Goal: Task Accomplishment & Management: Manage account settings

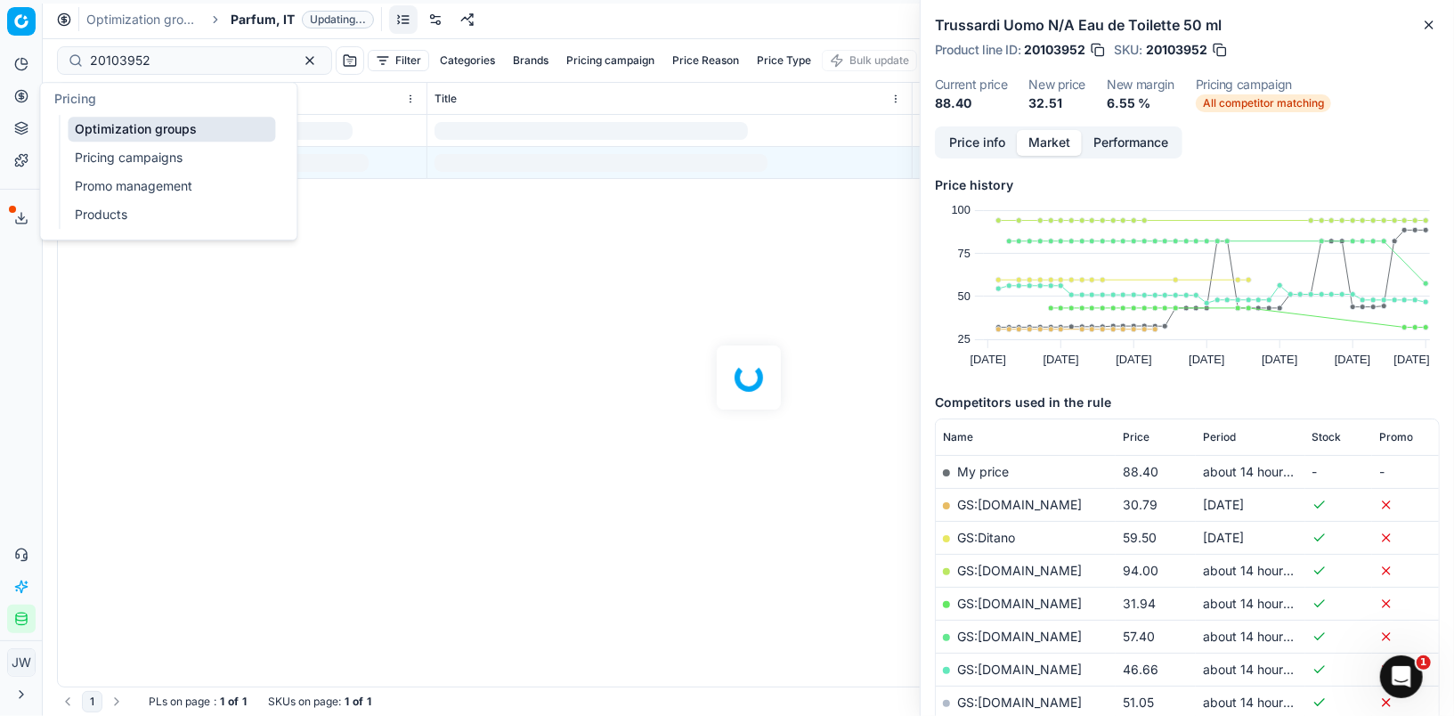
click at [14, 94] on icon at bounding box center [21, 96] width 14 height 14
click at [93, 126] on link "Optimization groups" at bounding box center [171, 129] width 207 height 25
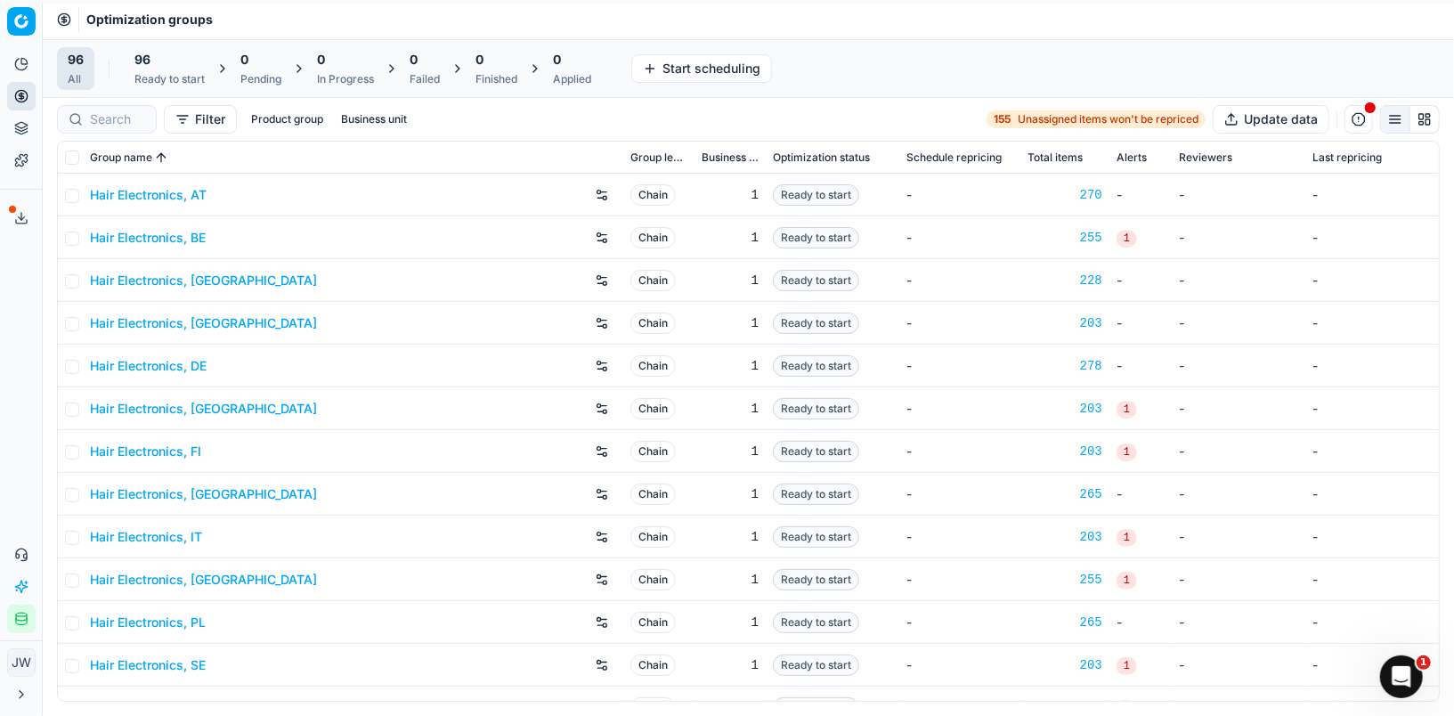
click at [21, 93] on icon at bounding box center [21, 95] width 4 height 4
click at [125, 126] on link "Optimization groups" at bounding box center [171, 129] width 207 height 25
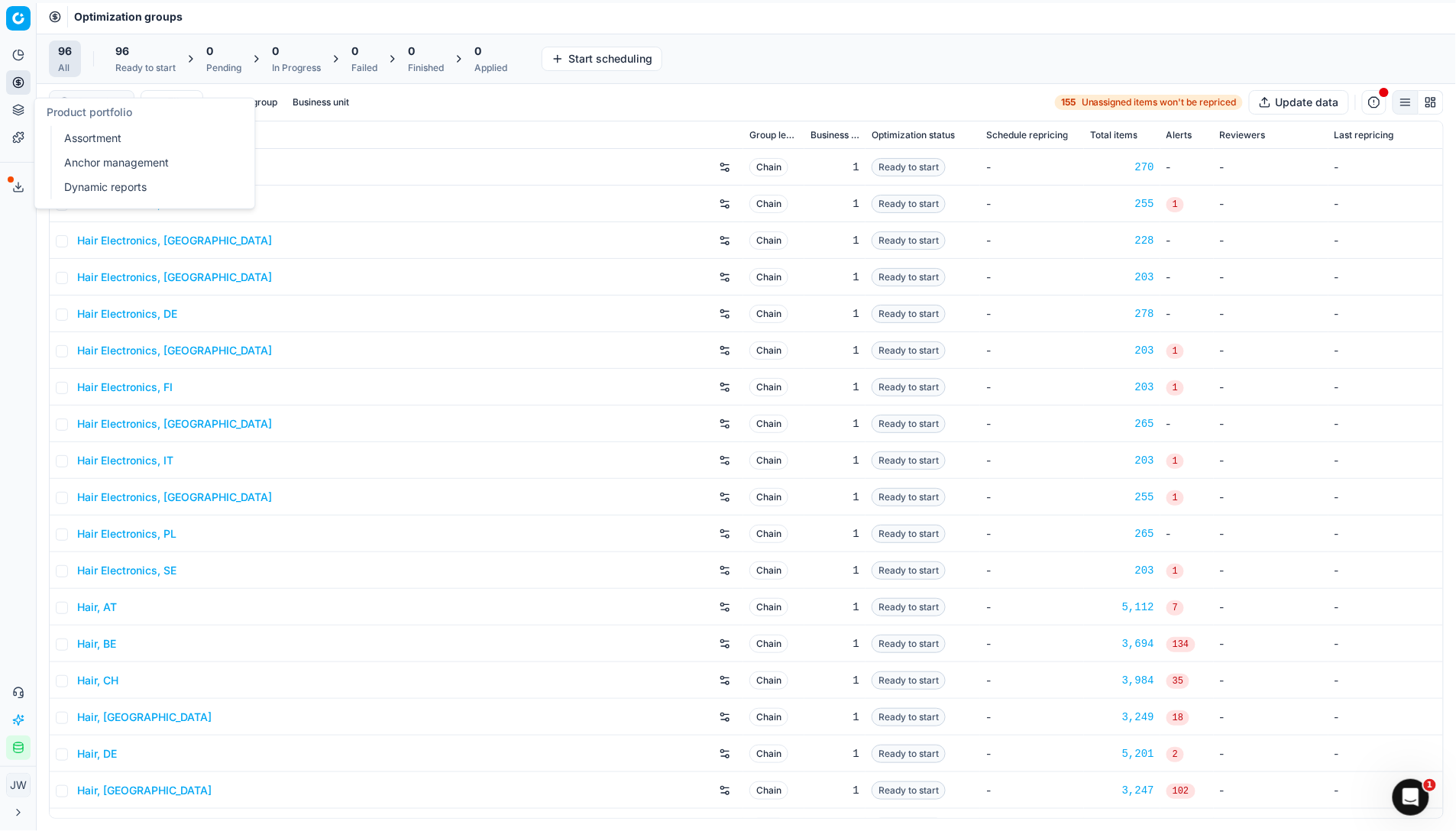
click at [9, 93] on button "Pricing" at bounding box center [18, 82] width 24 height 24
click at [94, 105] on link "Optimization groups" at bounding box center [147, 111] width 178 height 21
click at [105, 108] on input at bounding box center [100, 102] width 47 height 15
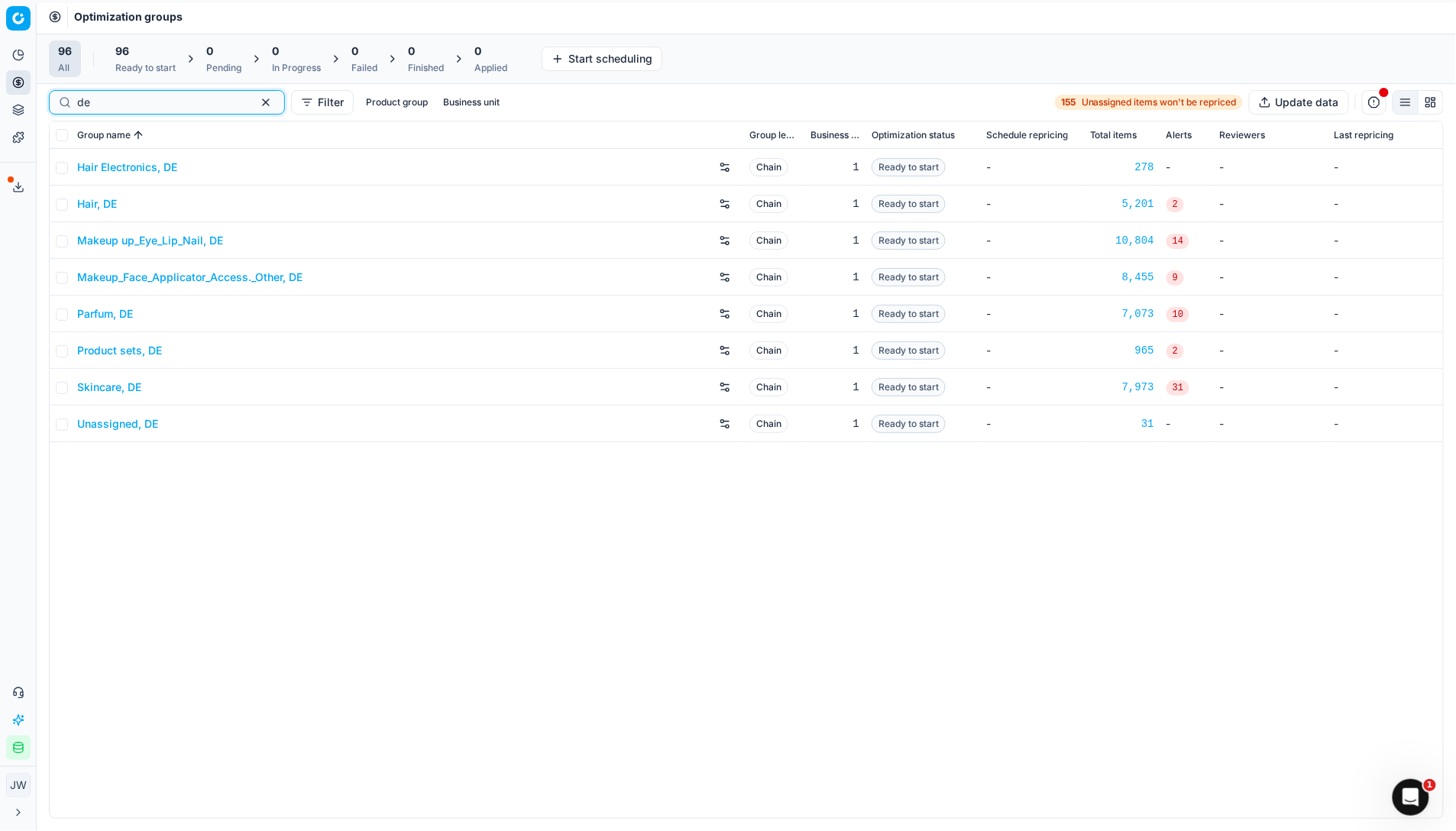
type input "de"
click at [117, 387] on link "Skincare, DE" at bounding box center [109, 387] width 64 height 15
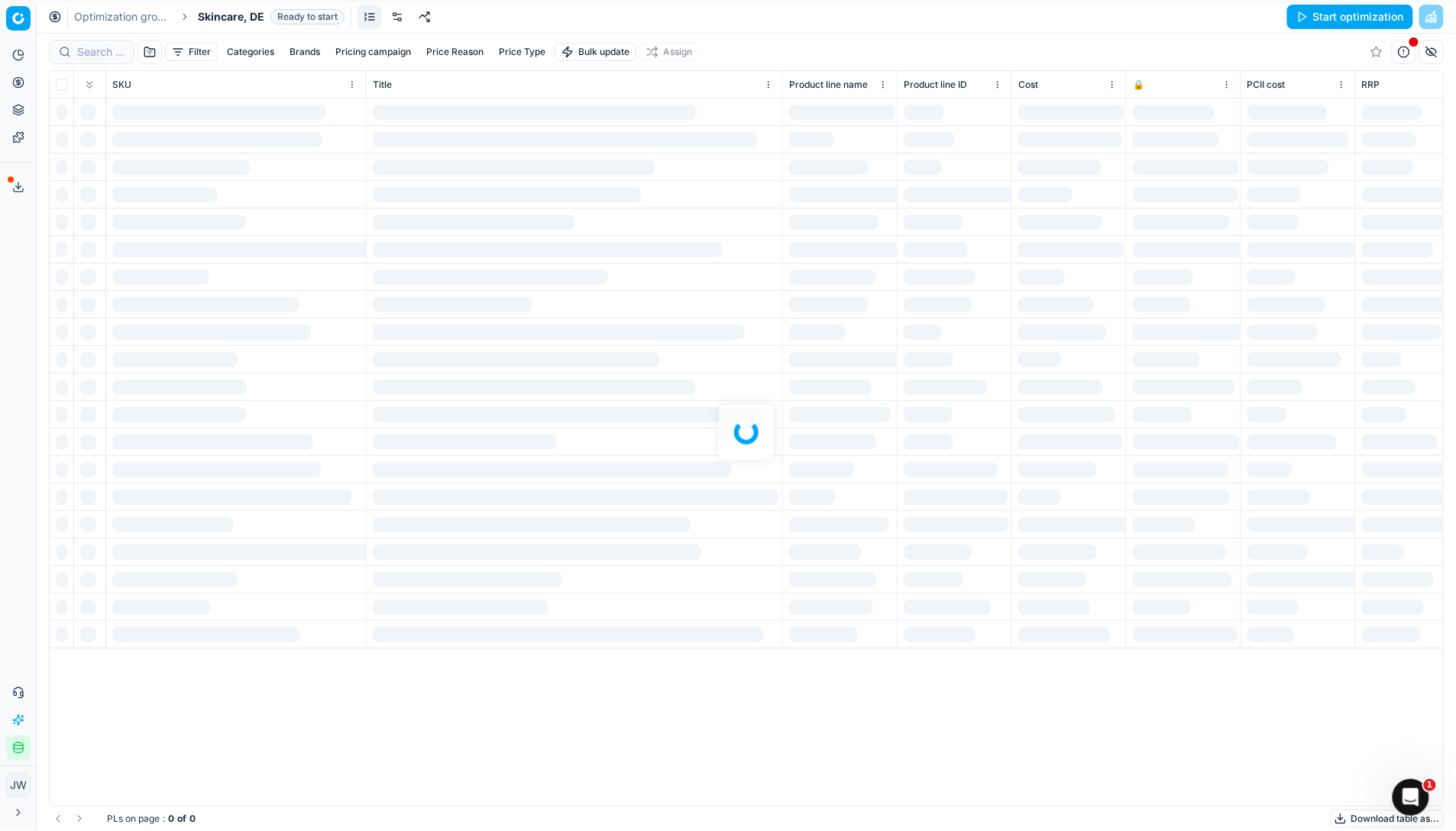
click at [396, 20] on link at bounding box center [397, 16] width 24 height 24
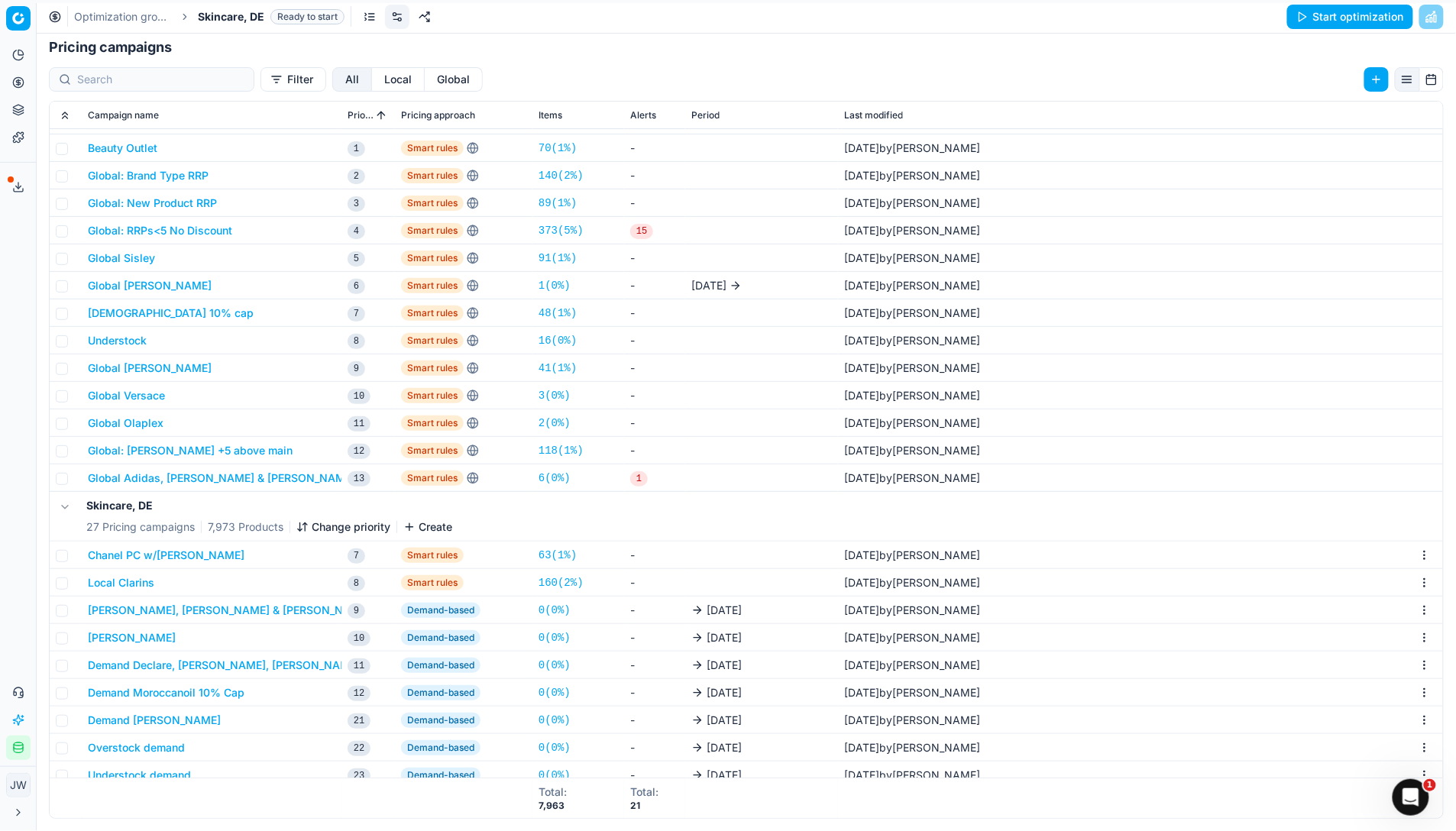
scroll to position [49, 0]
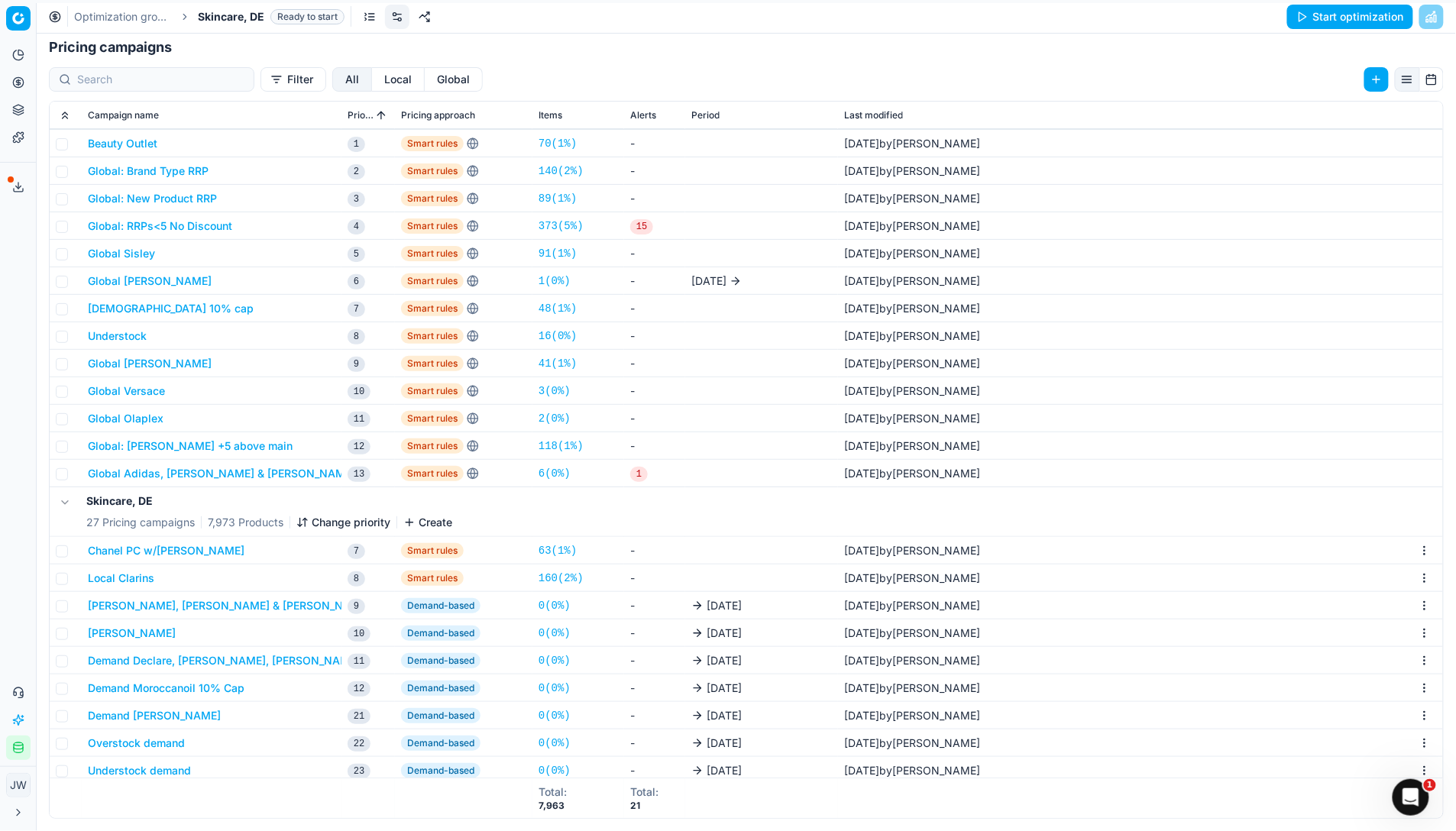
click at [115, 575] on button "Local Clarins" at bounding box center [120, 579] width 66 height 15
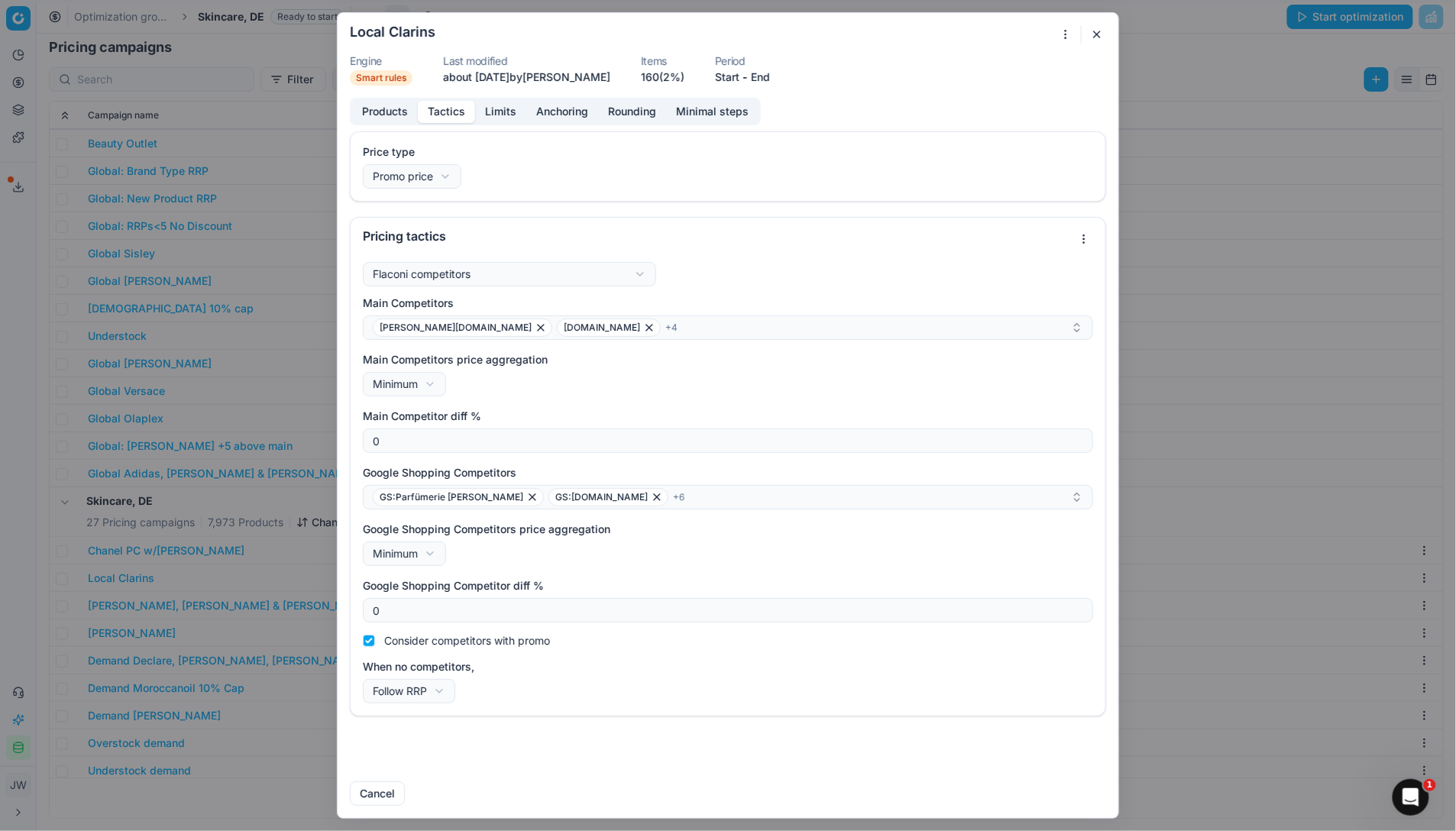
click at [444, 115] on button "Tactics" at bounding box center [446, 112] width 57 height 22
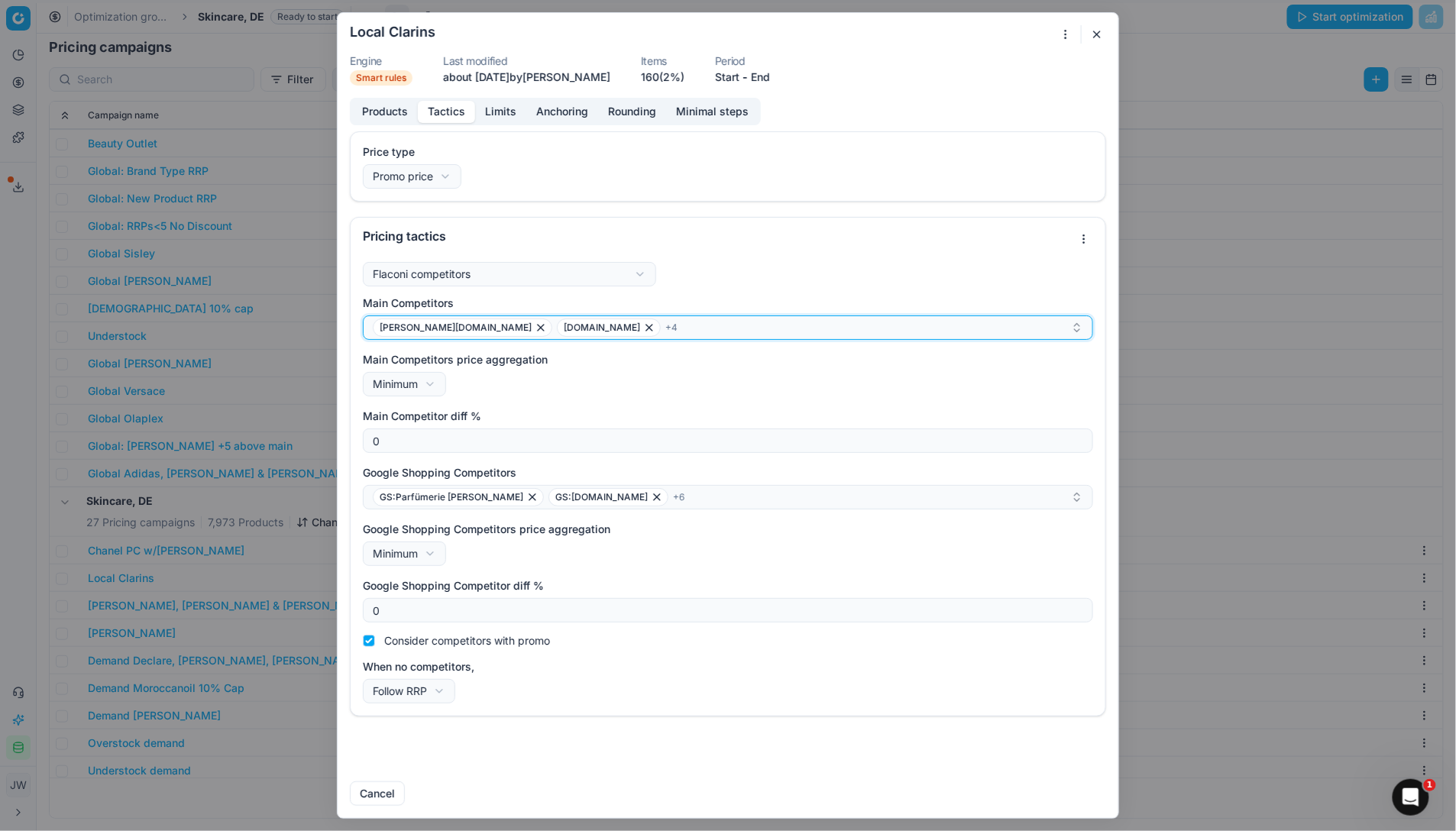
click at [646, 329] on icon "button" at bounding box center [649, 327] width 6 height 6
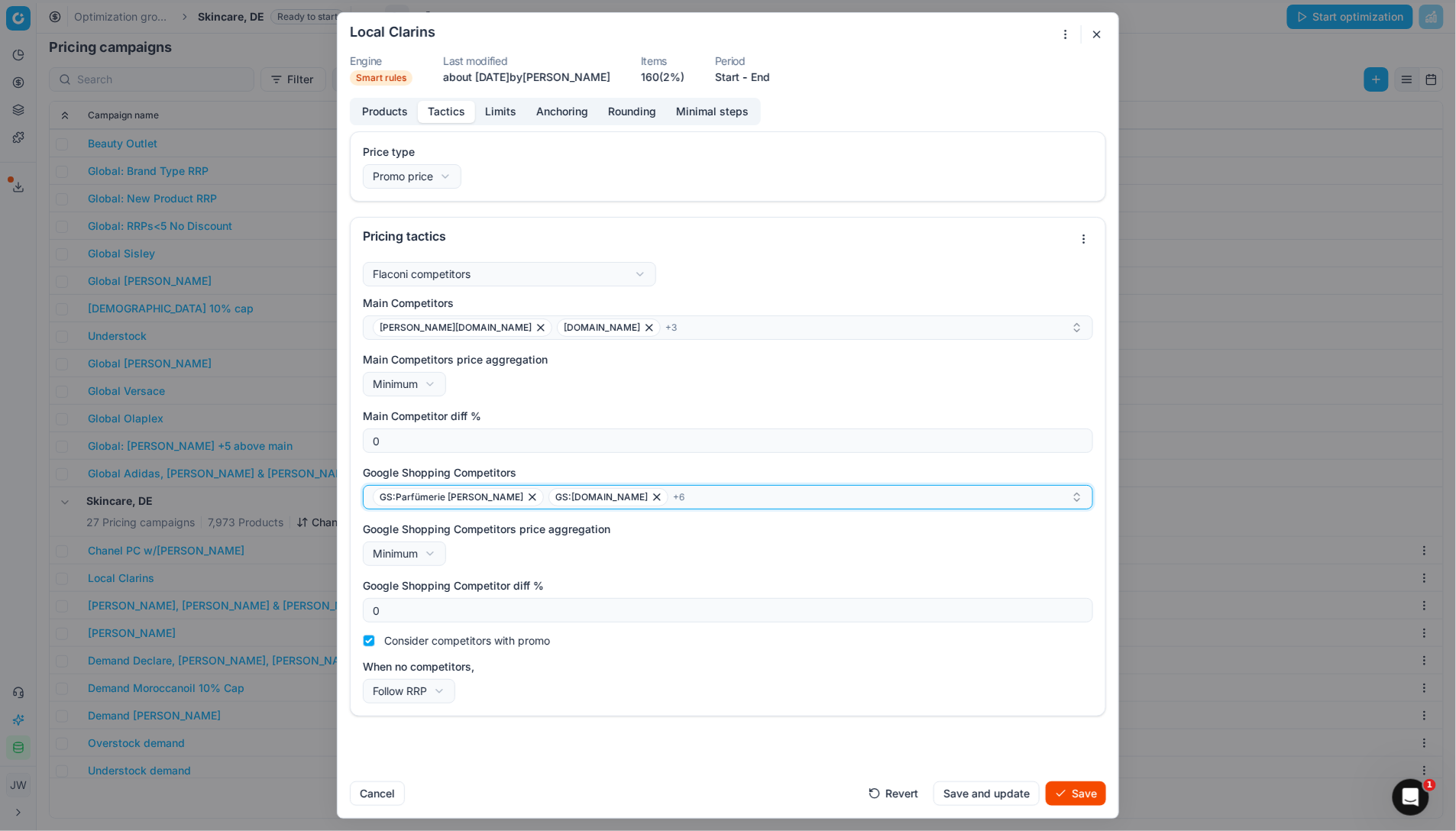
click at [650, 499] on icon "button" at bounding box center [656, 497] width 12 height 12
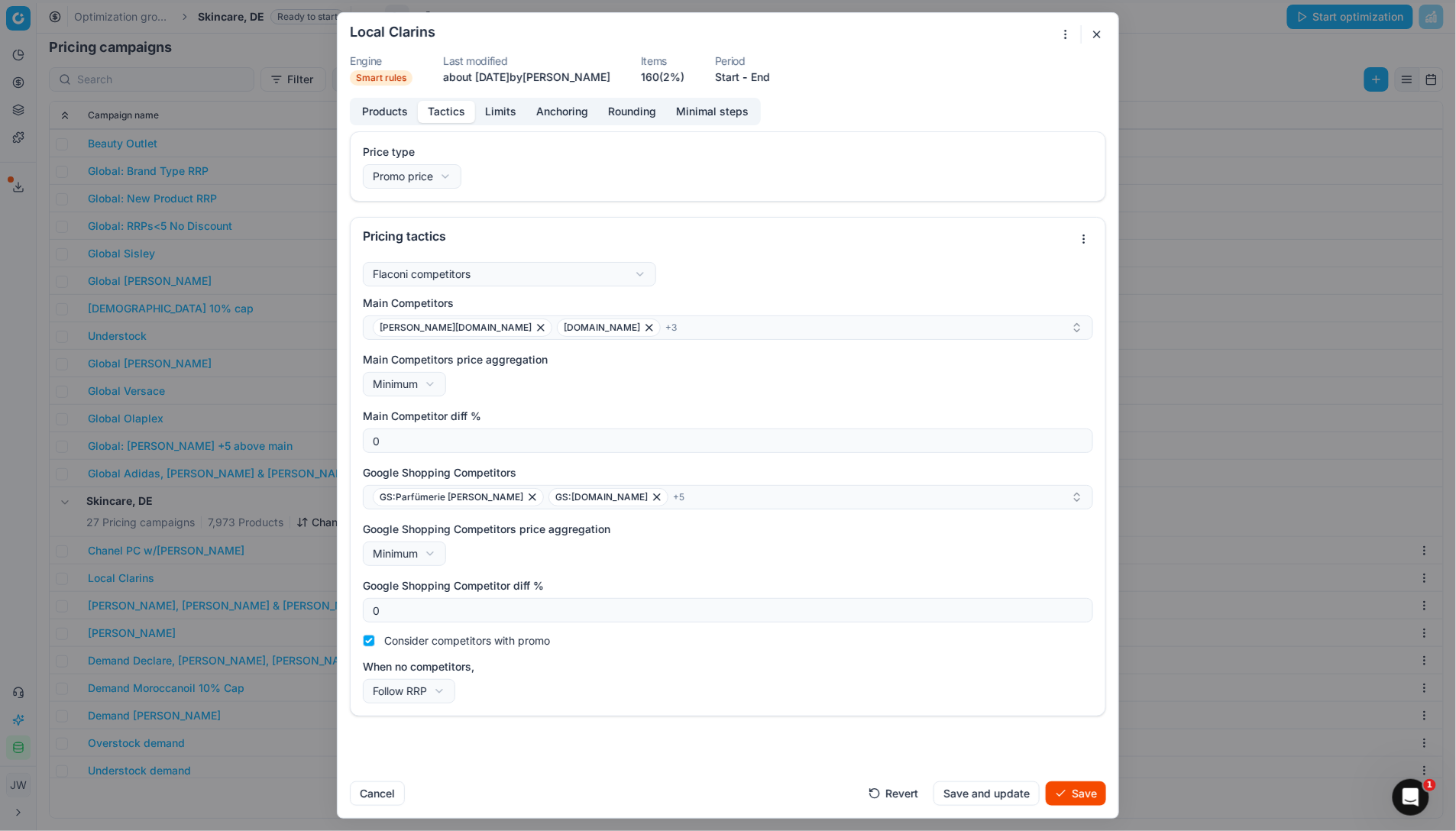
click at [1079, 614] on button "Save" at bounding box center [1076, 794] width 60 height 24
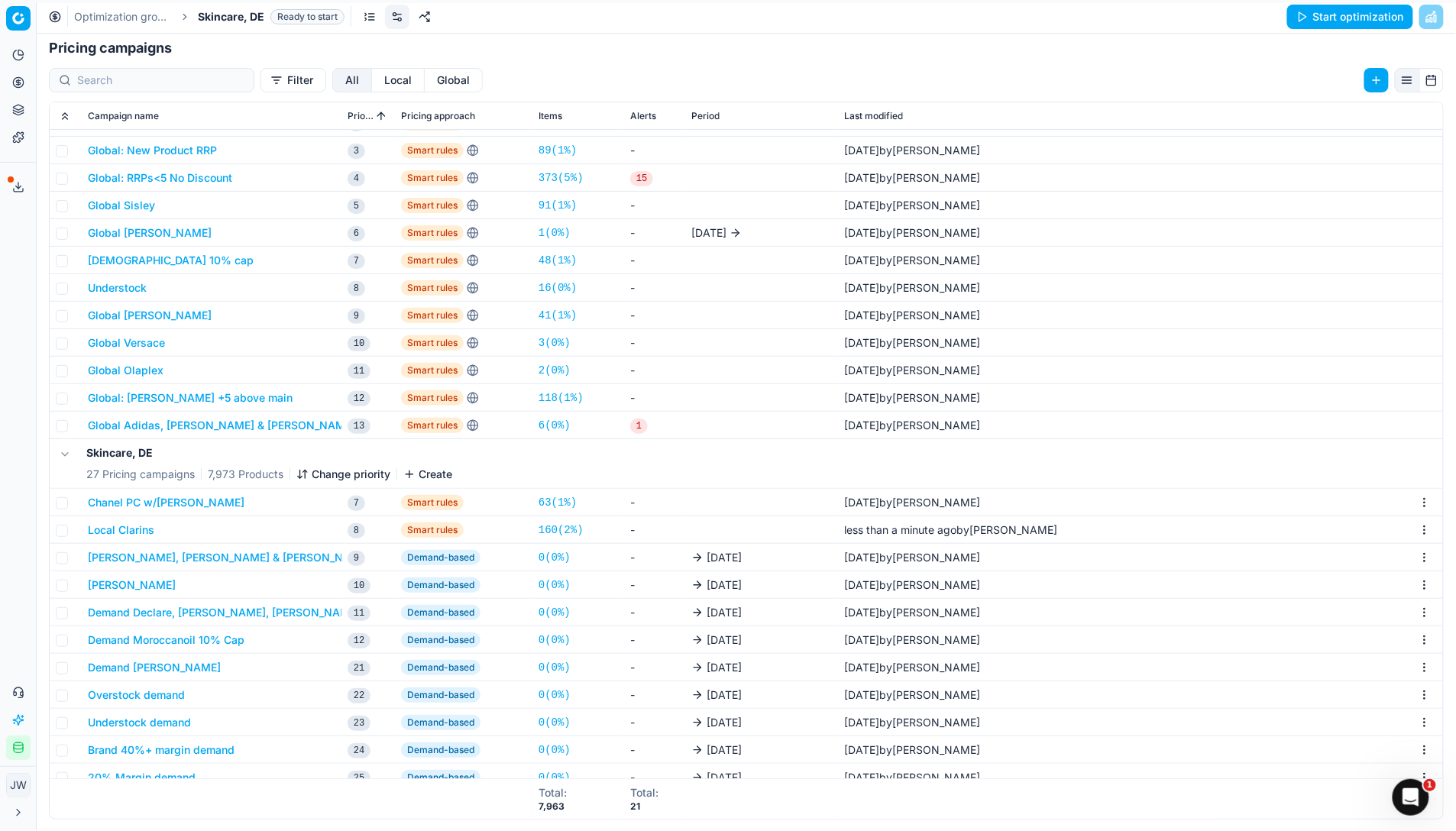
scroll to position [0, 0]
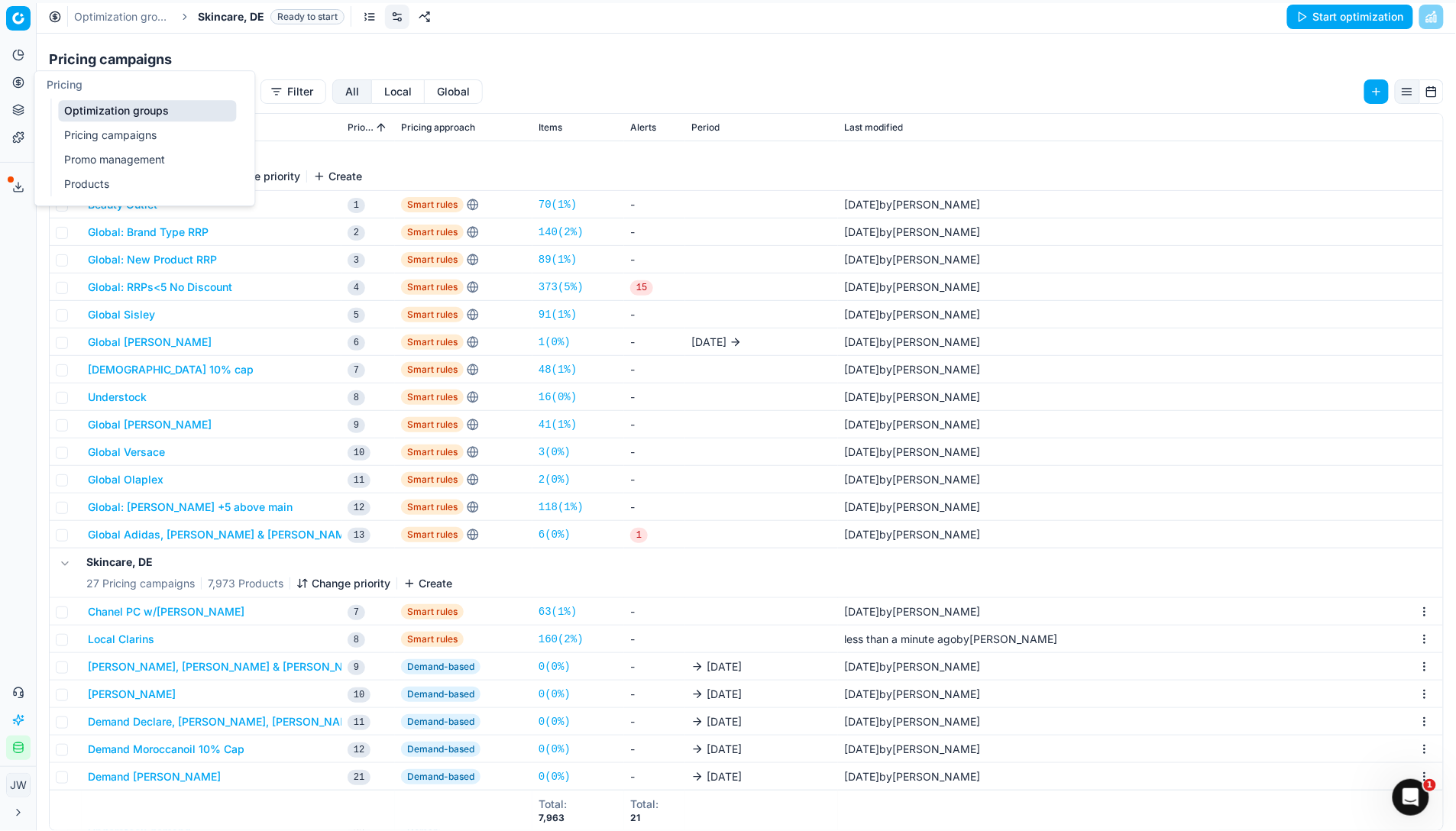
click at [89, 111] on link "Optimization groups" at bounding box center [147, 111] width 178 height 21
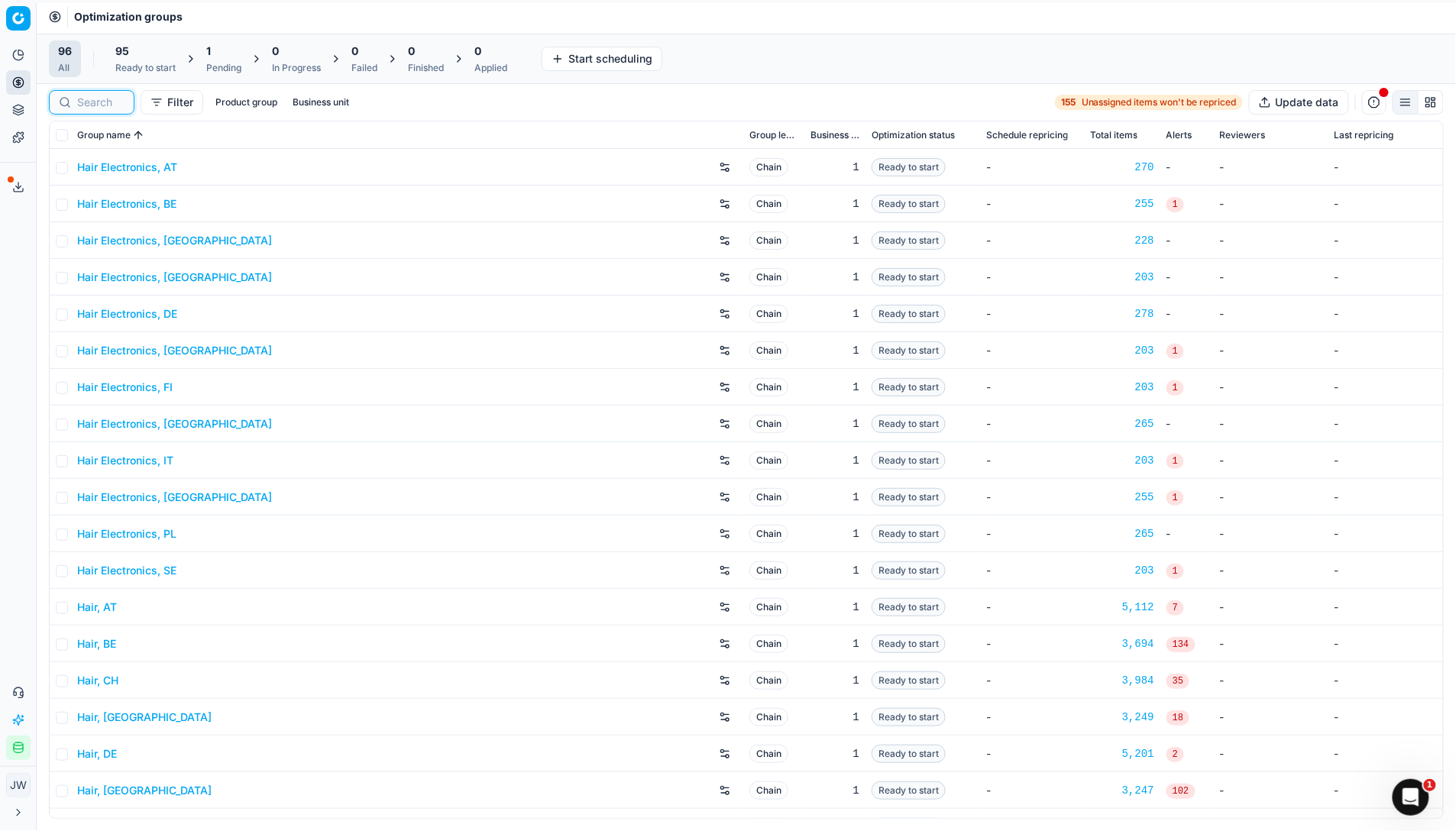
click at [95, 105] on input at bounding box center [100, 102] width 47 height 15
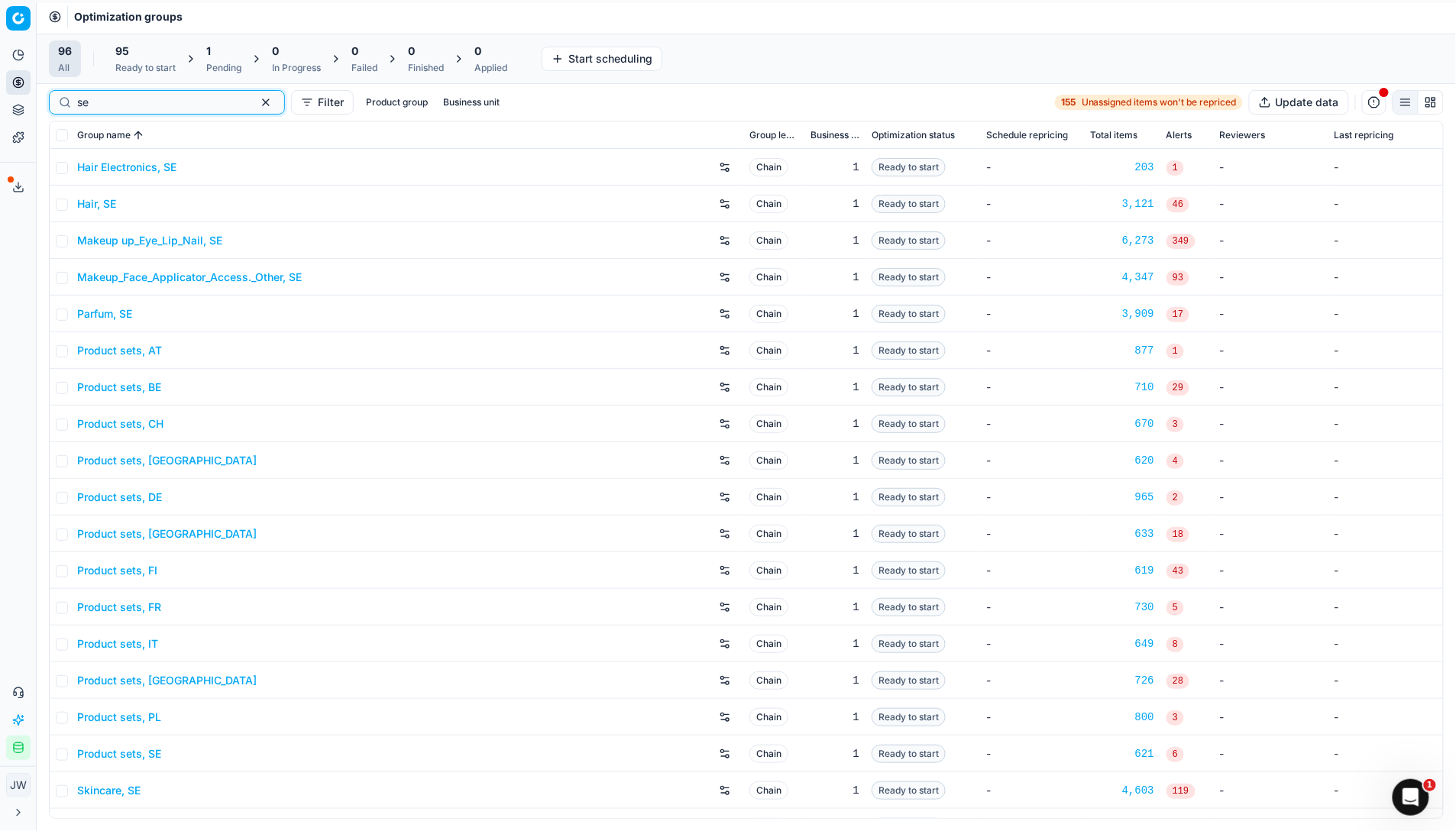
type input "s"
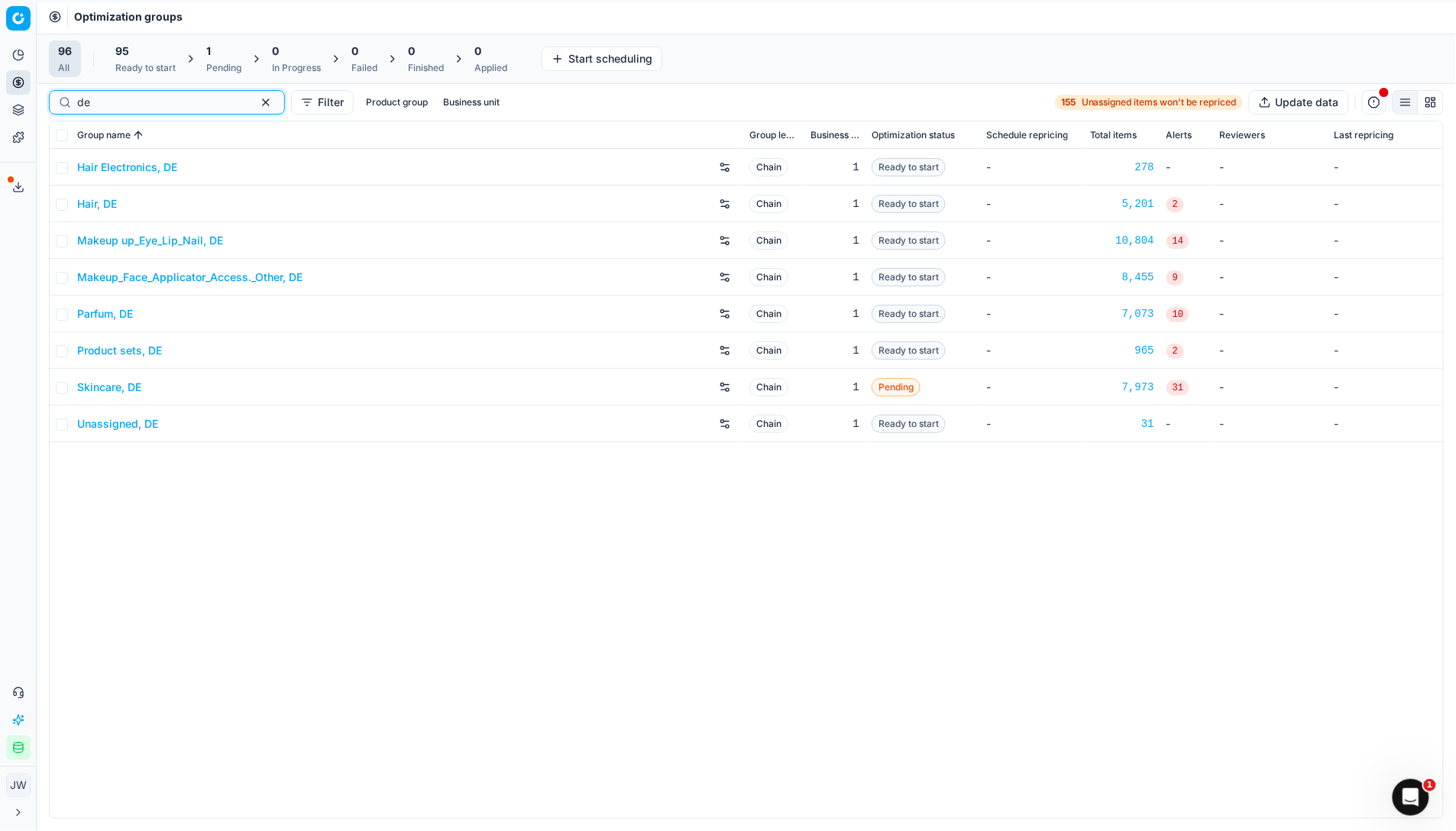
type input "de"
click at [110, 348] on link "Product sets, DE" at bounding box center [119, 351] width 85 height 15
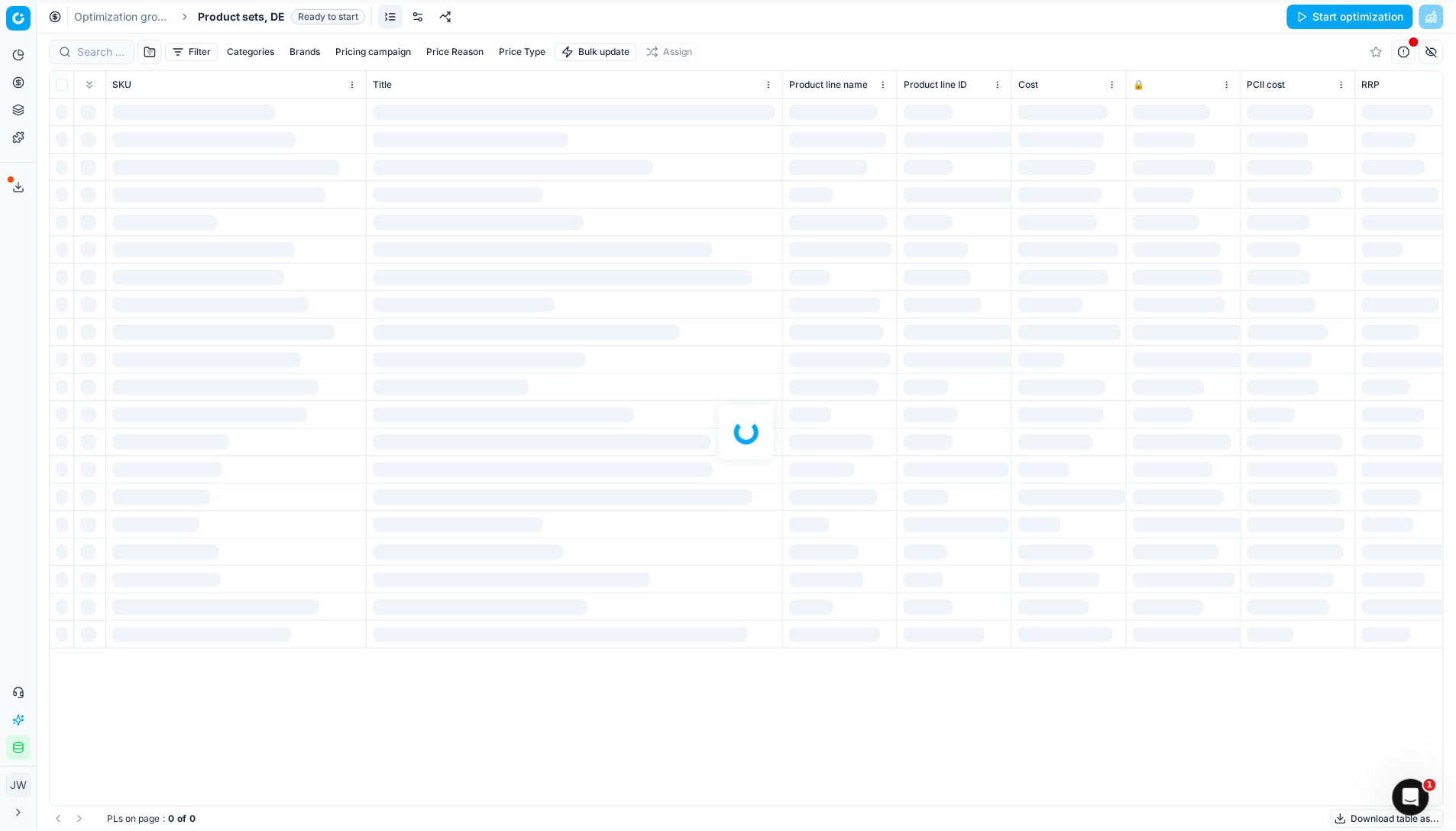
click at [417, 19] on link at bounding box center [418, 16] width 24 height 24
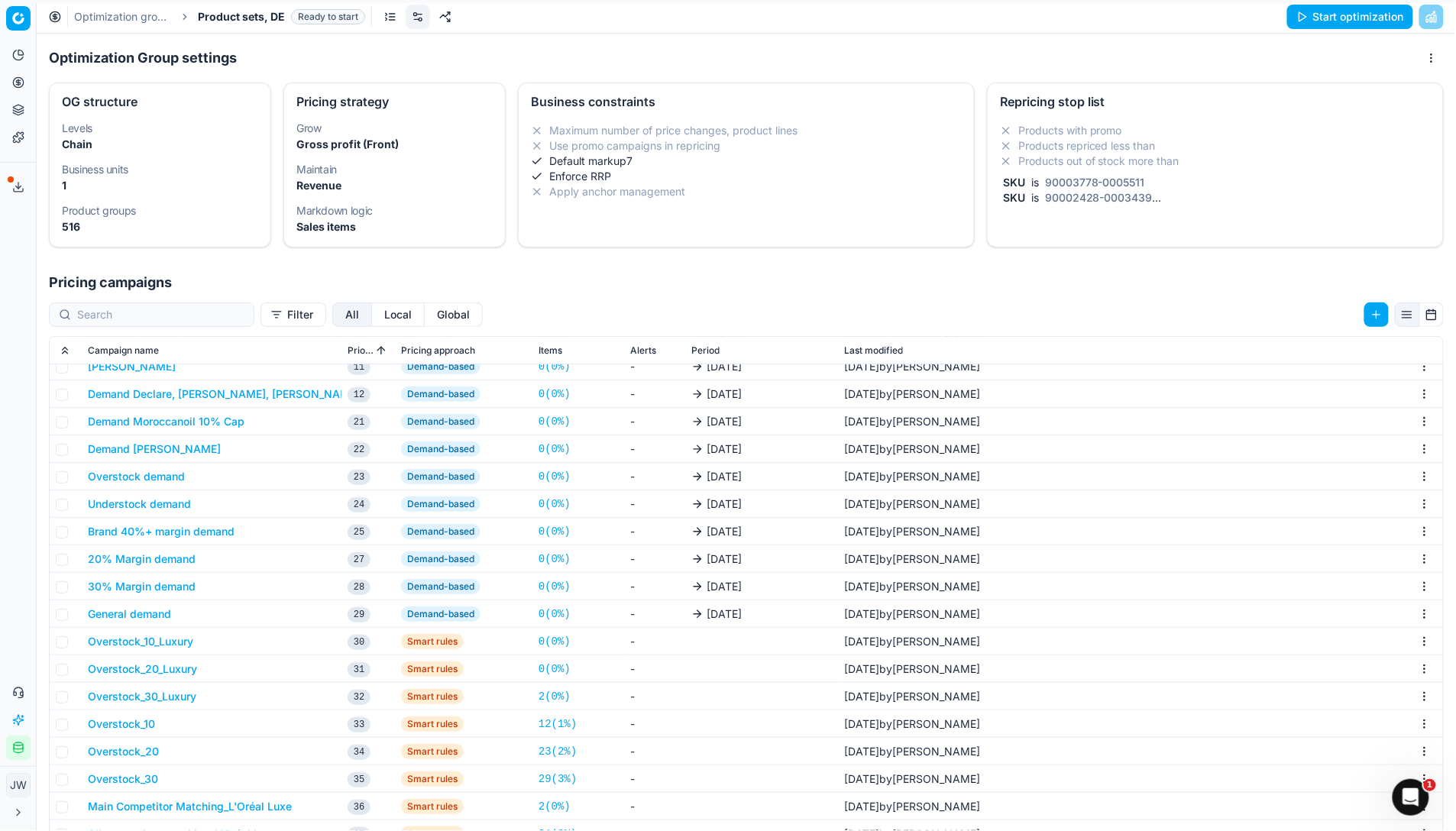
scroll to position [264, 0]
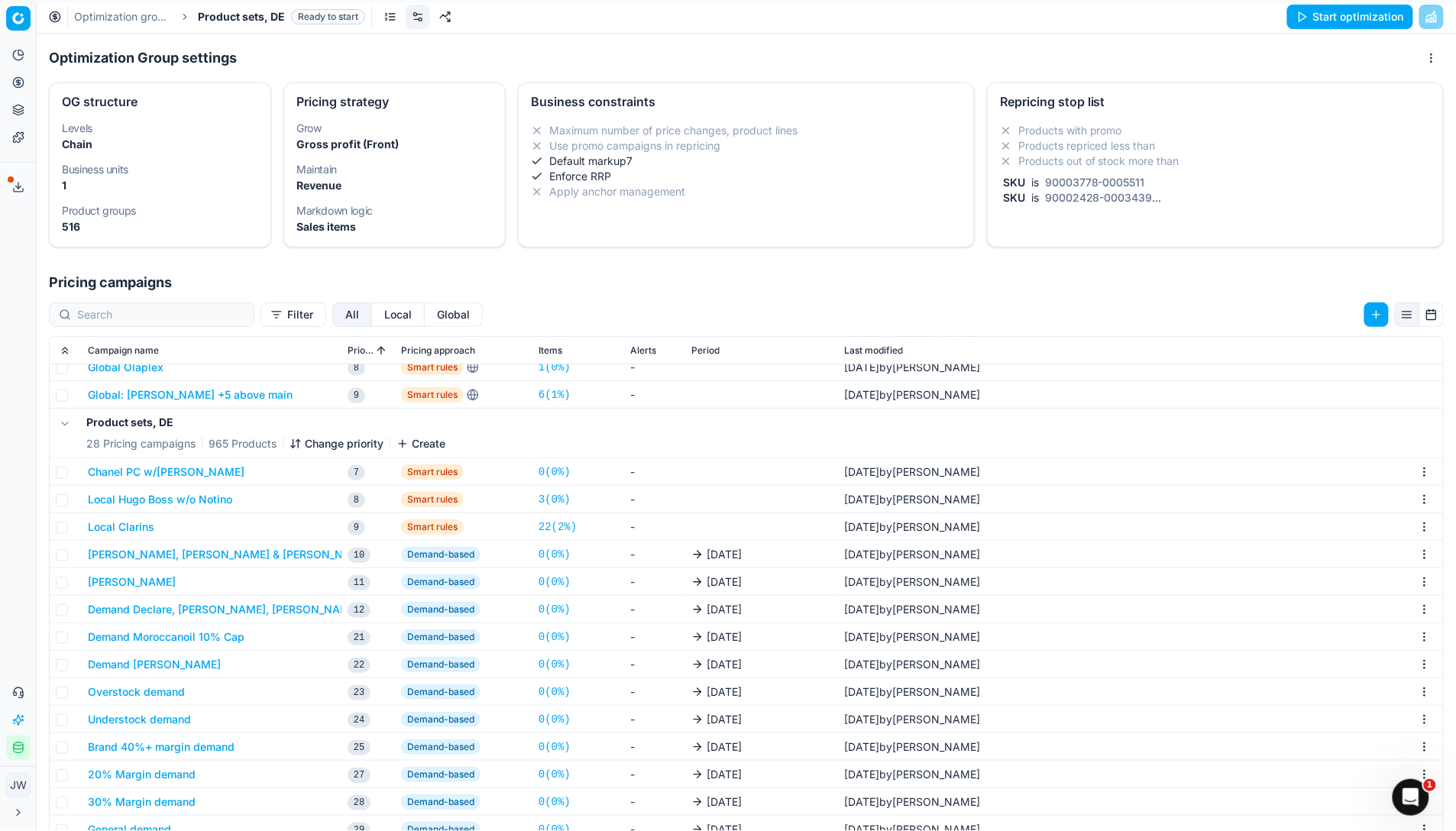
click at [125, 523] on button "Local Clarins" at bounding box center [120, 527] width 66 height 15
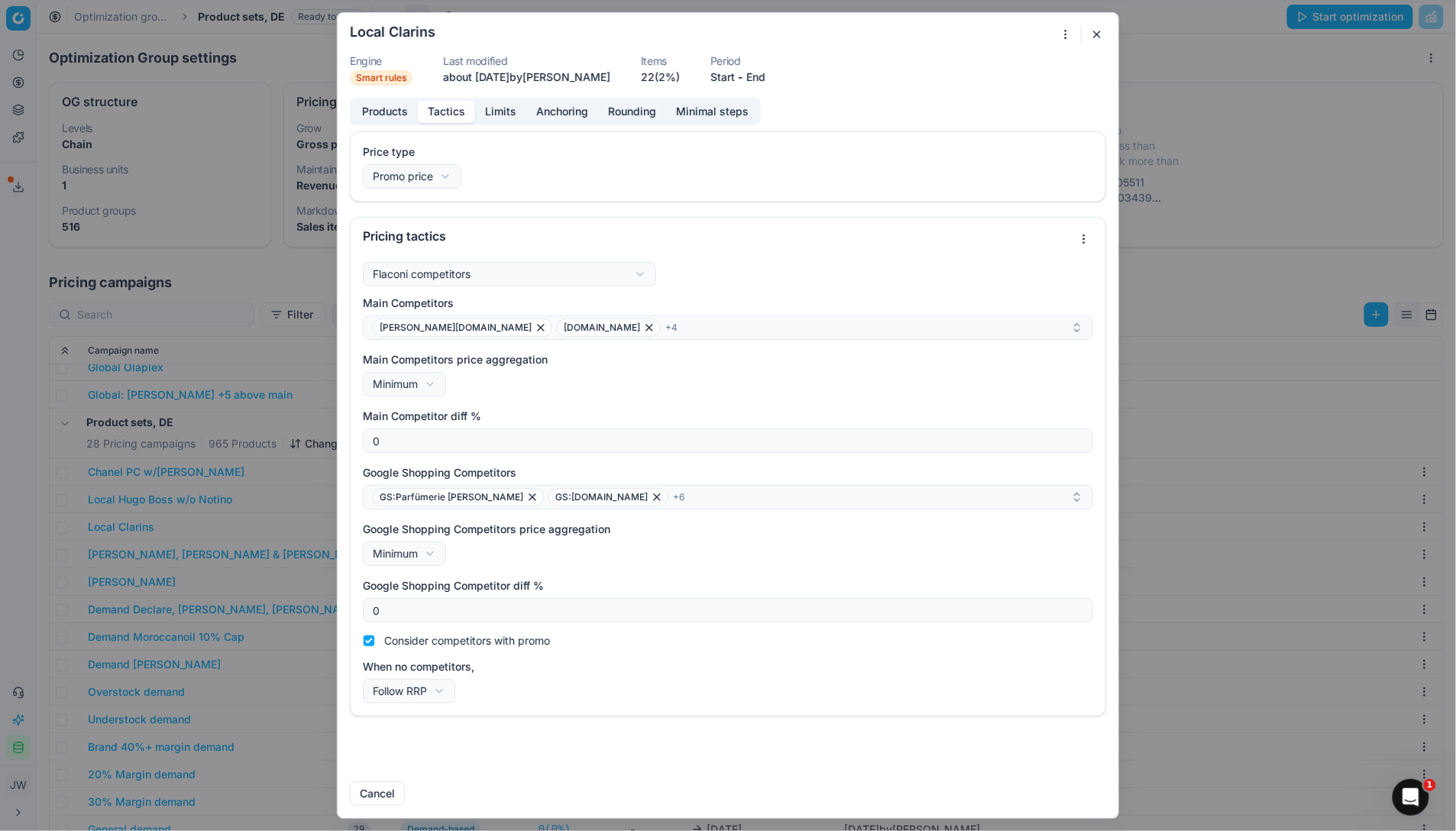
click at [436, 110] on button "Tactics" at bounding box center [446, 112] width 57 height 22
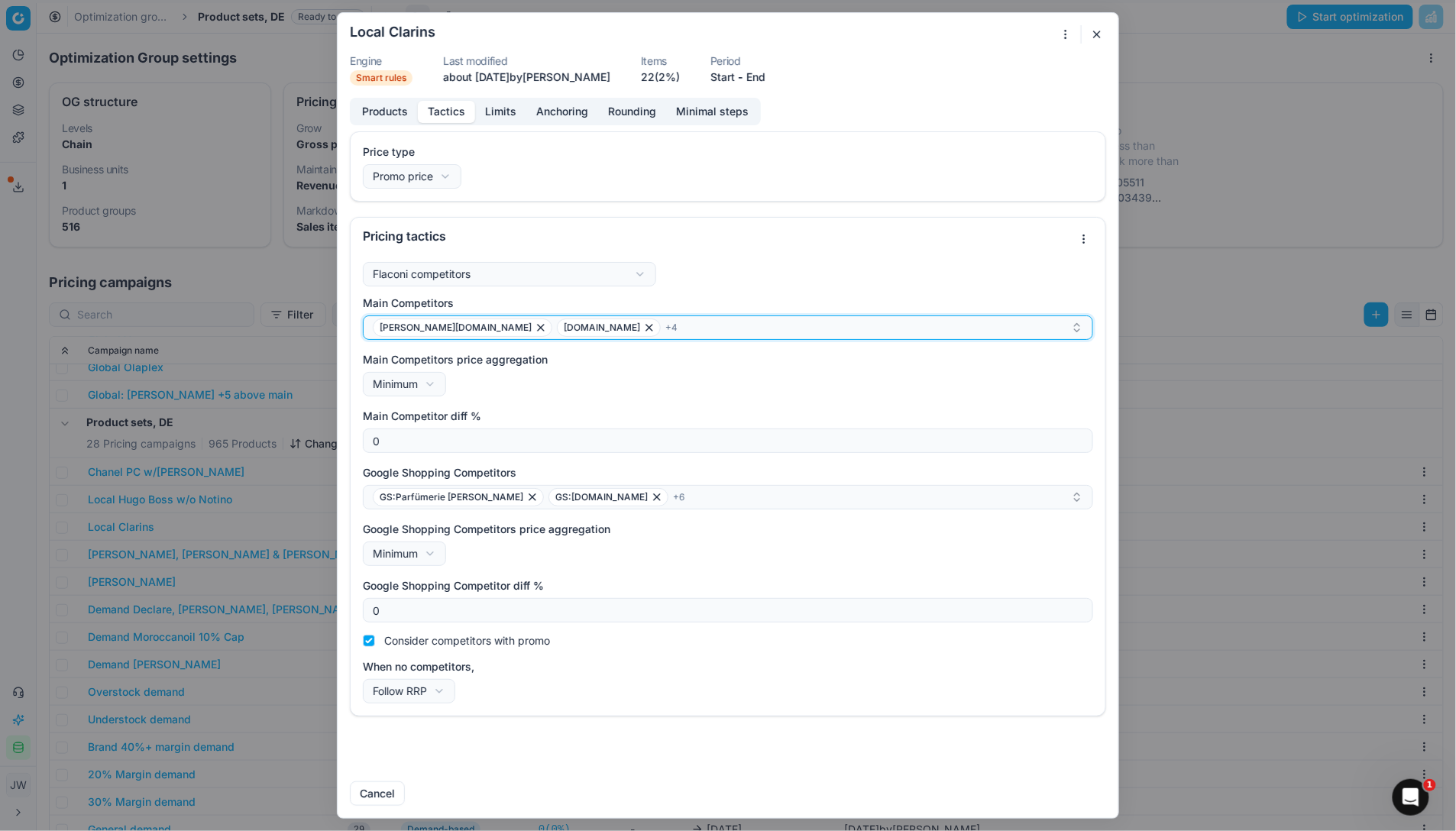
click at [643, 327] on icon "button" at bounding box center [649, 328] width 12 height 12
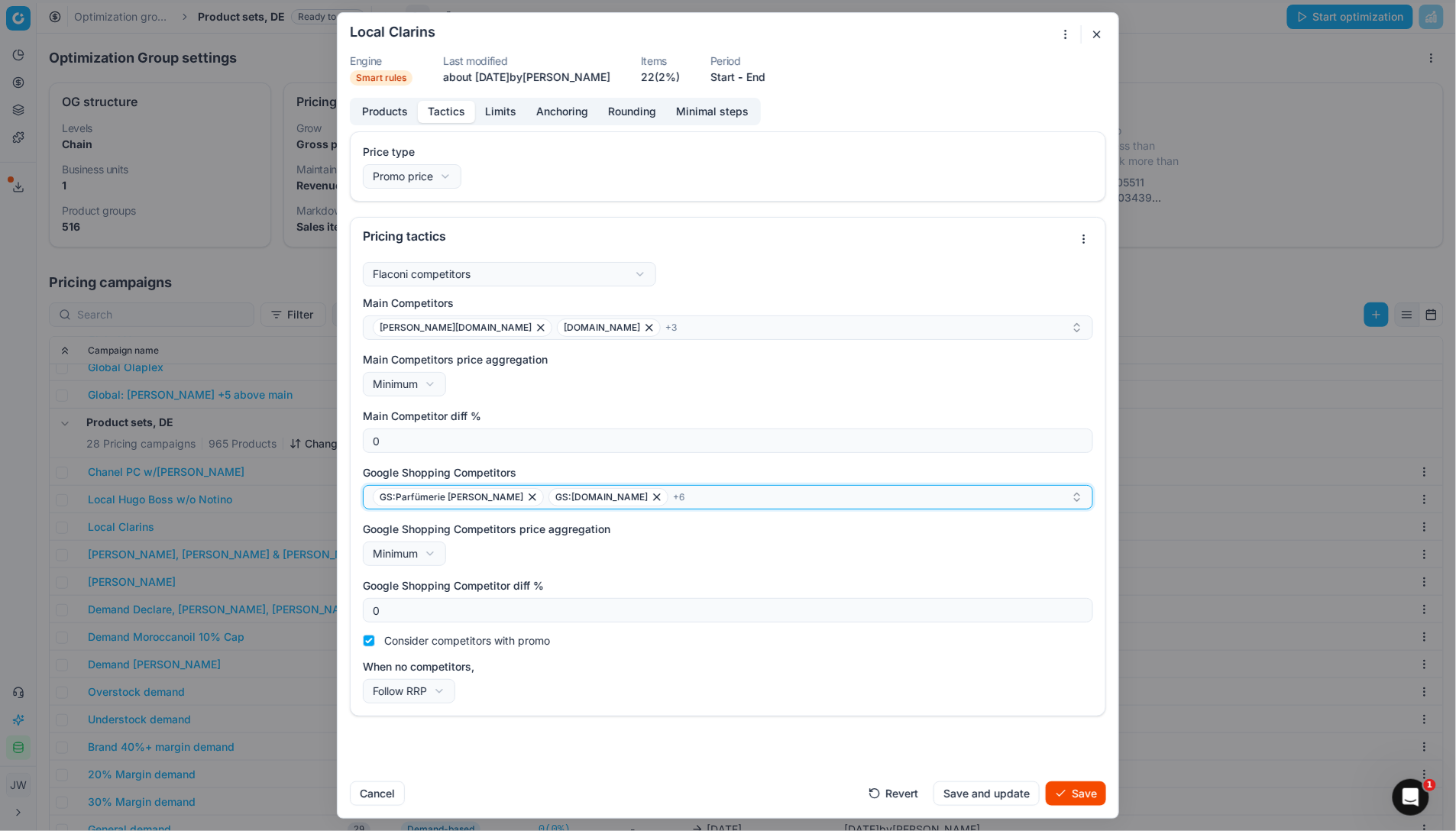
click at [654, 500] on icon "button" at bounding box center [656, 497] width 6 height 6
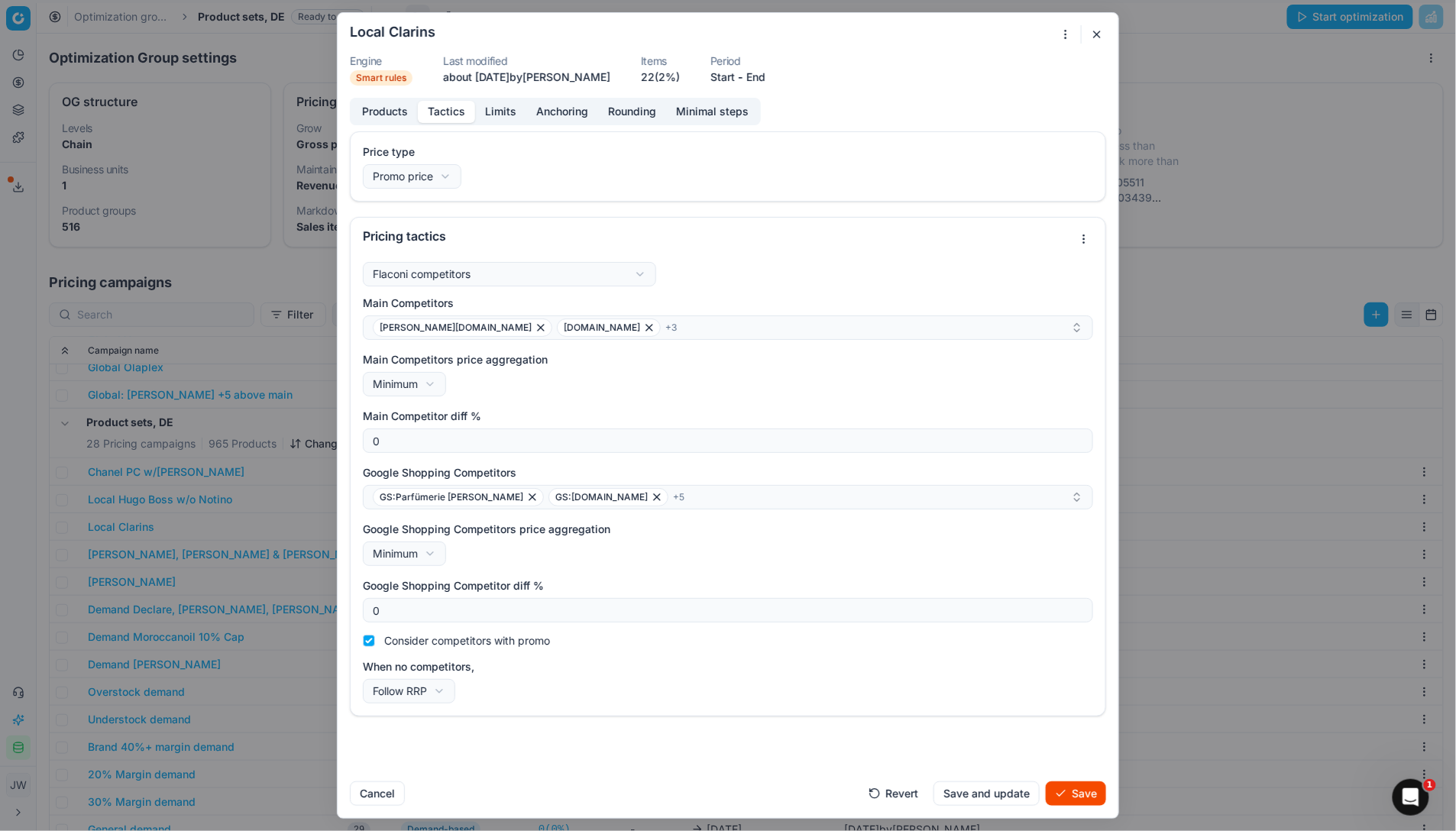
click at [1086, 614] on button "Save" at bounding box center [1076, 794] width 60 height 24
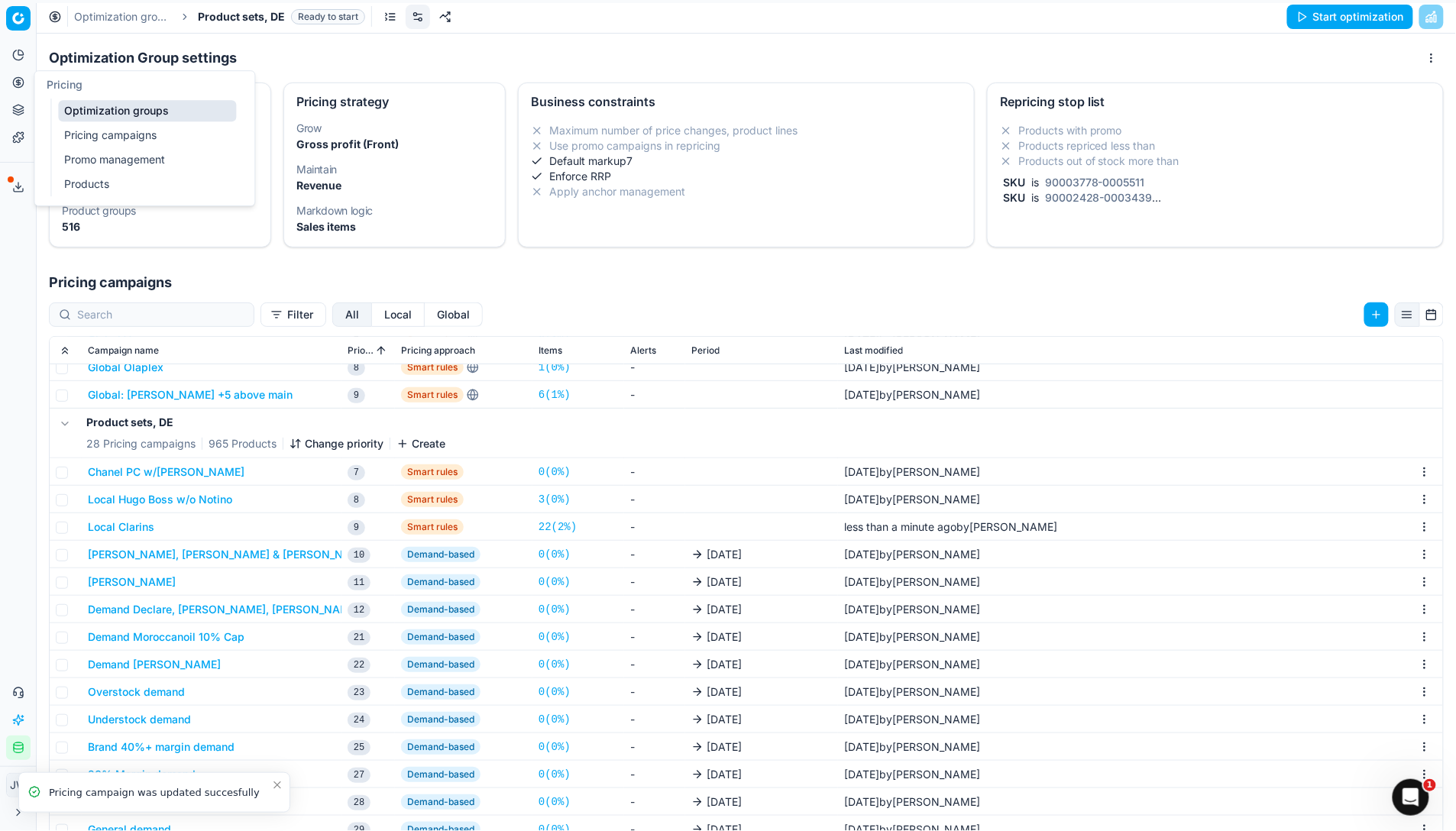
click at [17, 85] on icon at bounding box center [18, 82] width 12 height 12
click at [73, 106] on link "Optimization groups" at bounding box center [147, 111] width 178 height 21
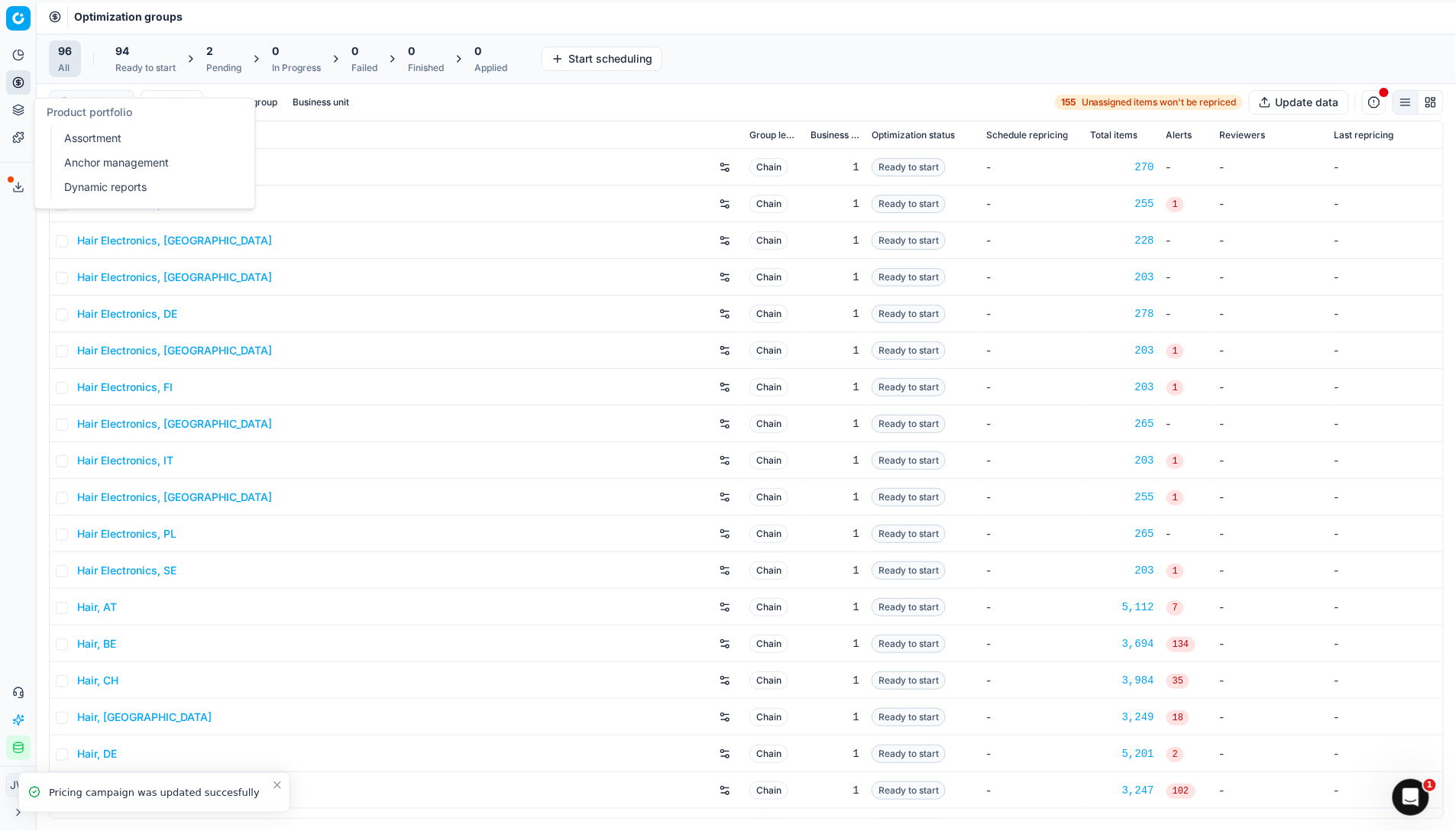
click at [21, 112] on icon at bounding box center [18, 111] width 10 height 3
click at [78, 131] on link "Assortment" at bounding box center [147, 138] width 178 height 21
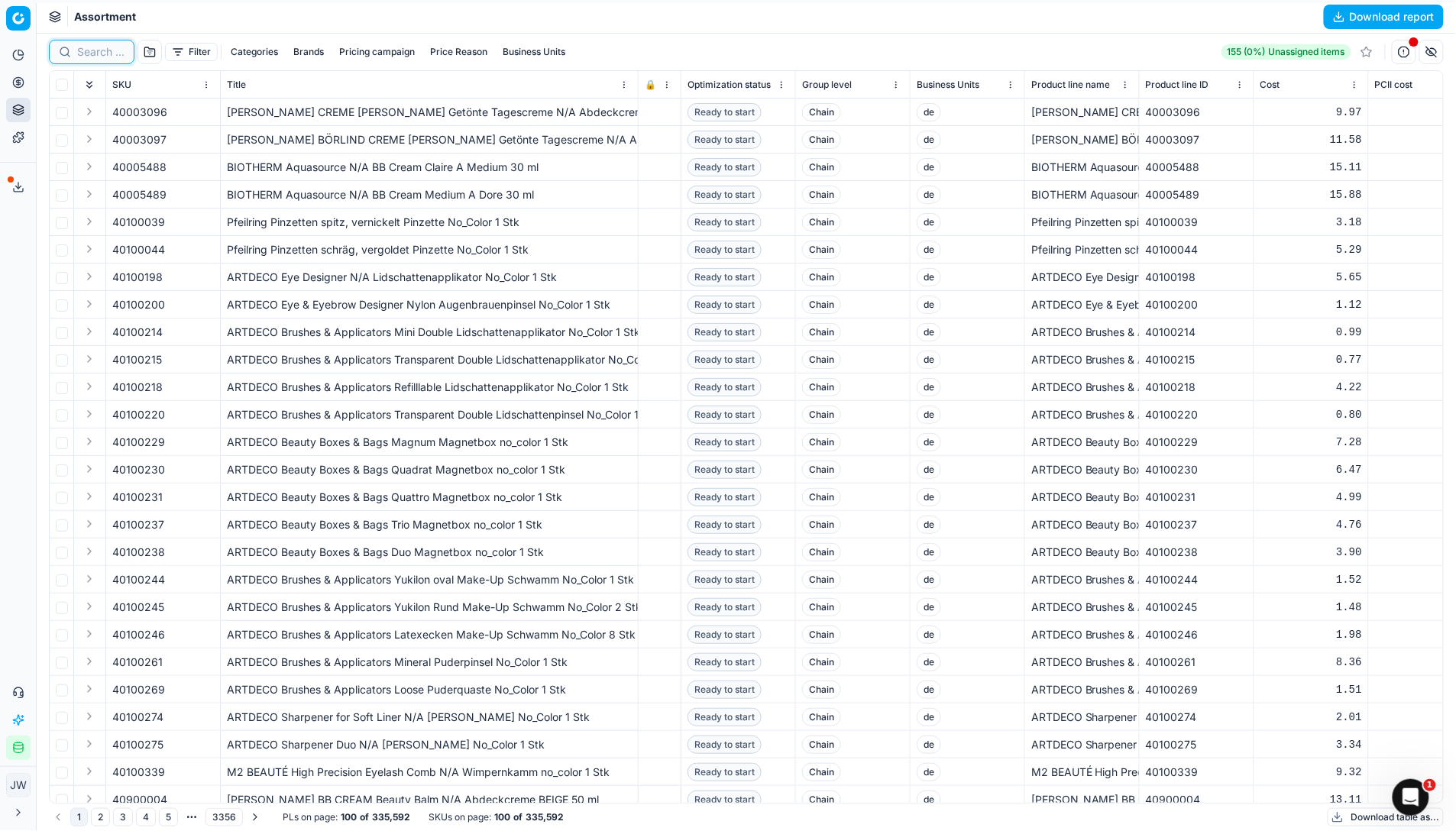
click at [98, 48] on input at bounding box center [100, 52] width 47 height 15
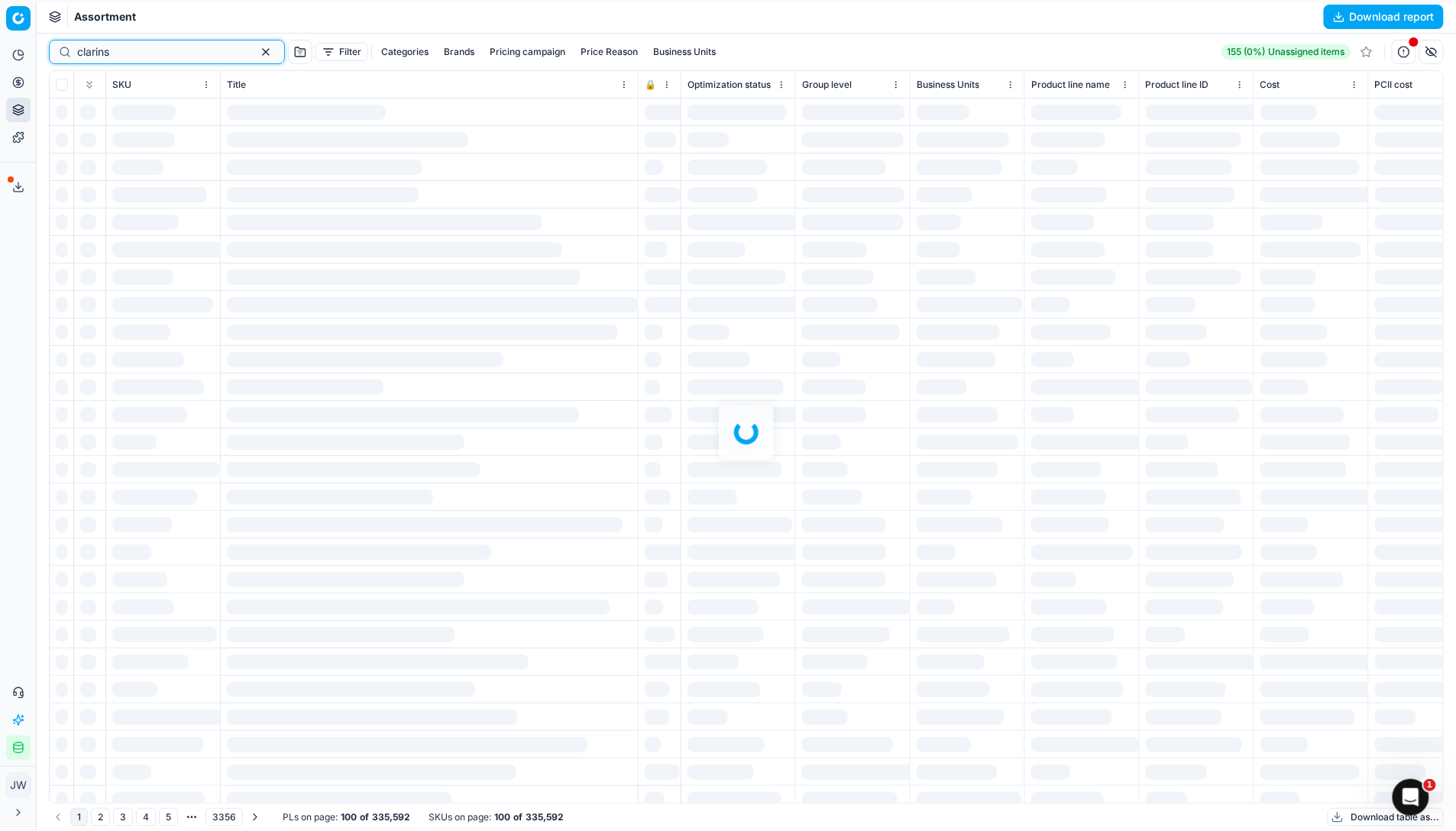
type input "clarins"
click at [221, 52] on div at bounding box center [746, 432] width 1419 height 798
click at [221, 52] on div at bounding box center [746, 432] width 1419 height 798
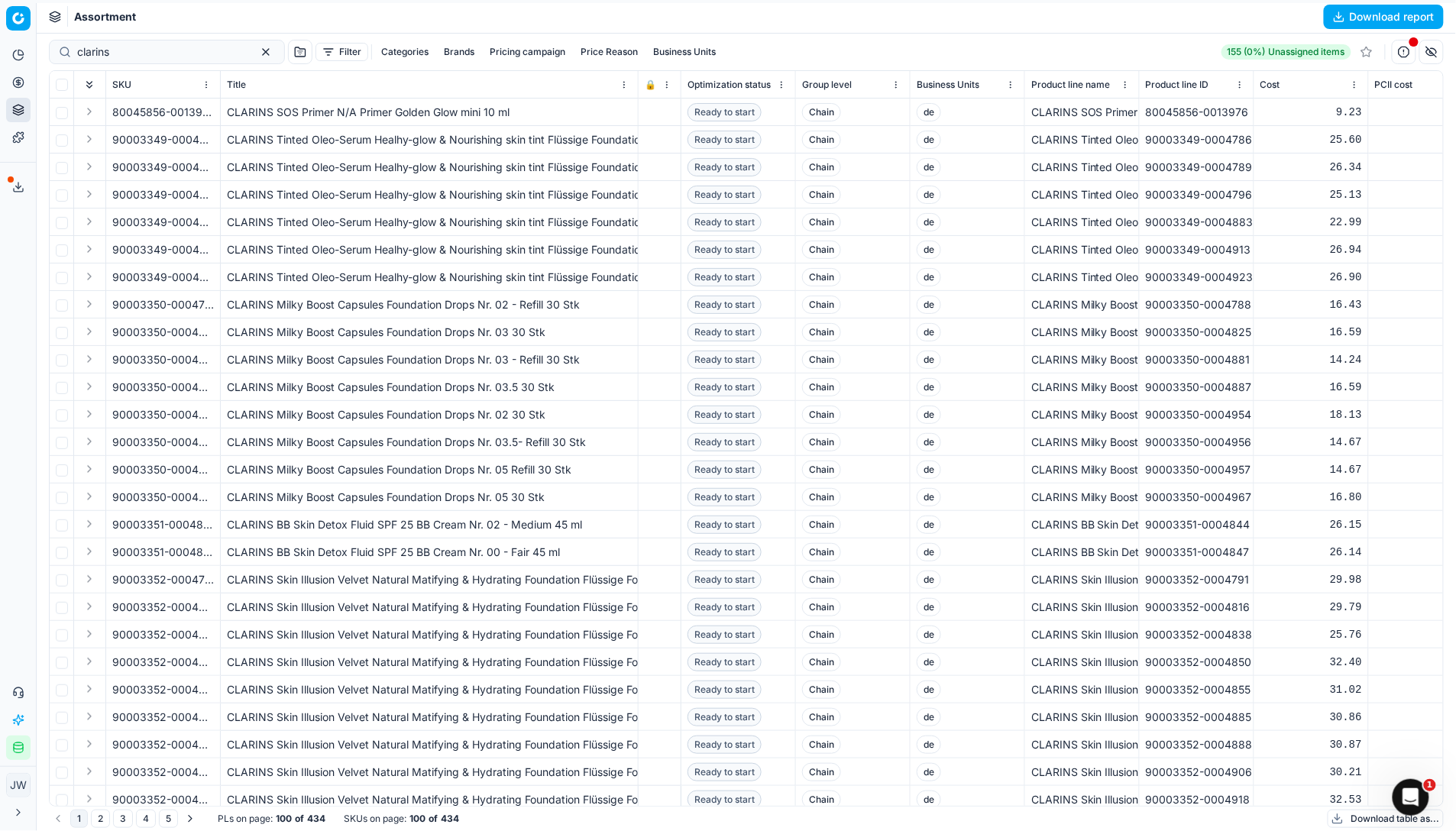
click at [438, 57] on button "Brands" at bounding box center [459, 52] width 43 height 18
type input "clar"
click at [308, 108] on input "Suggestions" at bounding box center [308, 107] width 12 height 12
checkbox input "true"
click at [507, 171] on button "Apply" at bounding box center [510, 166] width 38 height 18
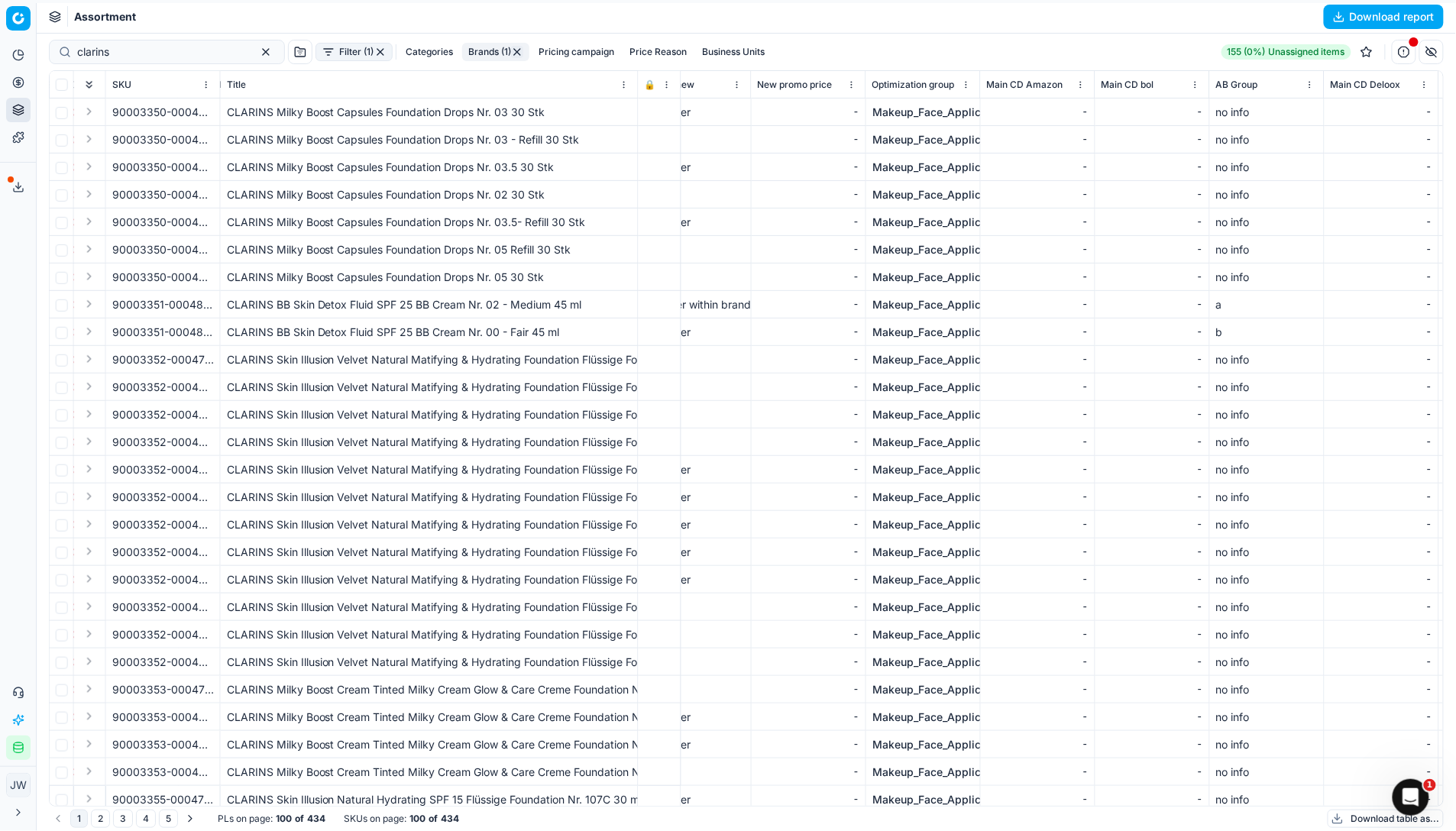
scroll to position [0, 9553]
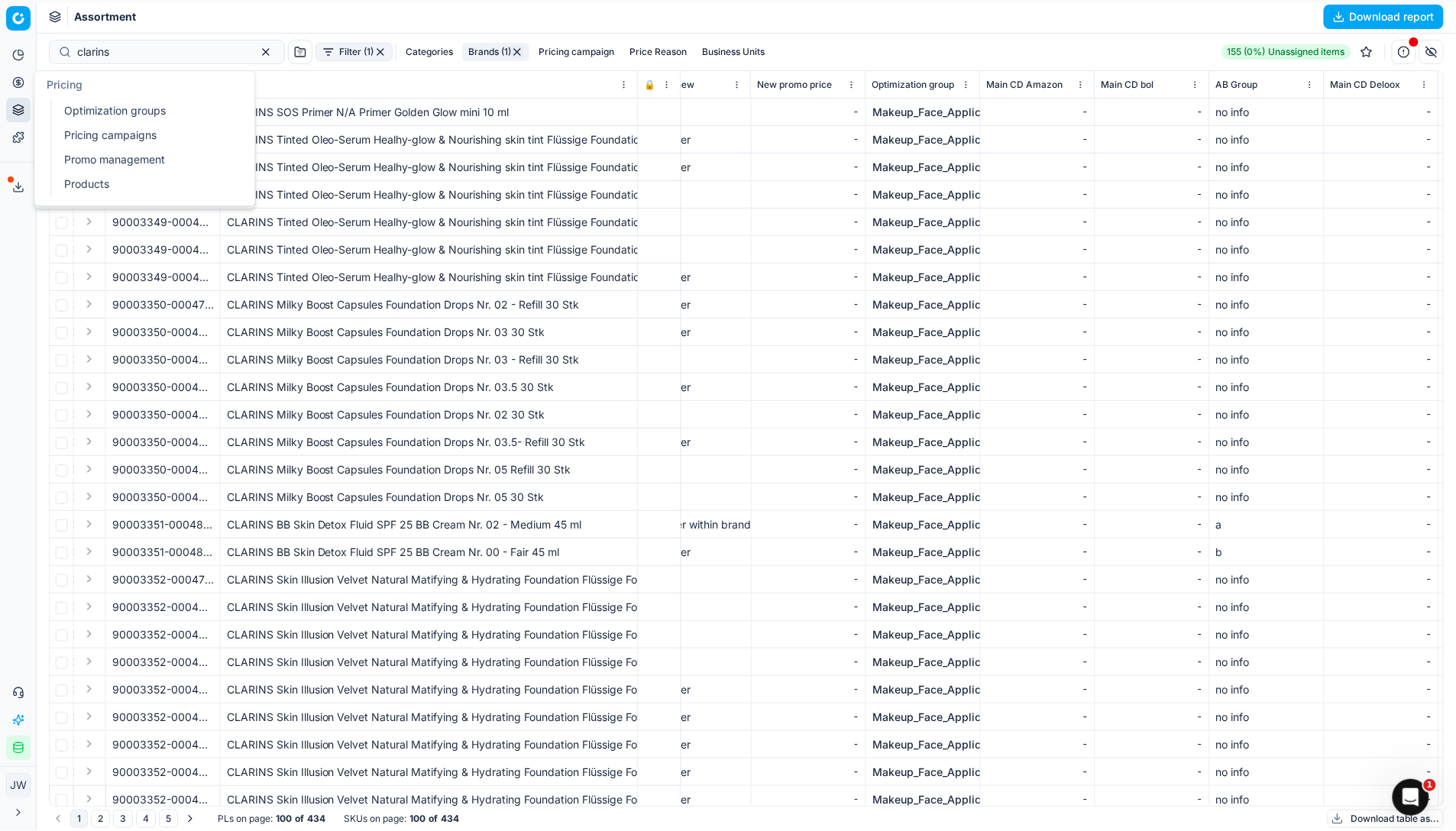
click at [22, 82] on icon at bounding box center [18, 82] width 12 height 12
click at [73, 110] on link "Optimization groups" at bounding box center [147, 111] width 178 height 21
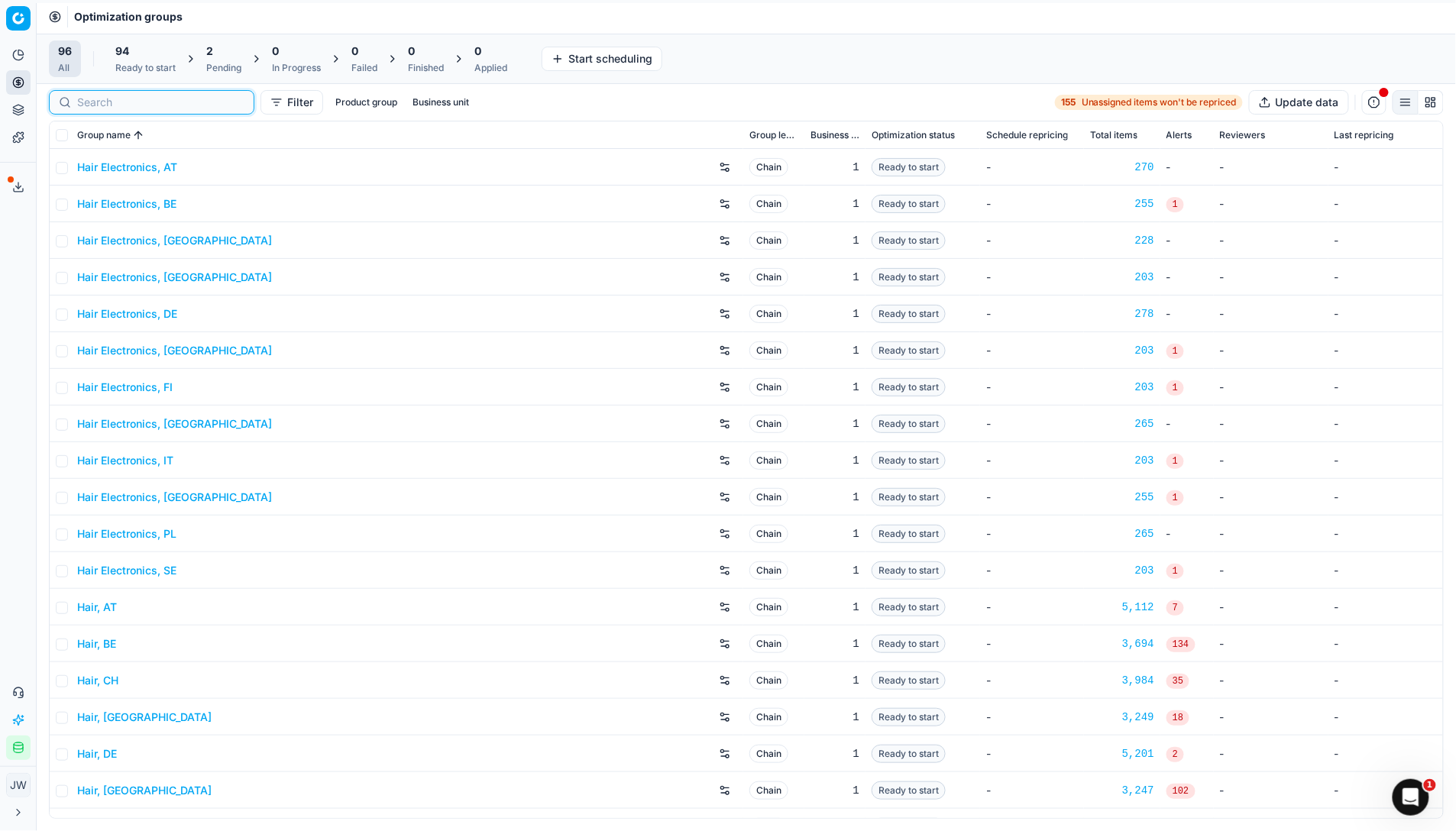
click at [108, 108] on input at bounding box center [160, 102] width 167 height 15
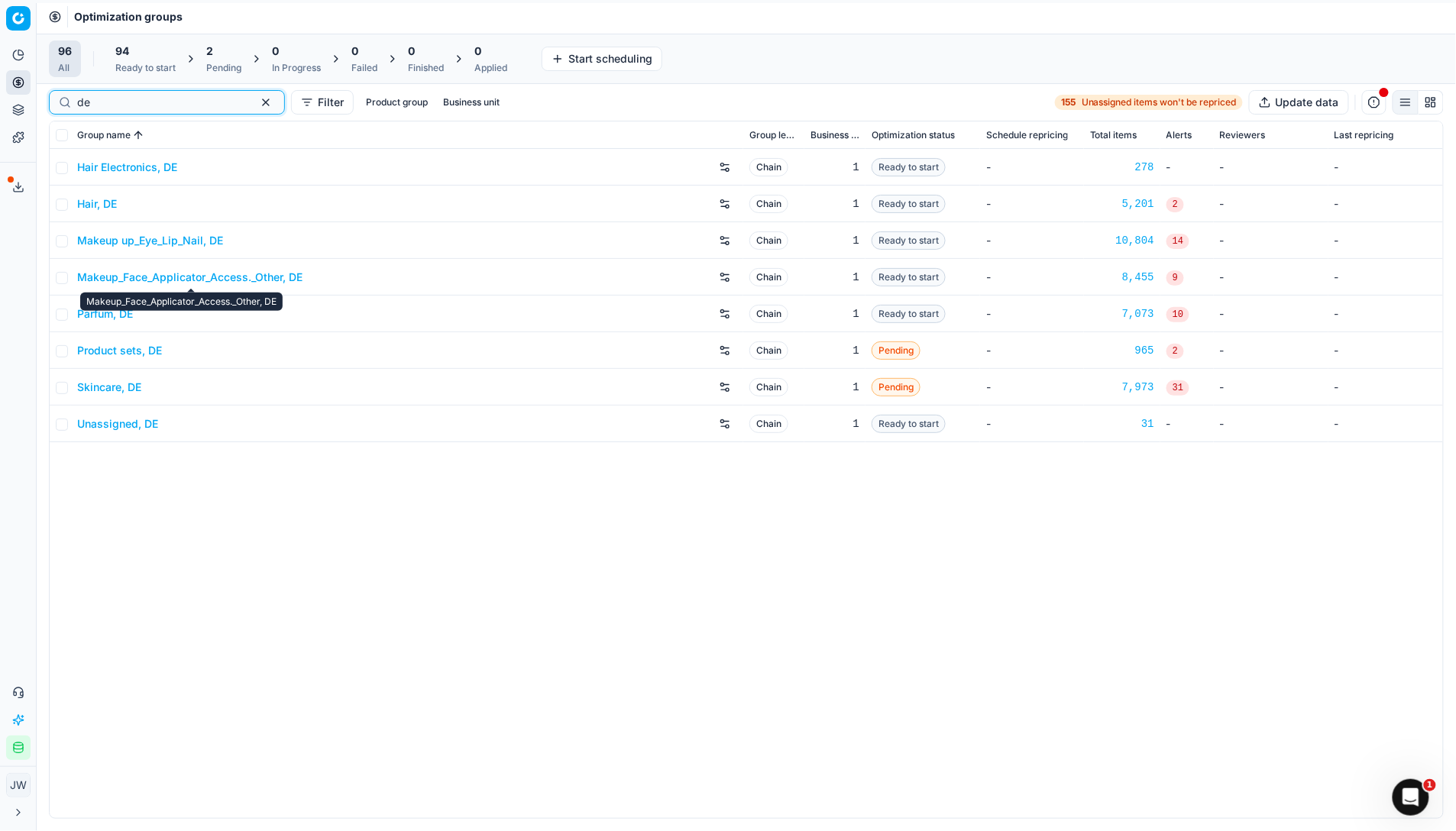
type input "de"
click at [149, 275] on link "Makeup_Face_Applicator_Access._Other, DE" at bounding box center [190, 277] width 226 height 15
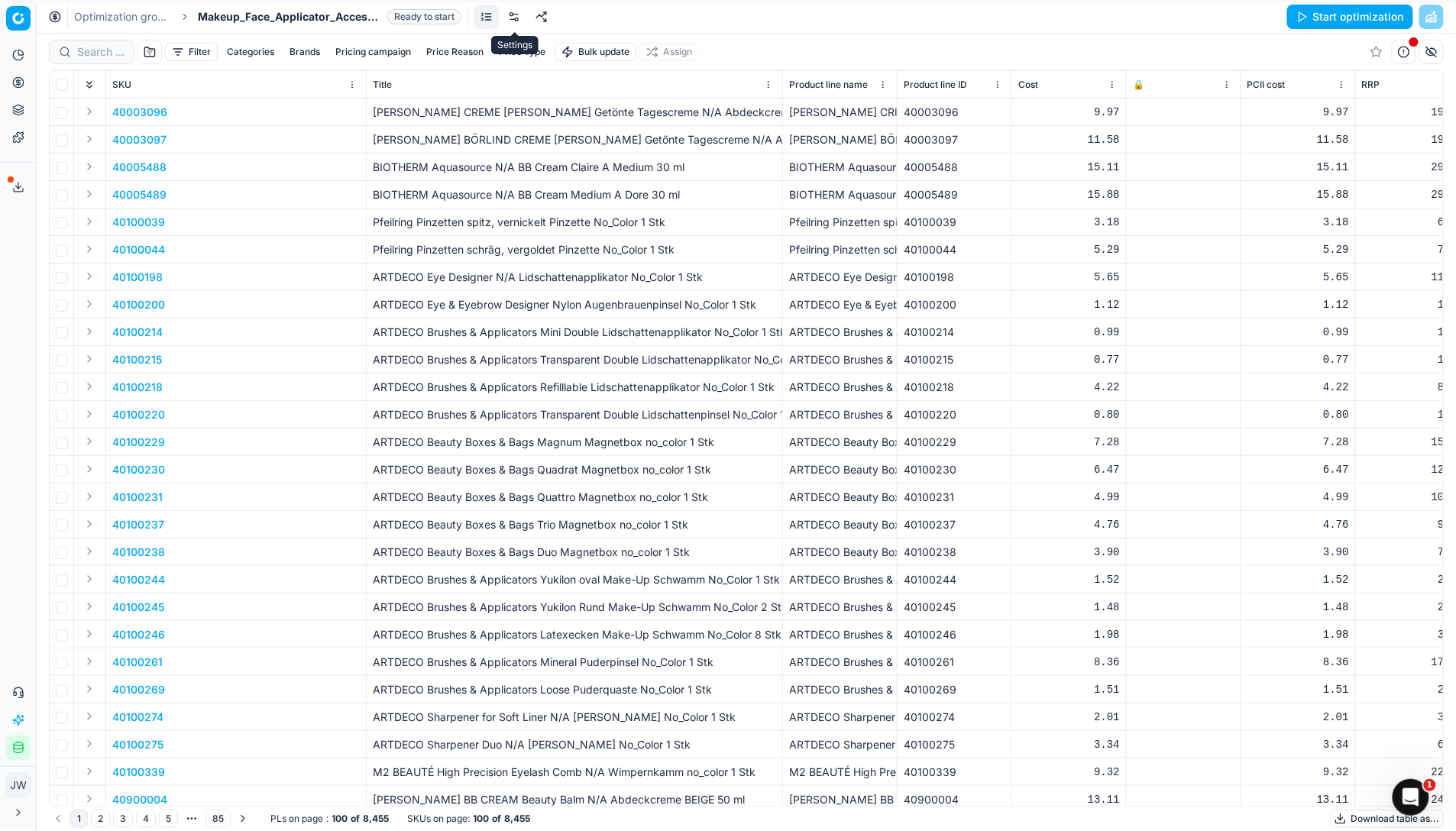
click at [520, 27] on link at bounding box center [514, 16] width 24 height 24
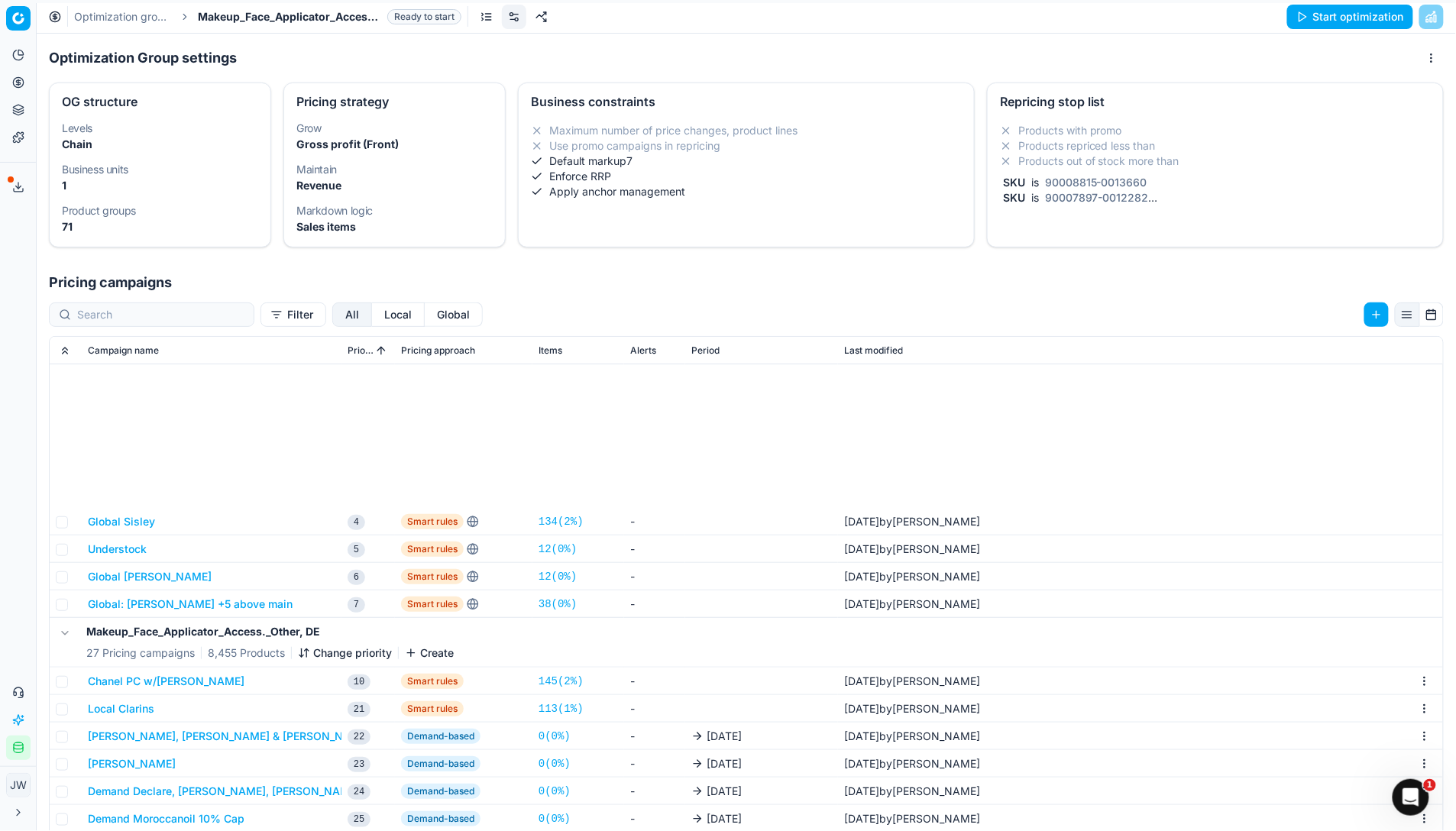
scroll to position [241, 0]
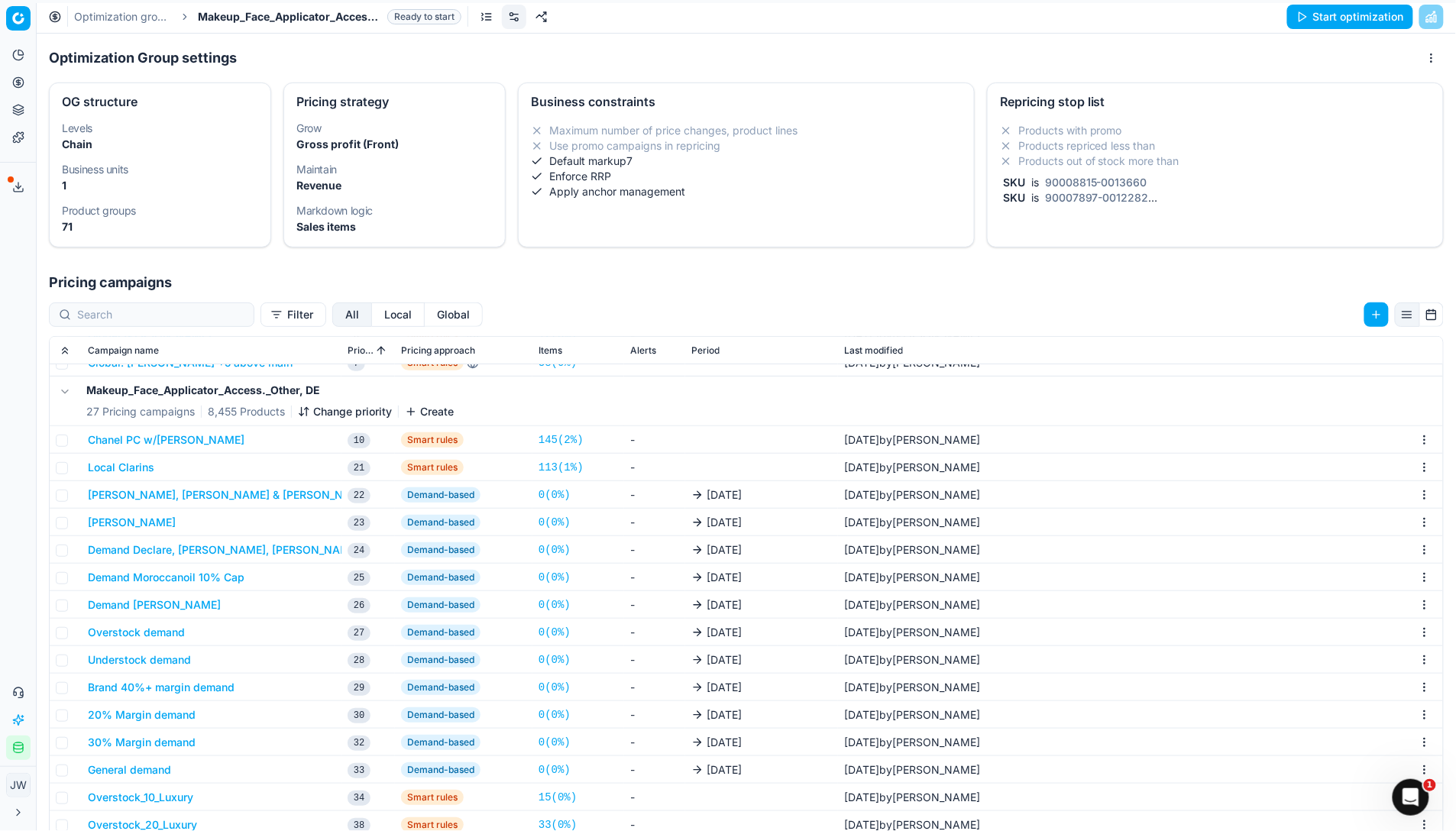
click at [135, 470] on button "Local Clarins" at bounding box center [120, 468] width 66 height 15
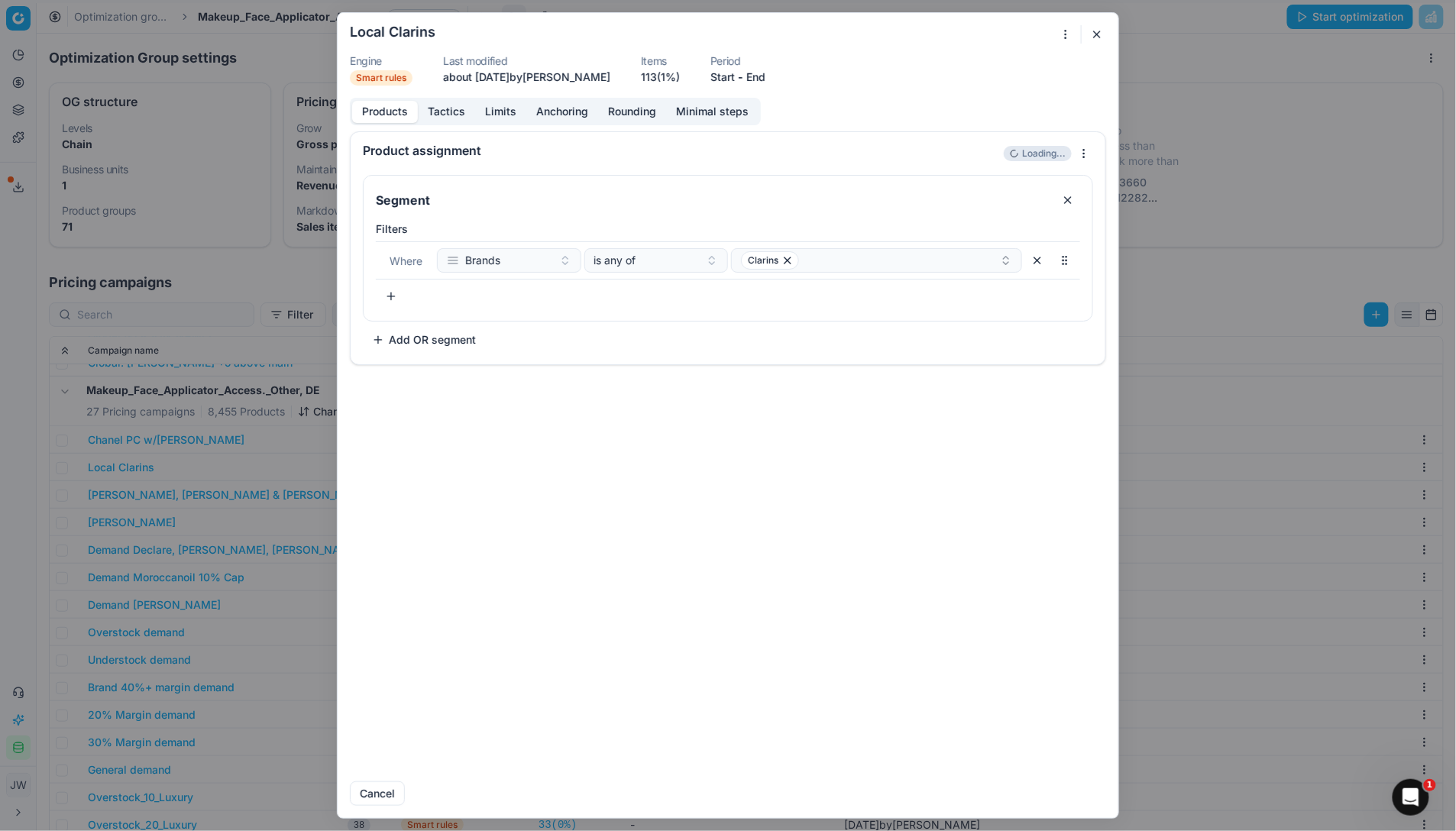
click at [446, 112] on button "Tactics" at bounding box center [446, 112] width 57 height 22
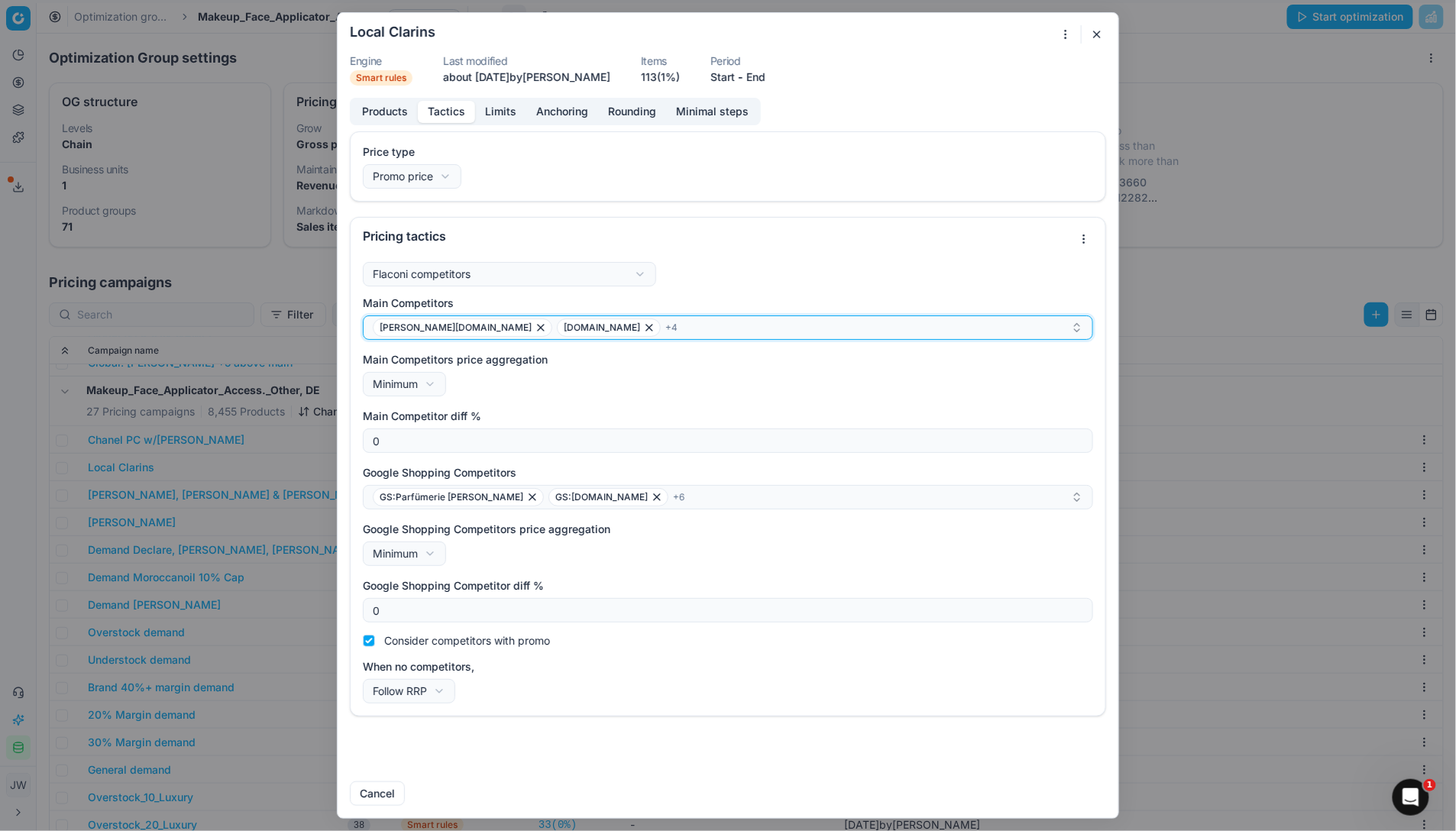
click at [646, 329] on icon "button" at bounding box center [649, 327] width 6 height 6
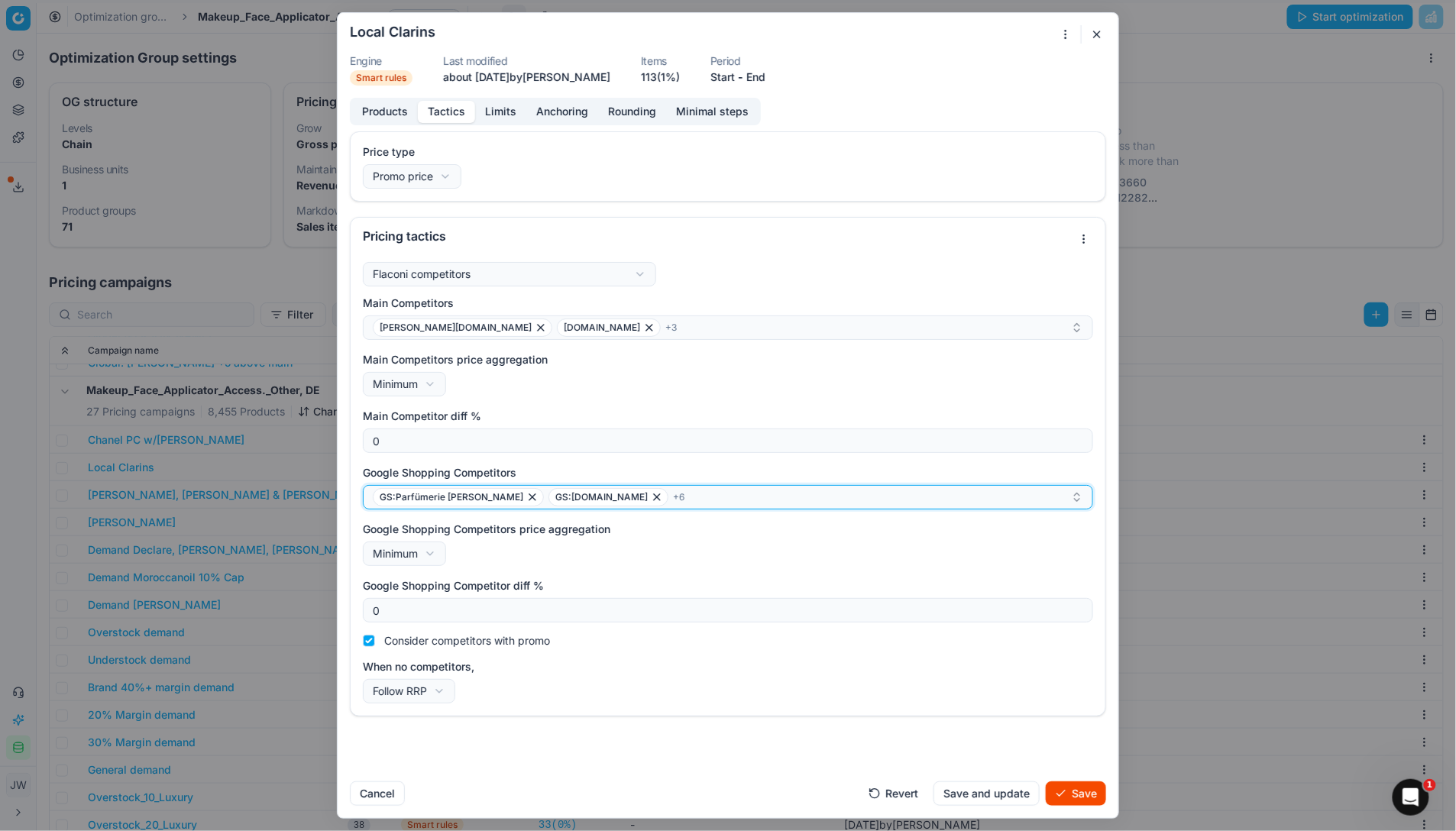
click at [650, 498] on icon "button" at bounding box center [656, 497] width 12 height 12
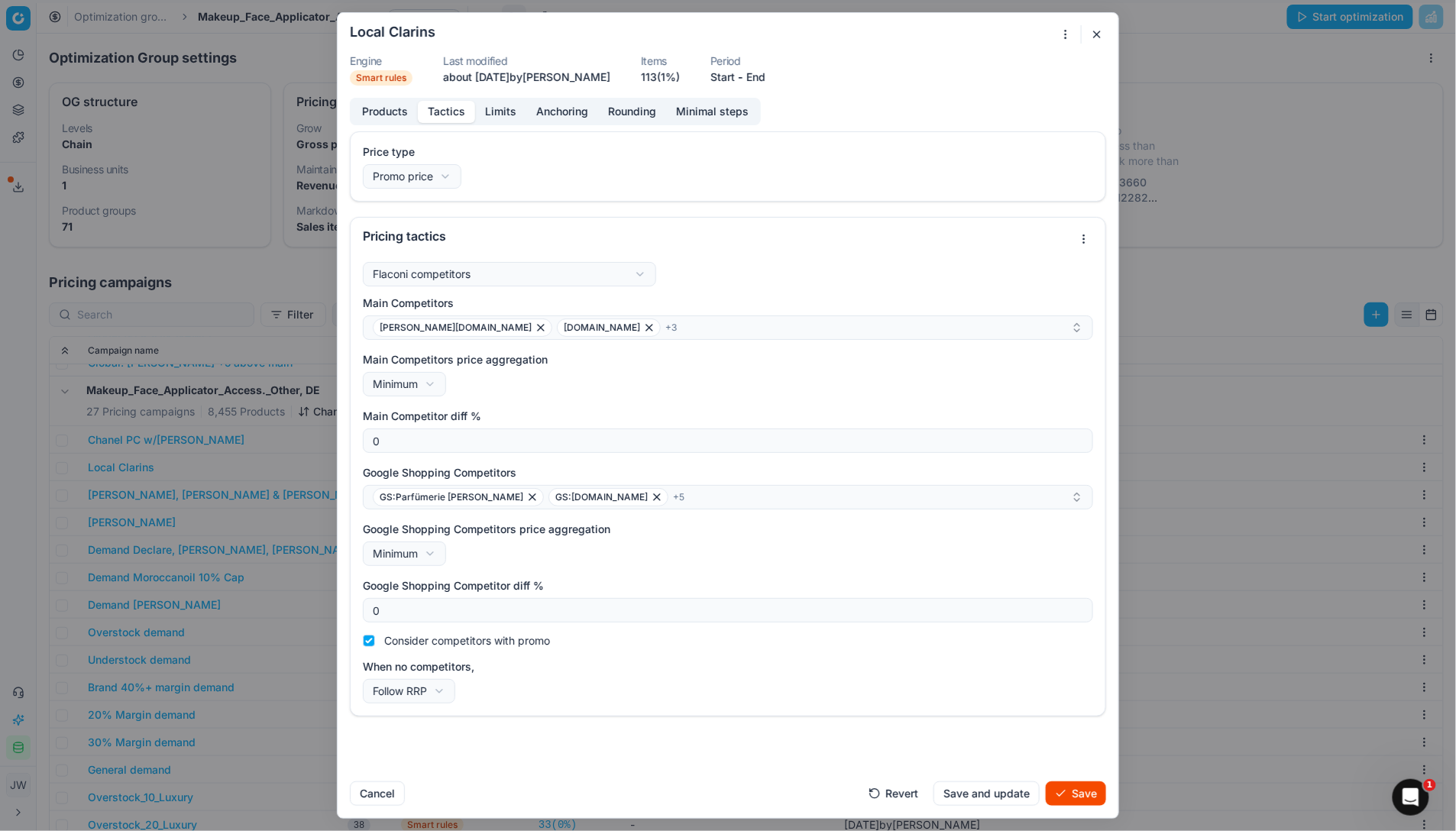
click at [1079, 614] on button "Save" at bounding box center [1076, 794] width 60 height 24
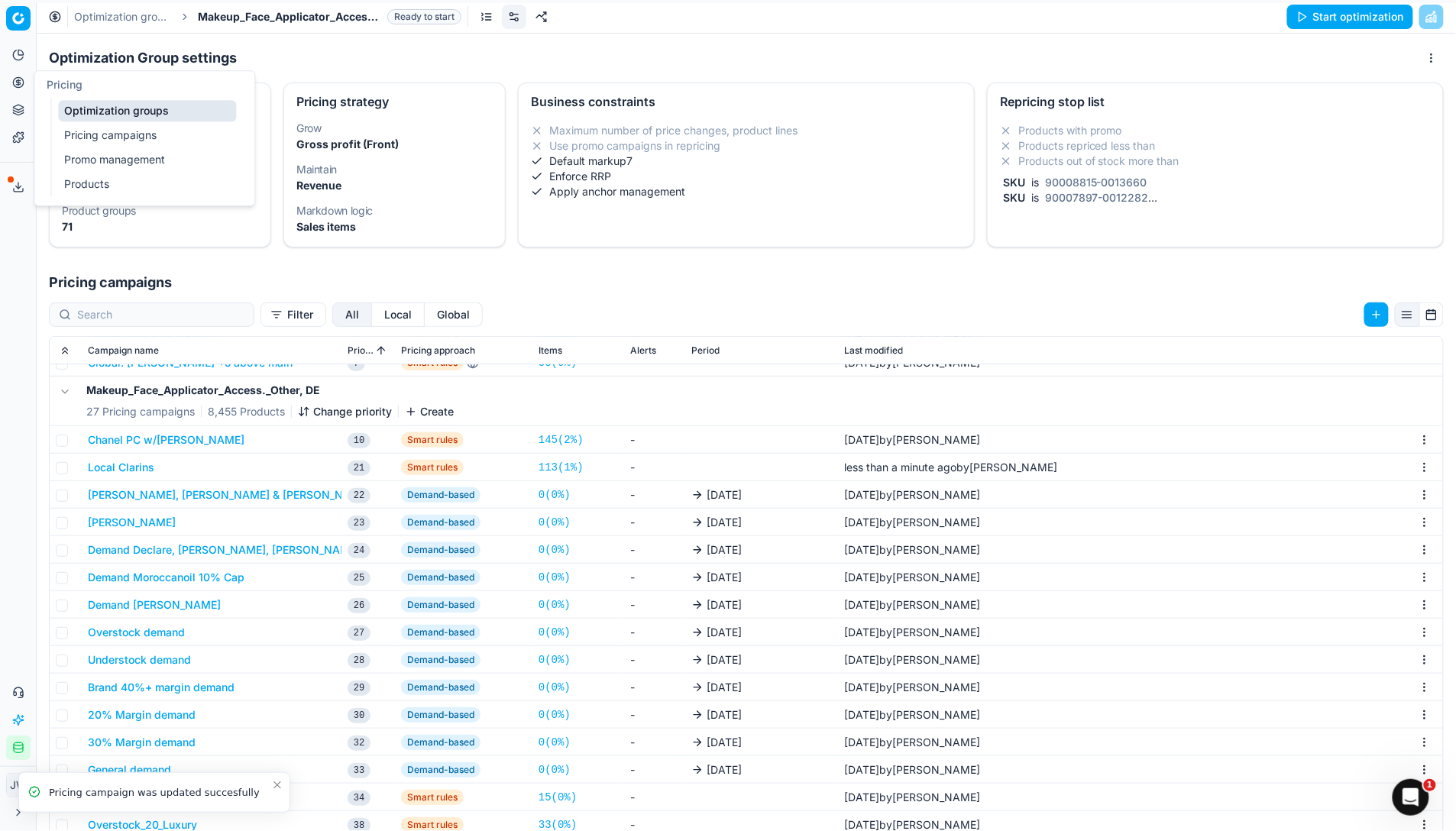
click at [74, 115] on link "Optimization groups" at bounding box center [147, 111] width 178 height 21
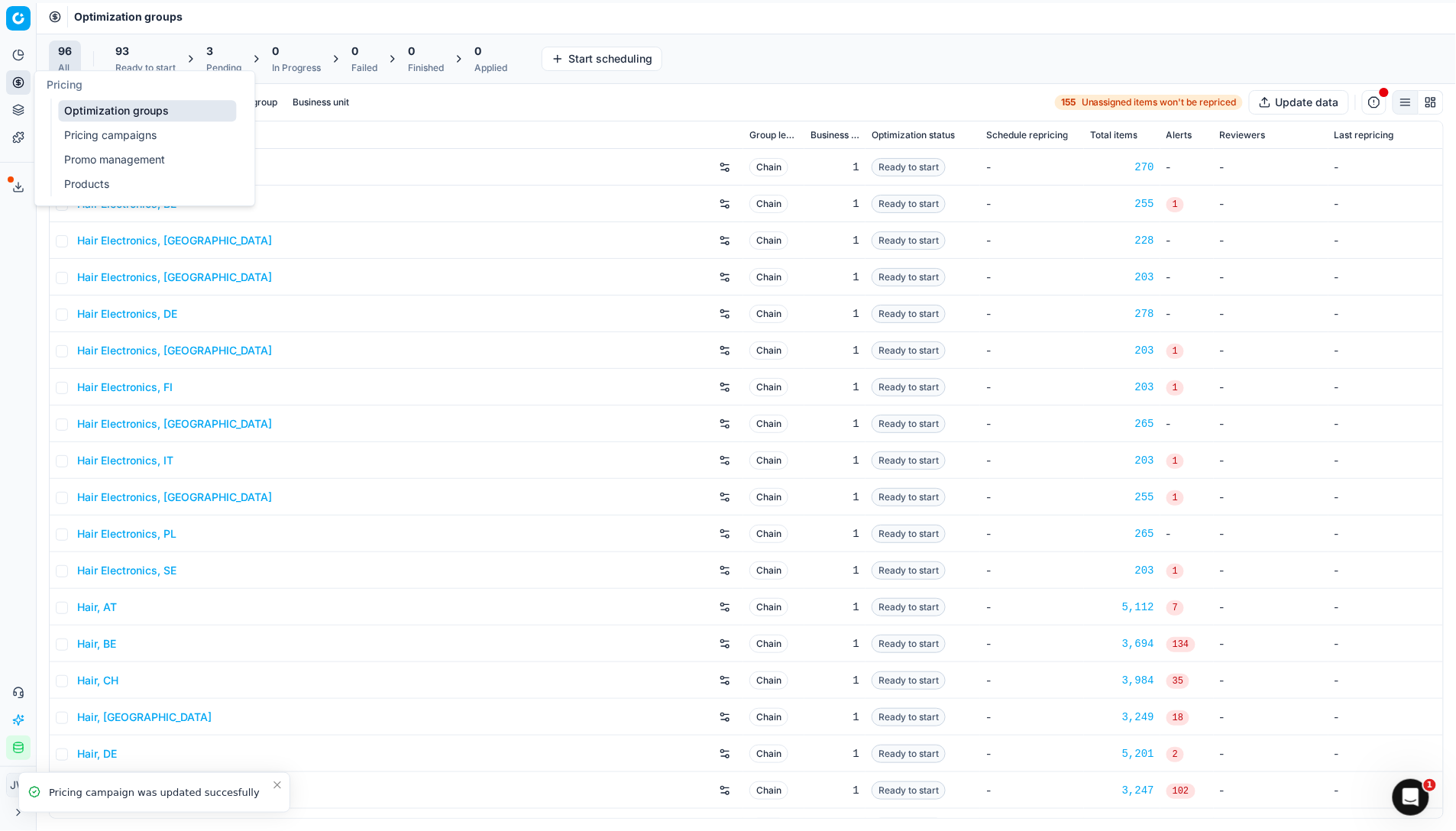
click at [94, 102] on link "Optimization groups" at bounding box center [147, 111] width 178 height 21
click at [94, 102] on input at bounding box center [100, 102] width 47 height 15
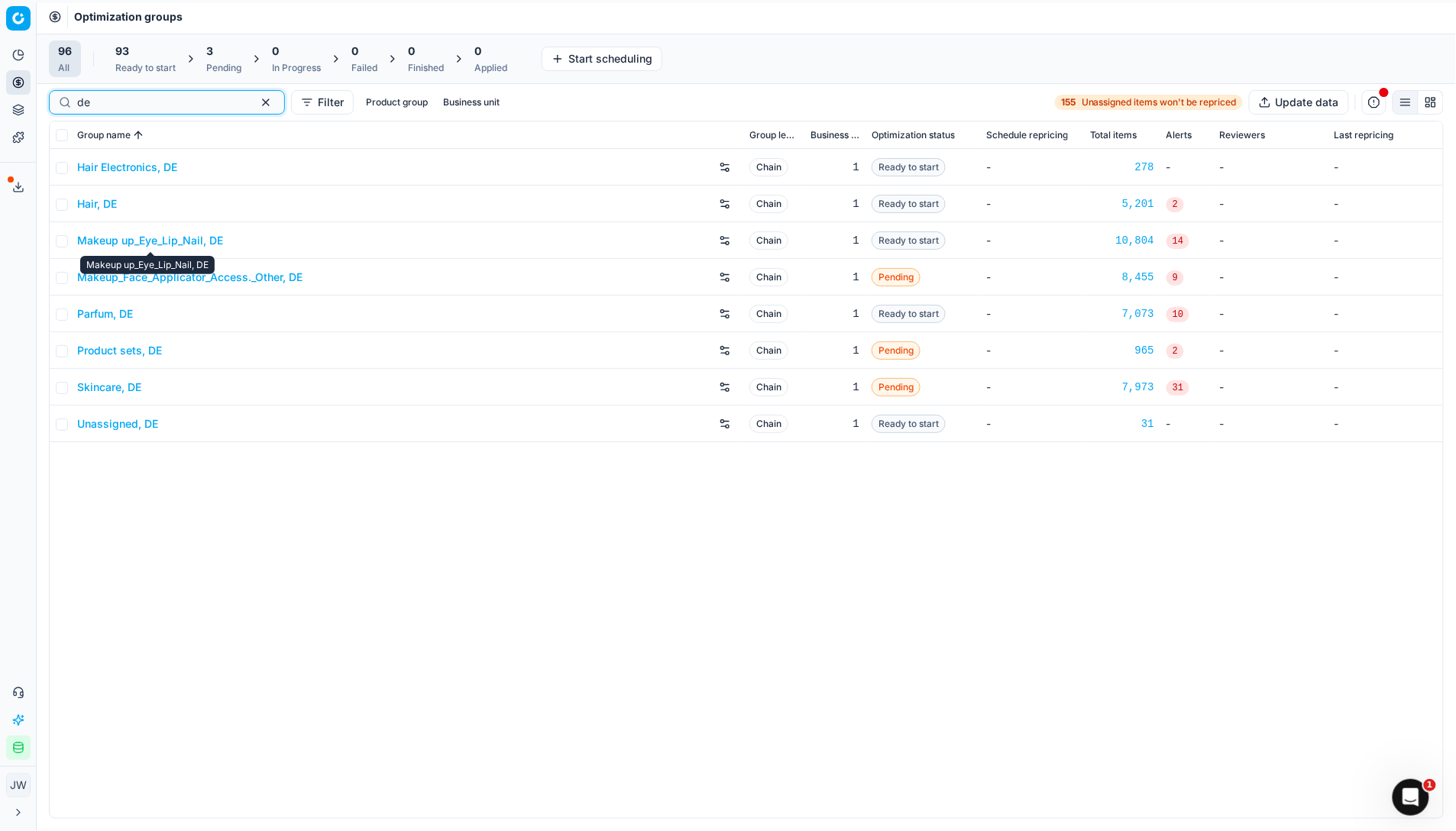
type input "de"
click at [184, 240] on link "Makeup up_Eye_Lip_Nail, DE" at bounding box center [150, 240] width 146 height 15
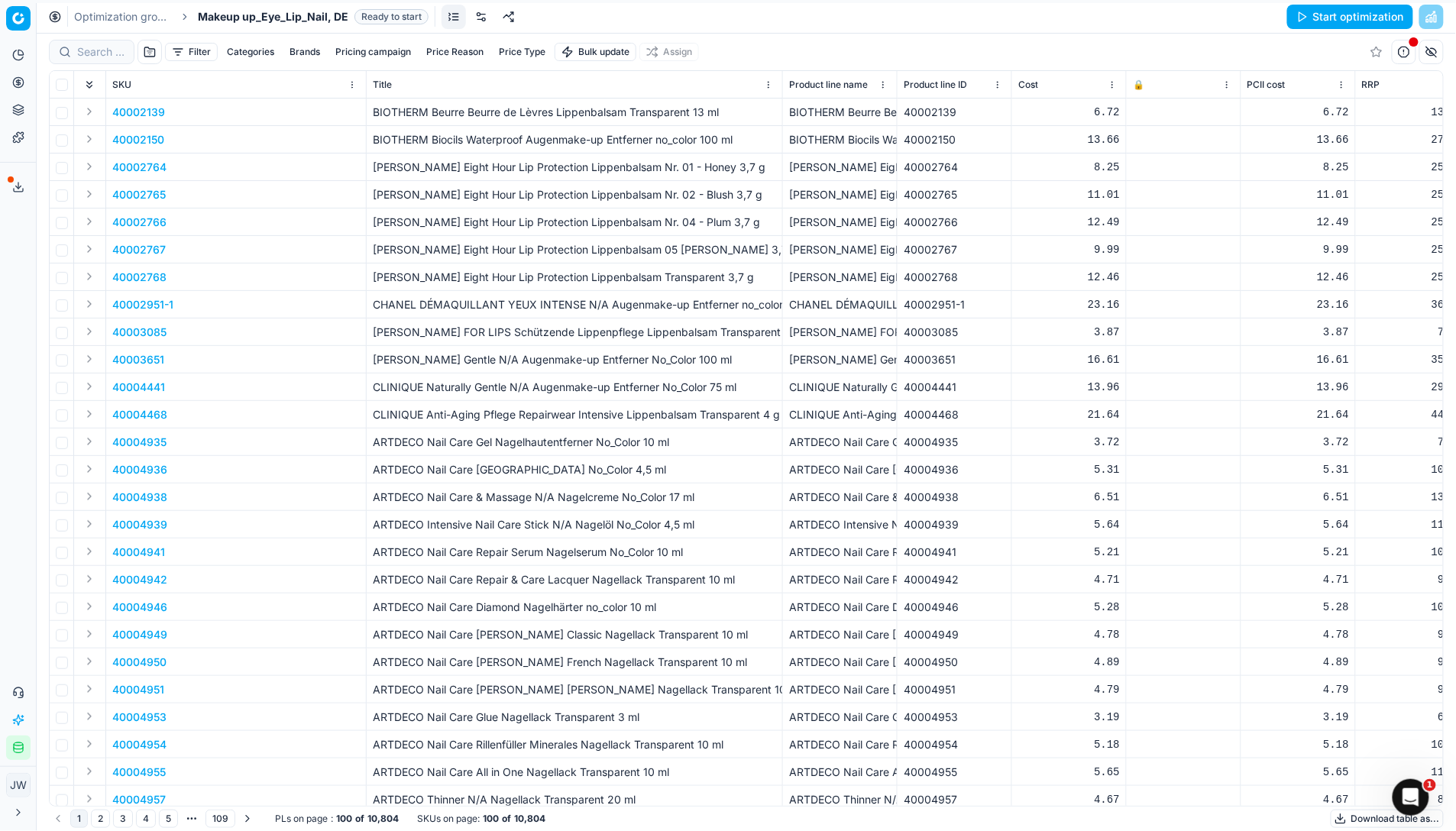
click at [484, 16] on link at bounding box center [481, 16] width 24 height 24
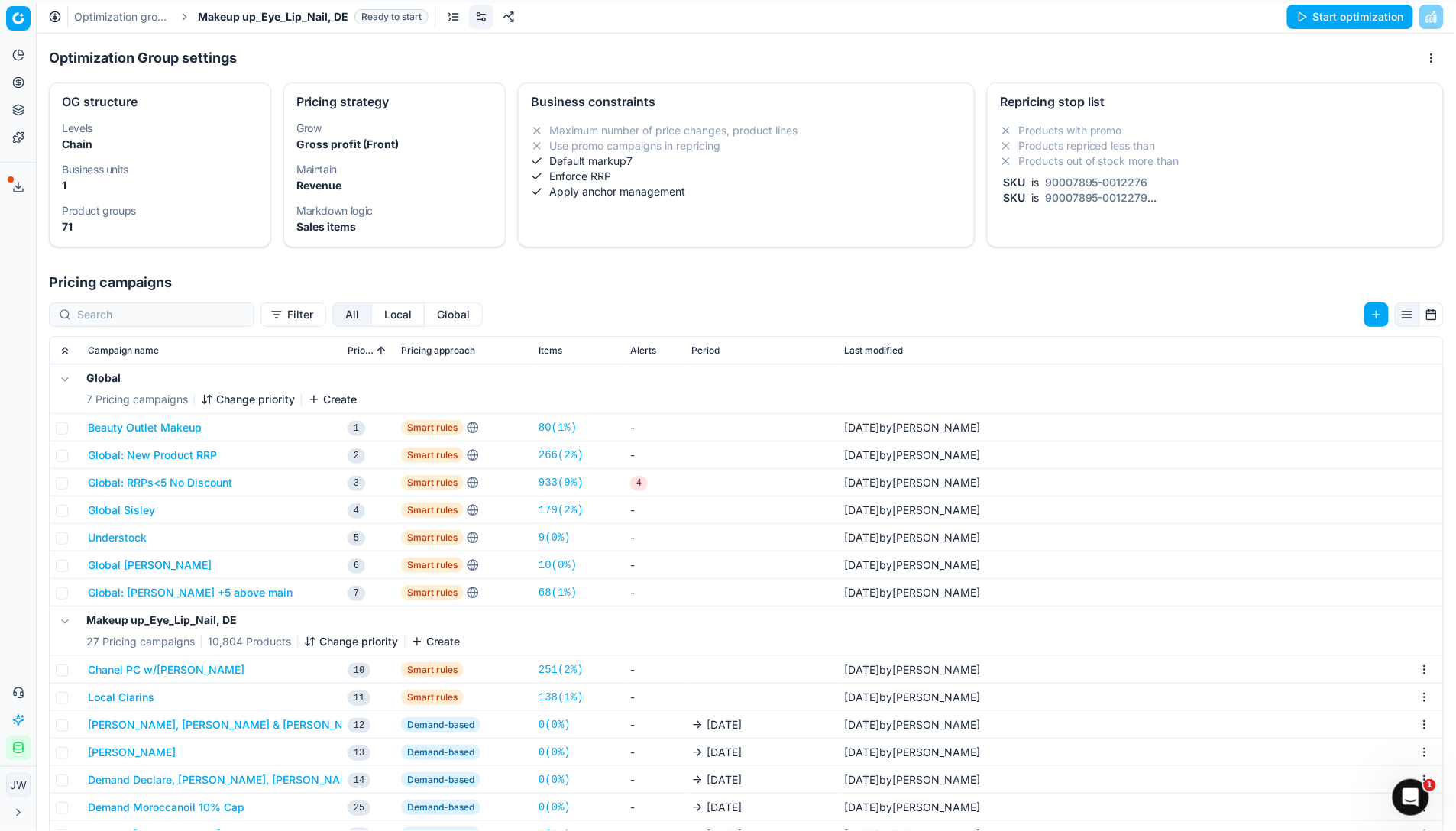
scroll to position [36, 0]
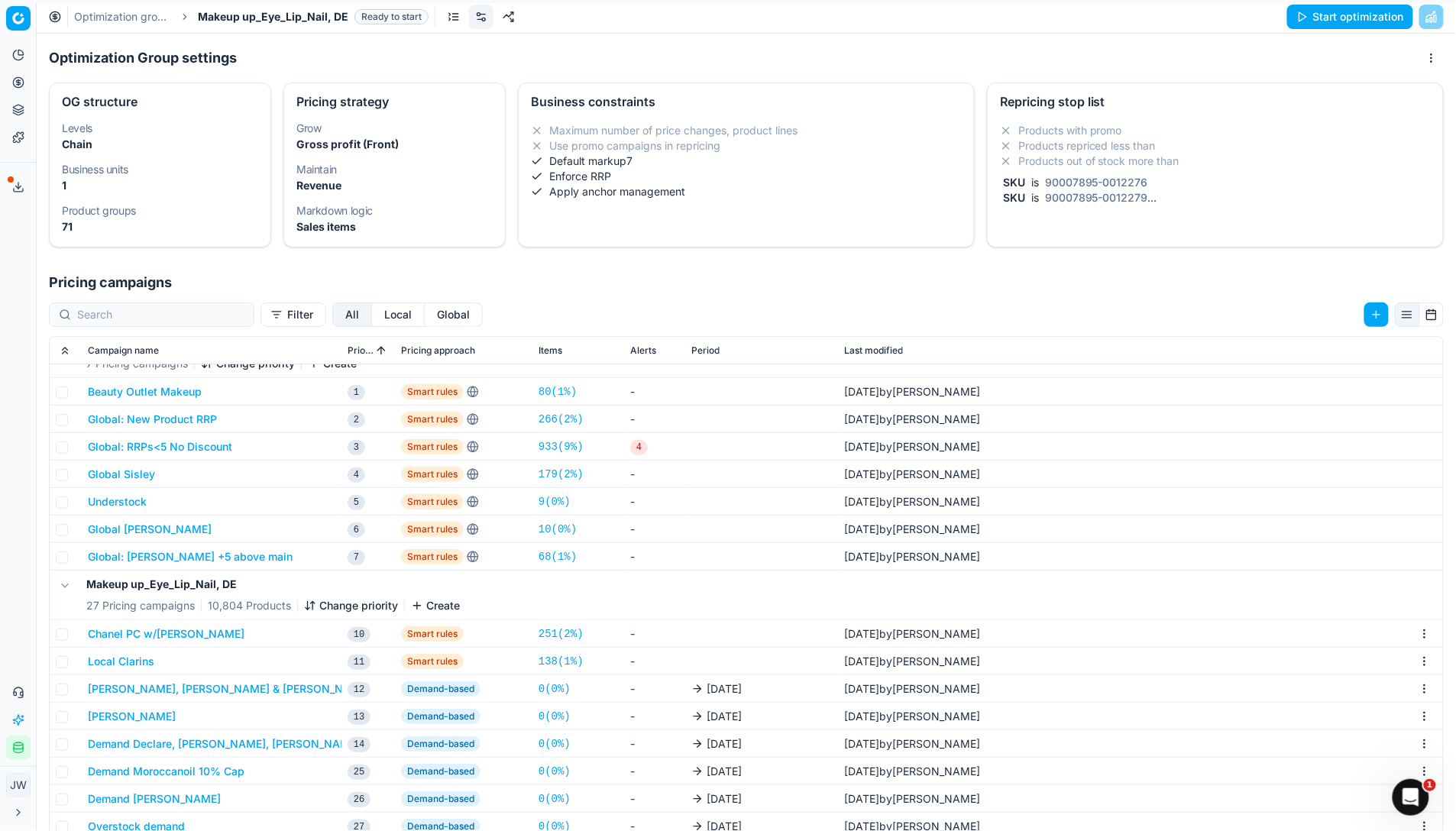
click at [137, 614] on button "Local Clarins" at bounding box center [120, 662] width 66 height 15
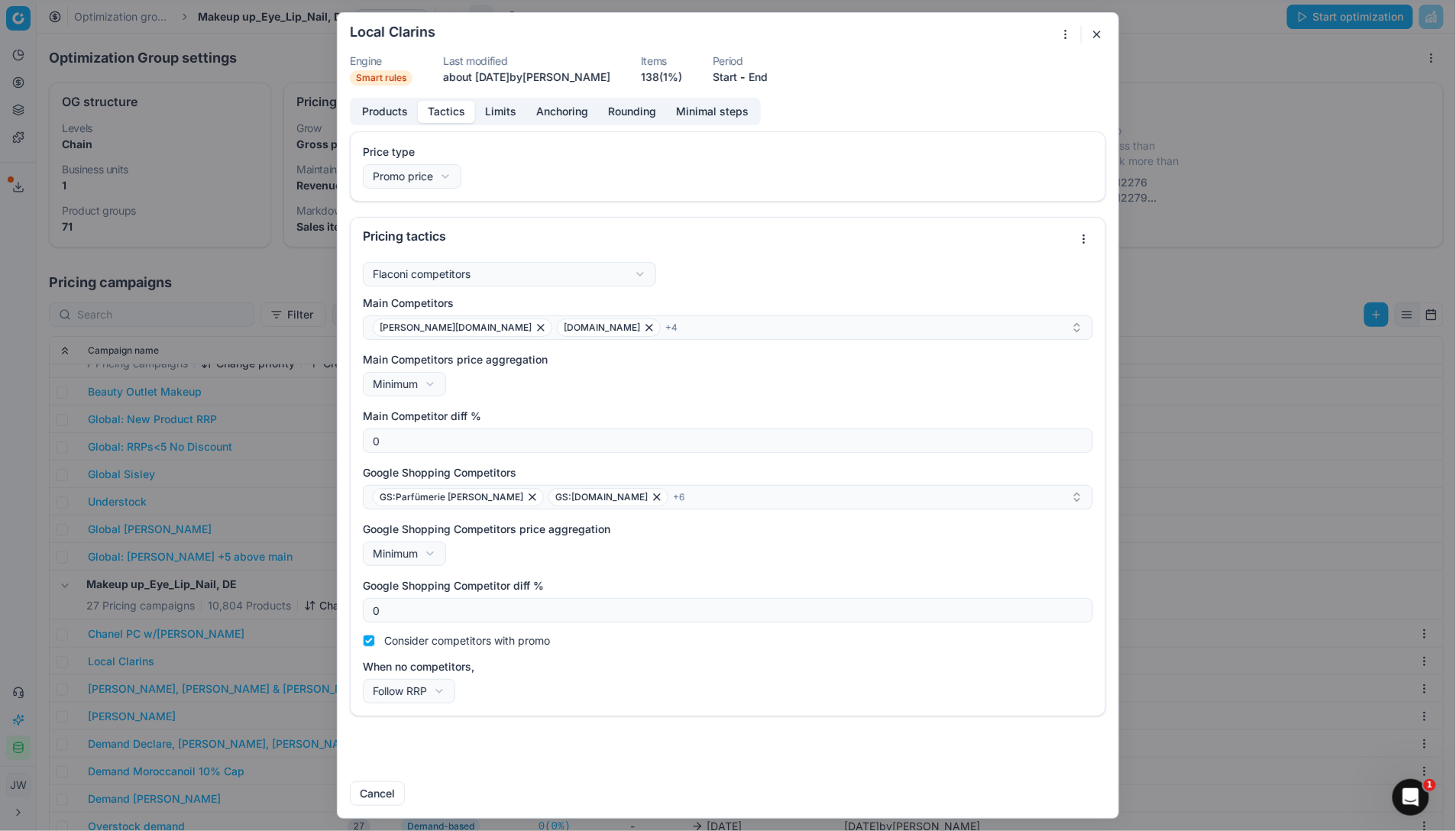
click at [452, 114] on button "Tactics" at bounding box center [446, 112] width 57 height 22
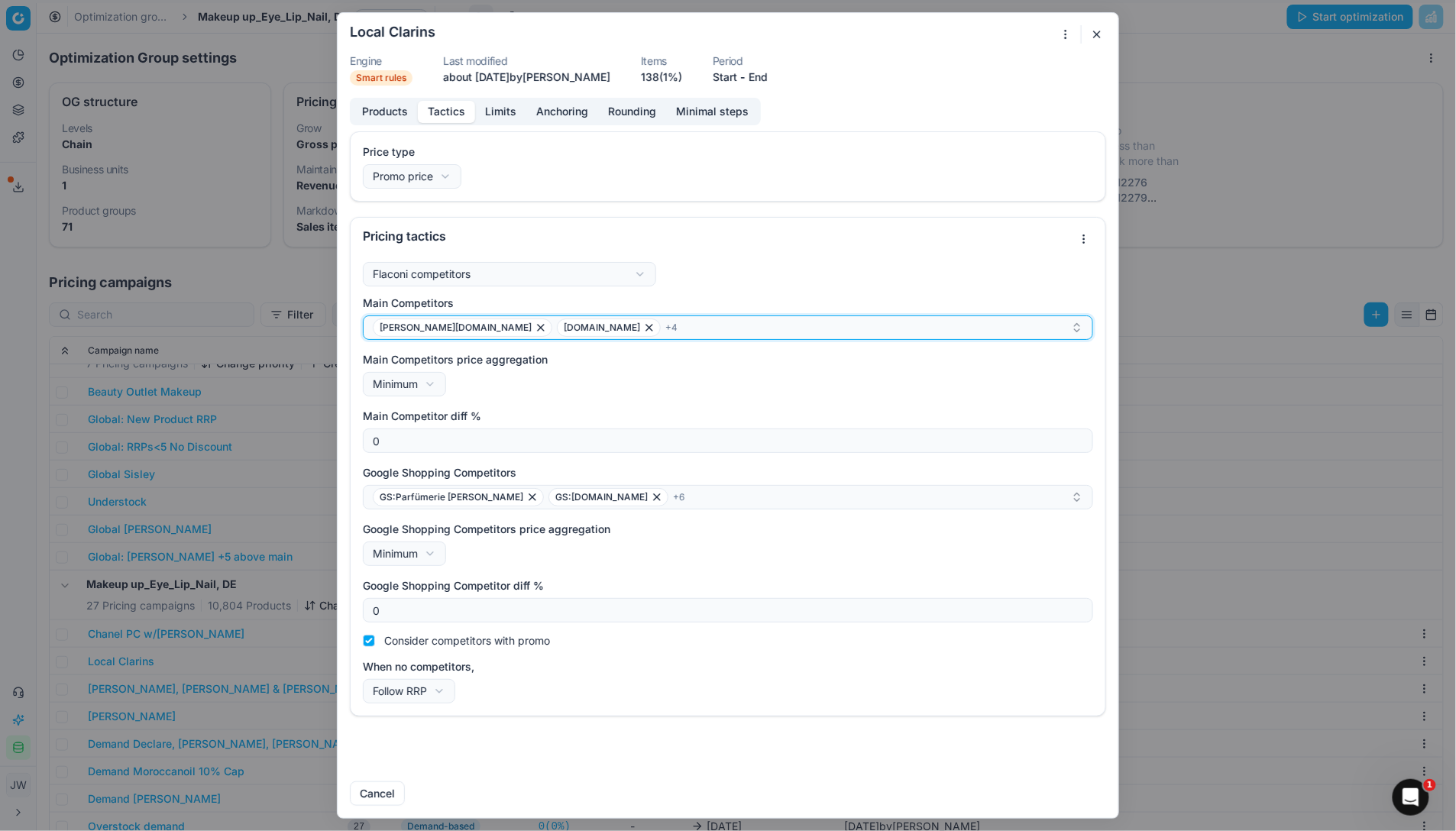
click at [643, 329] on icon "button" at bounding box center [649, 328] width 12 height 12
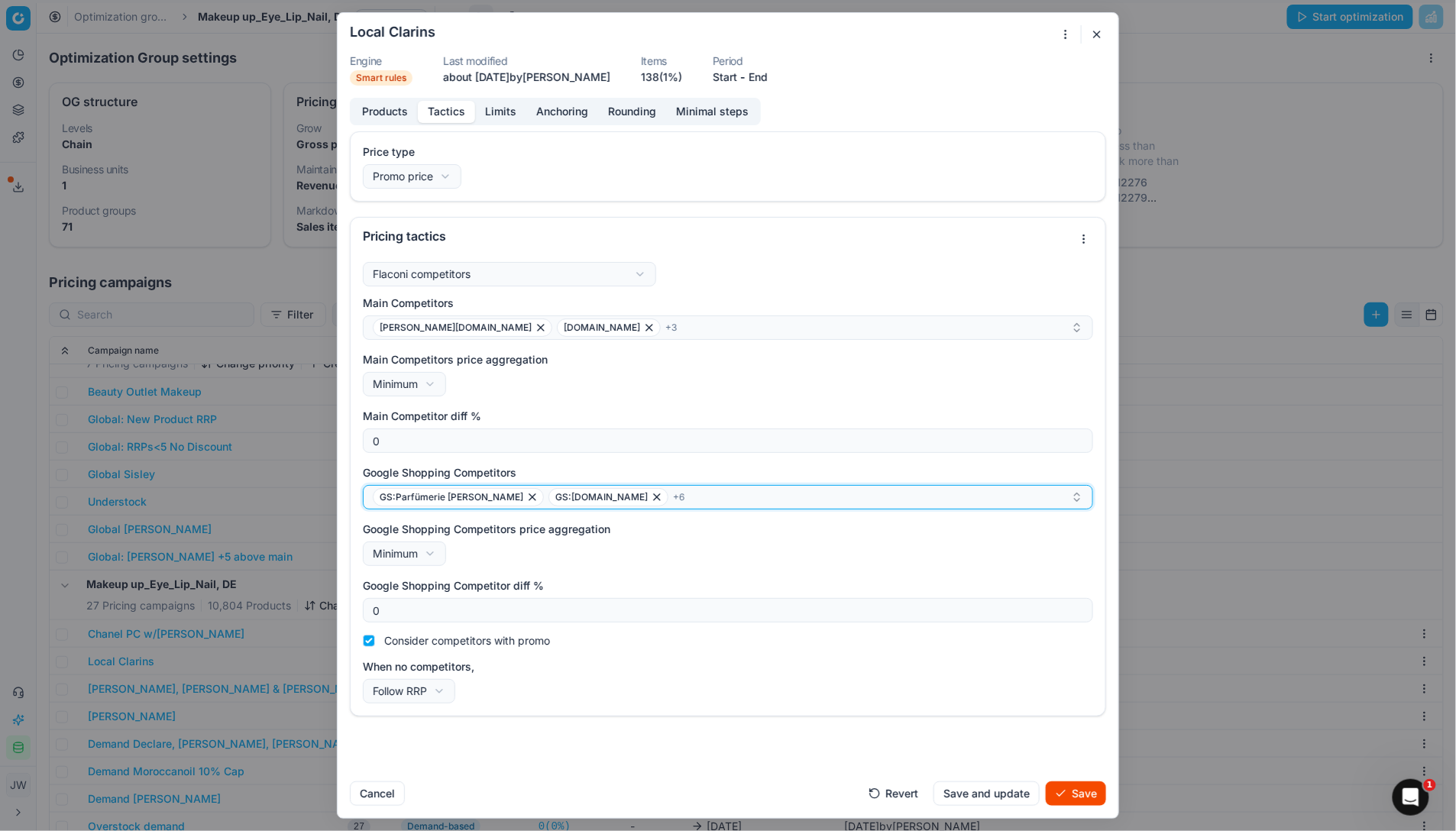
click at [650, 494] on icon "button" at bounding box center [656, 497] width 12 height 12
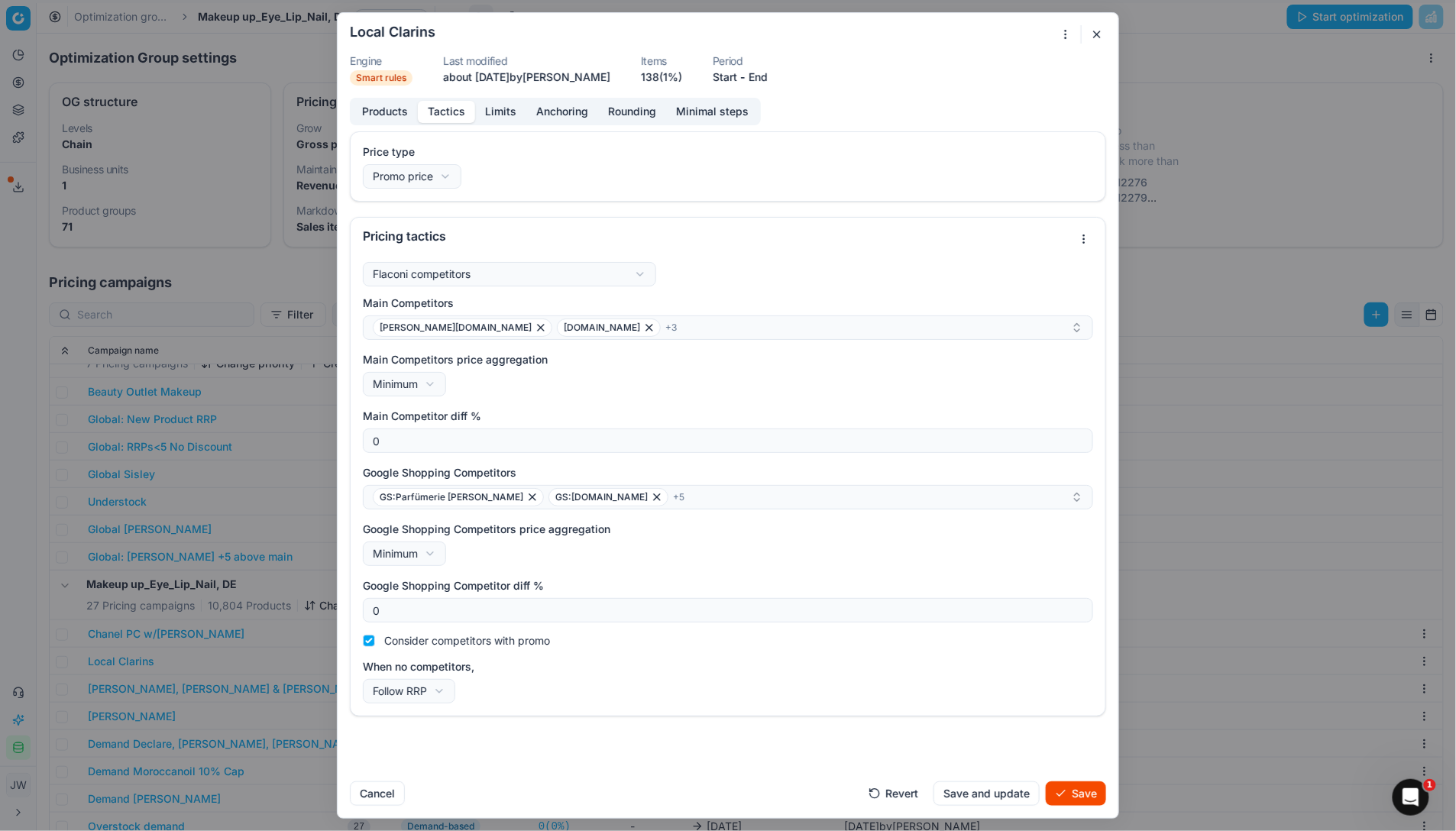
click at [1088, 614] on button "Save" at bounding box center [1076, 794] width 60 height 24
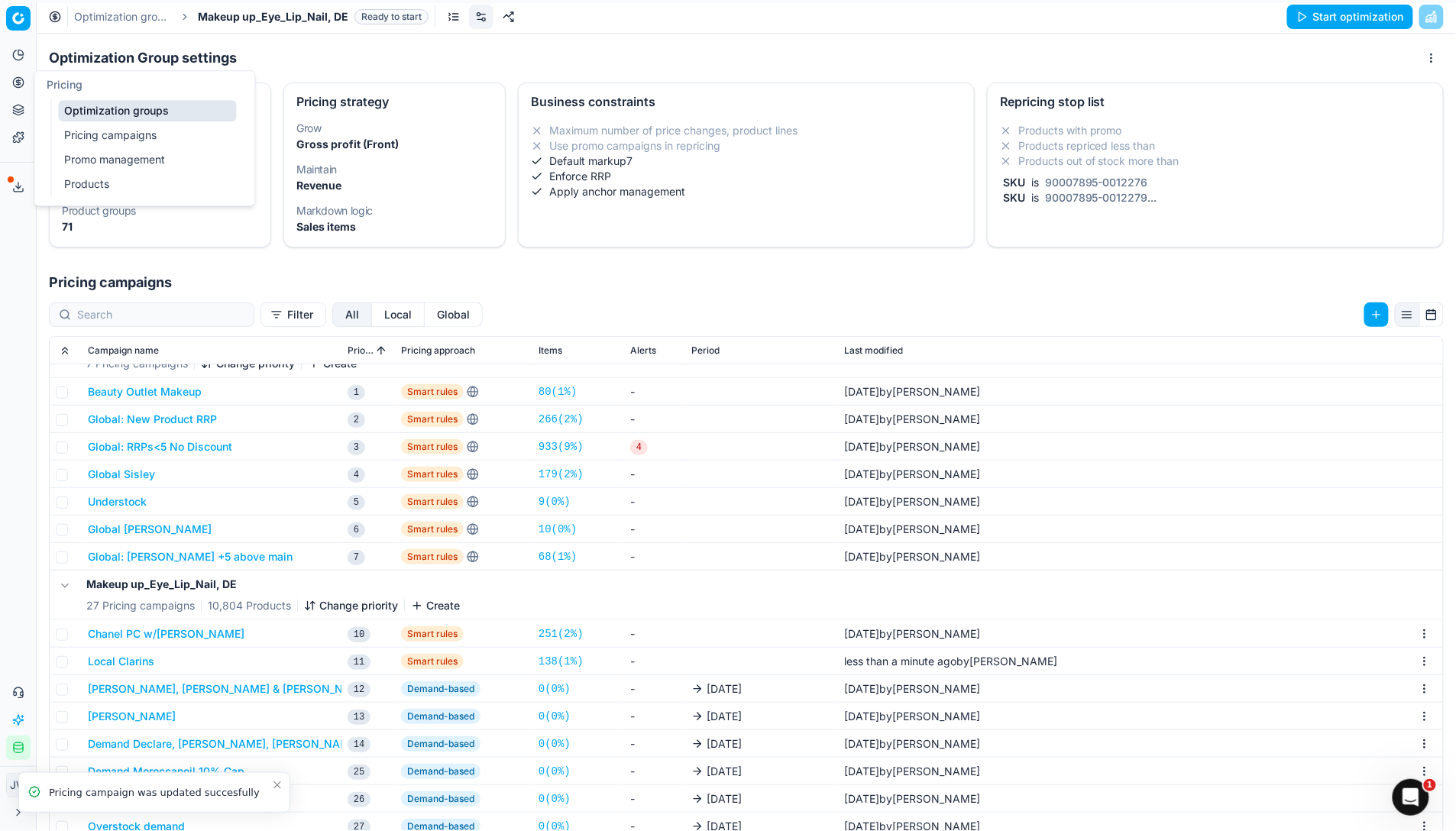
click at [106, 112] on link "Optimization groups" at bounding box center [147, 111] width 178 height 21
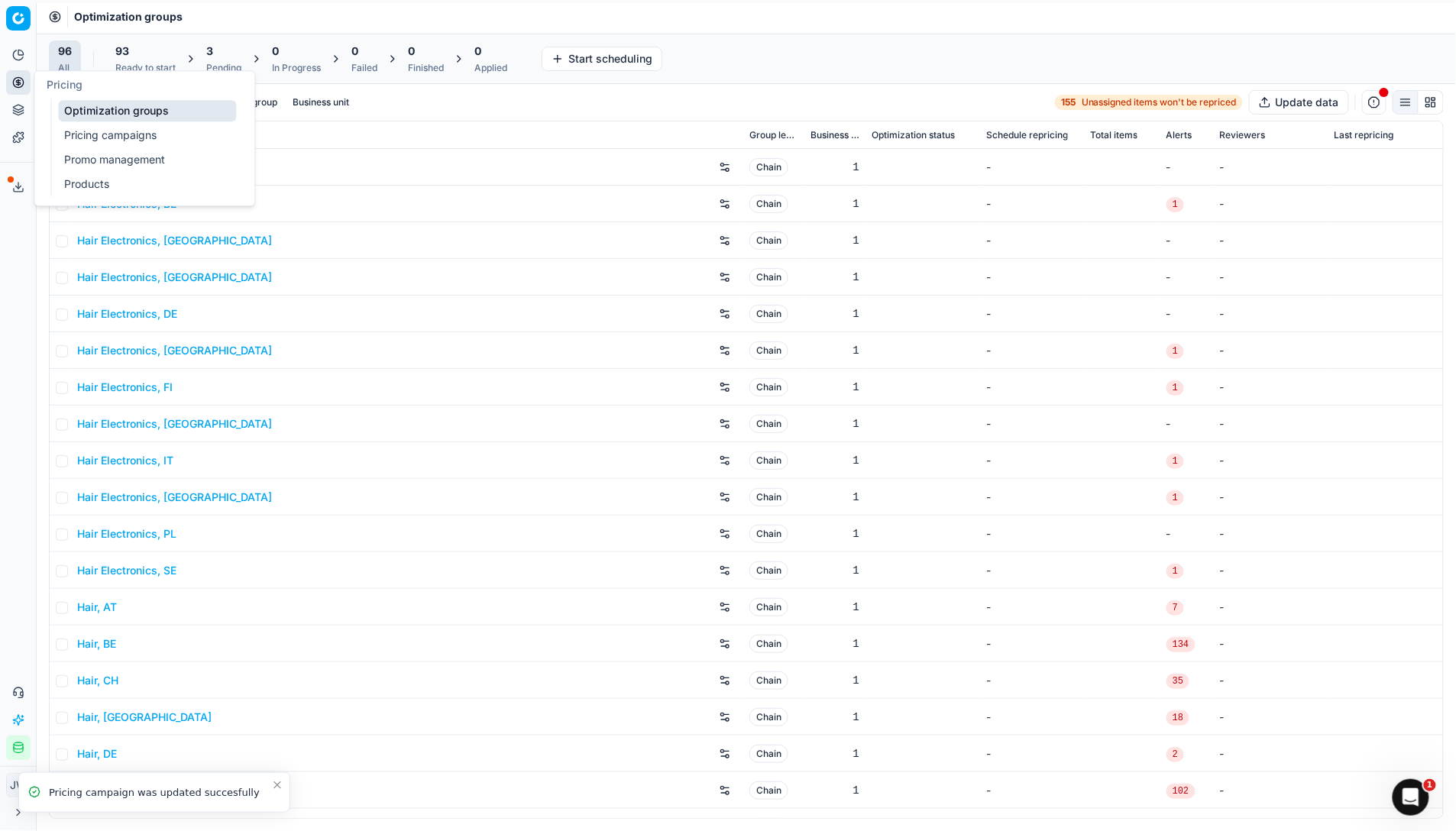
click at [12, 82] on icon at bounding box center [18, 82] width 12 height 12
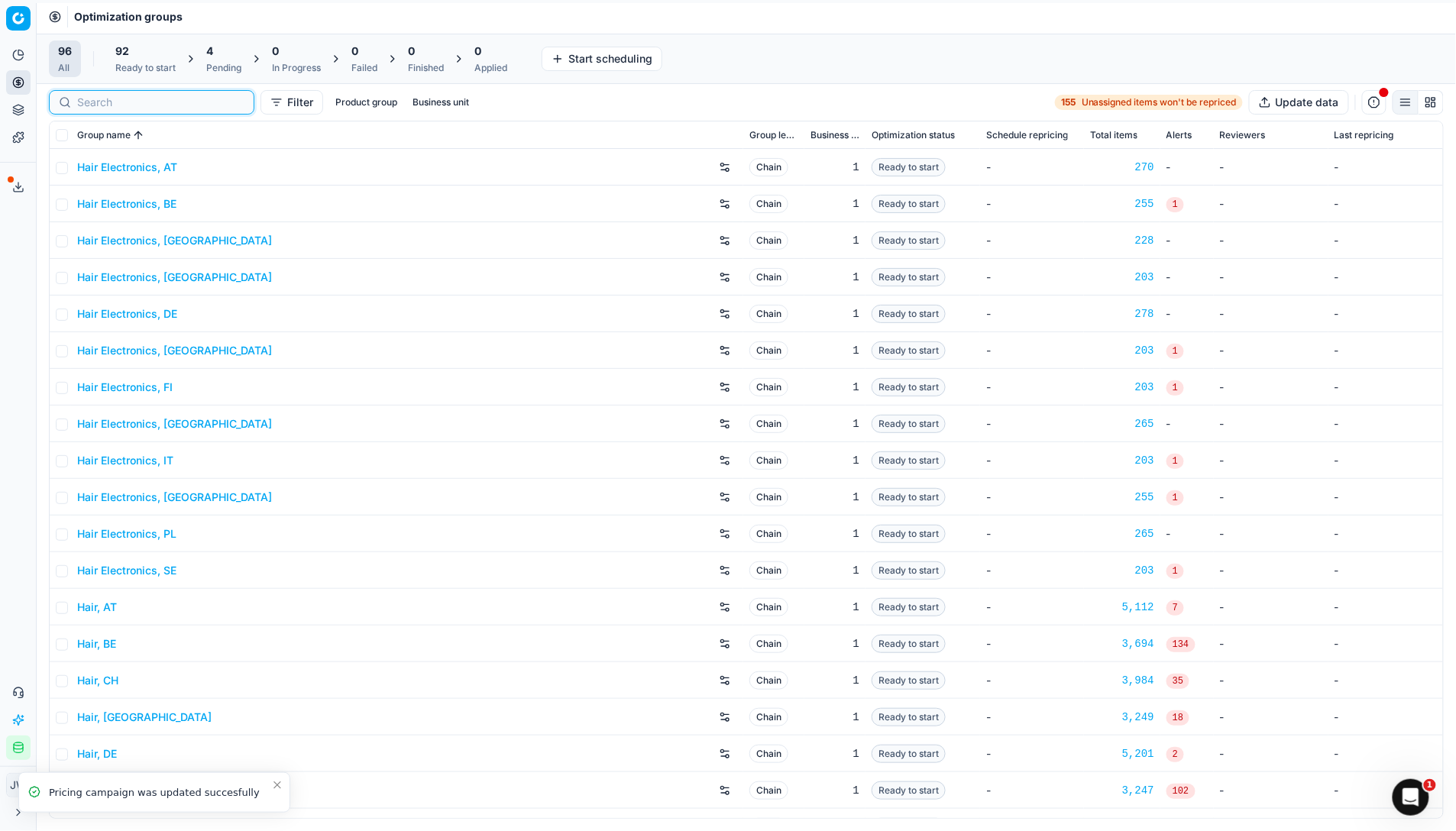
click at [105, 106] on input at bounding box center [160, 102] width 167 height 15
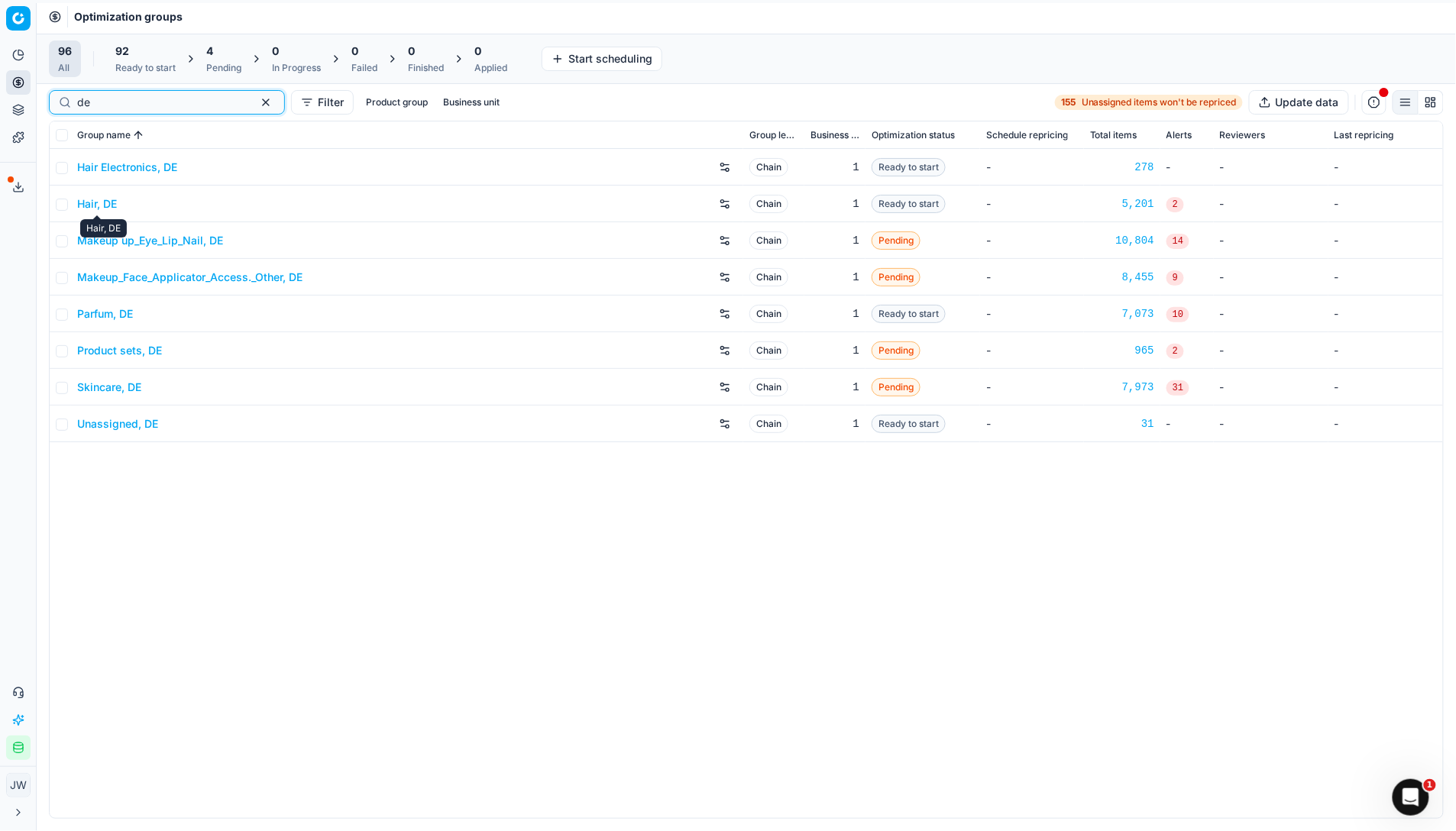
type input "de"
click at [99, 205] on link "Hair, DE" at bounding box center [97, 204] width 39 height 15
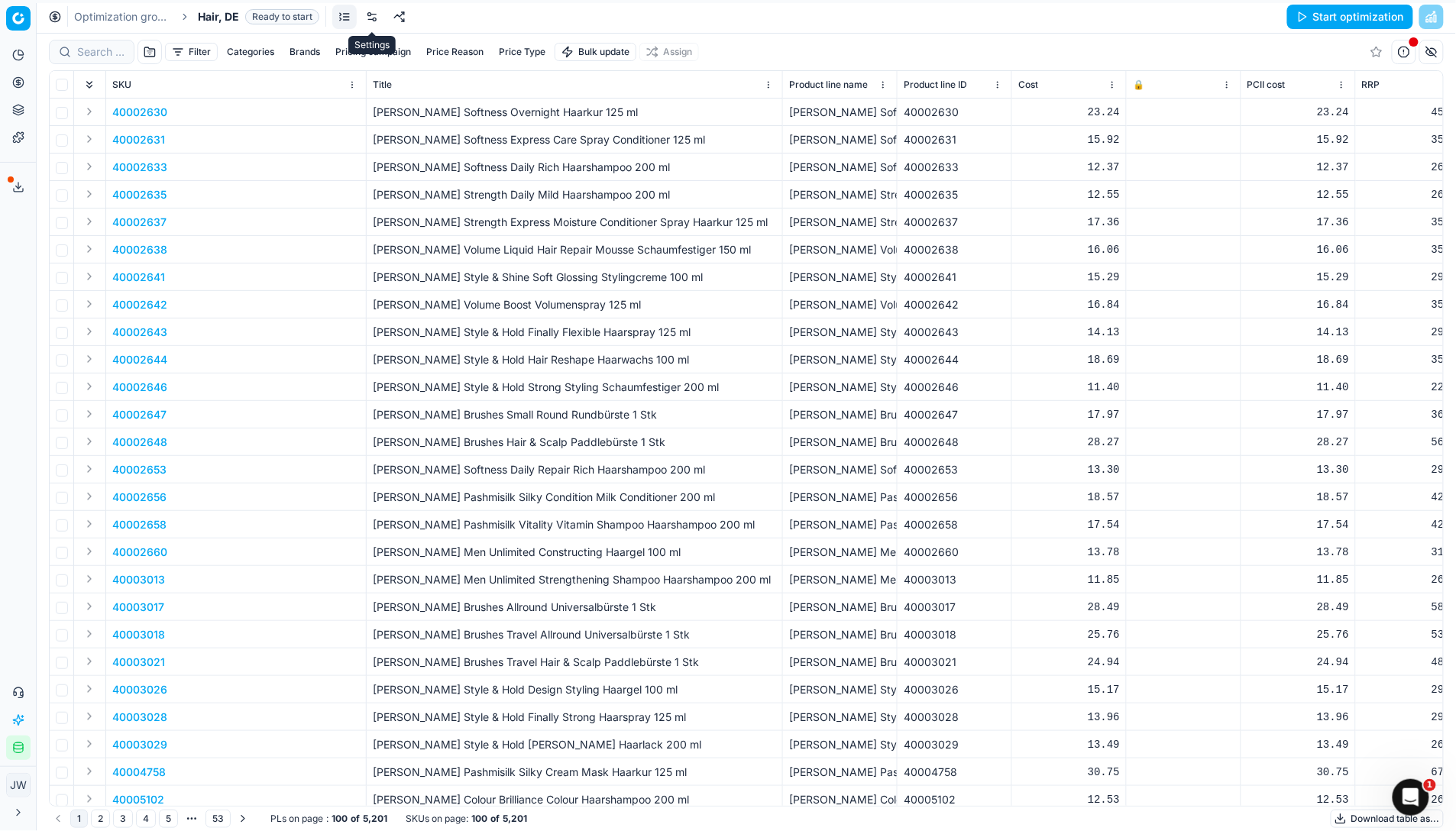
click at [380, 20] on link at bounding box center [372, 16] width 24 height 24
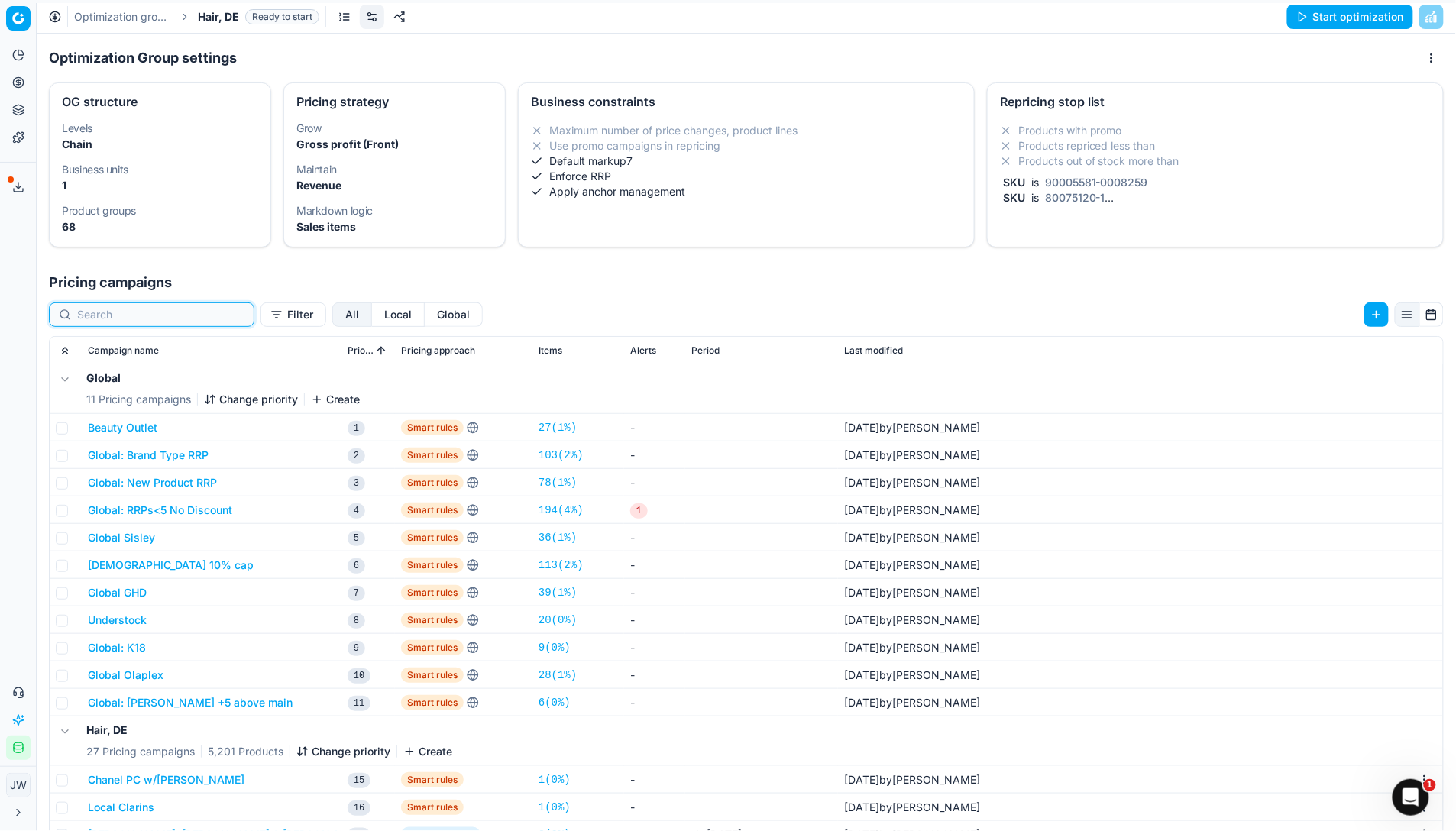
click at [146, 311] on input at bounding box center [160, 315] width 167 height 15
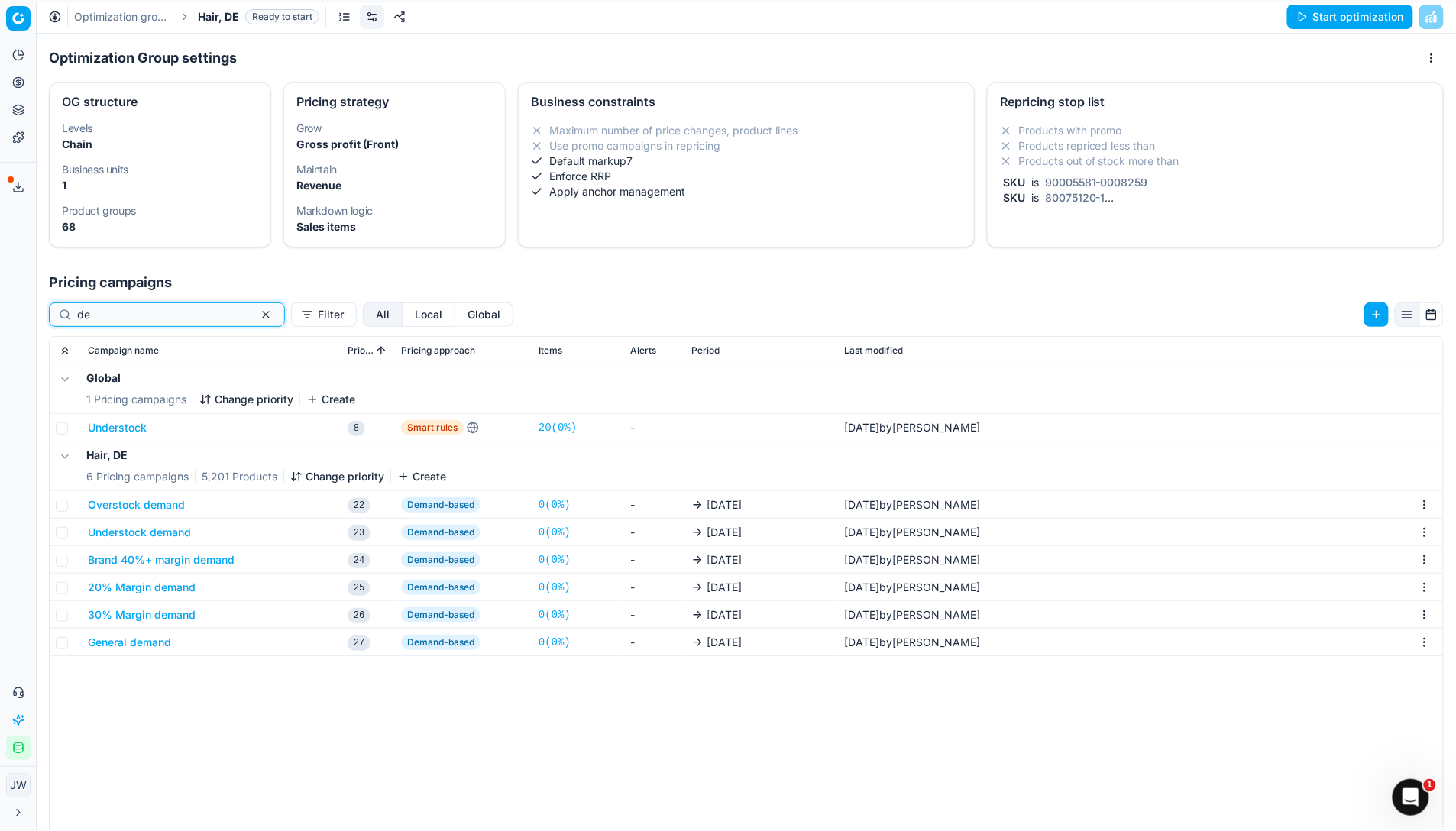
type input "d"
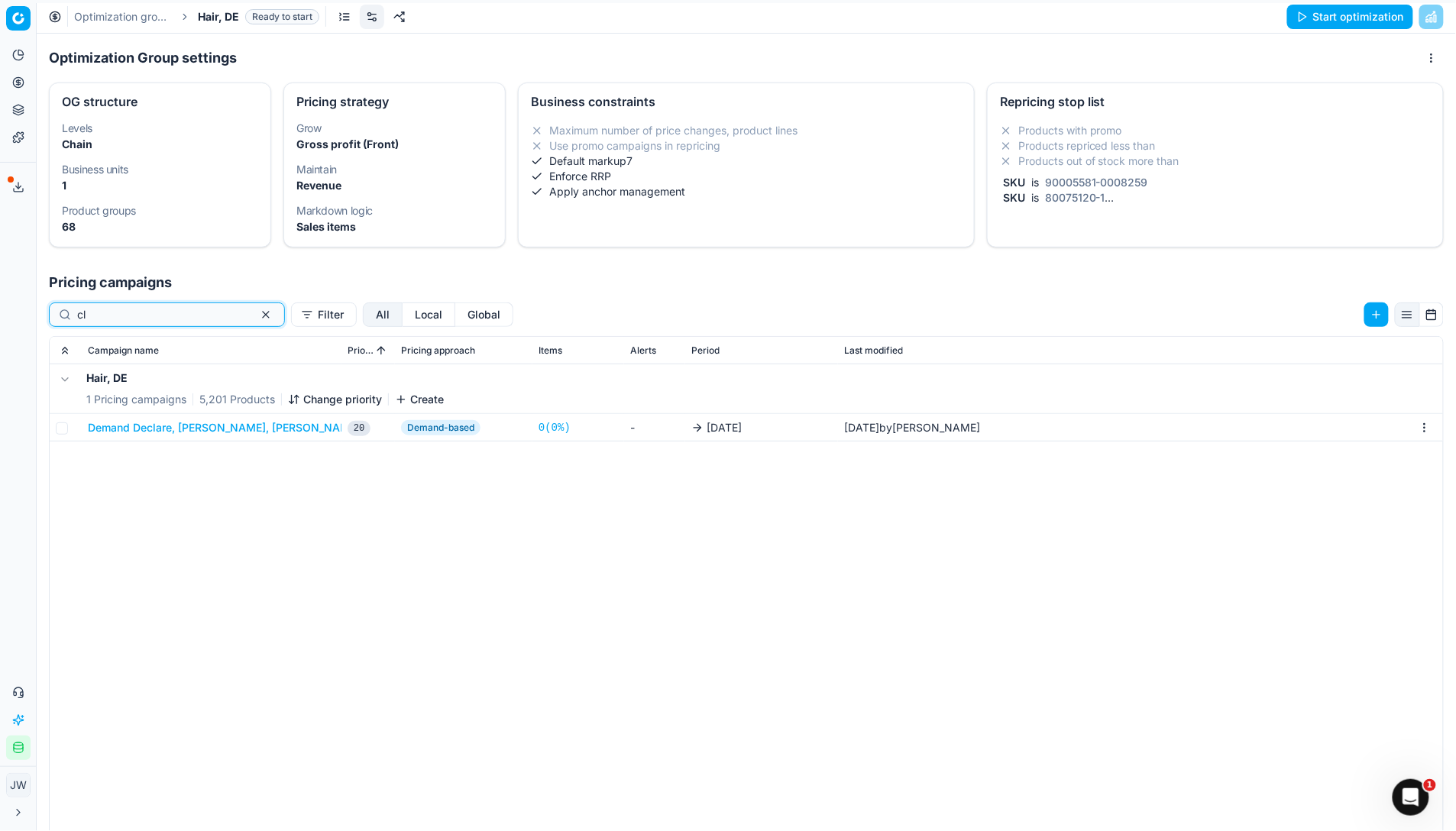
type input "c"
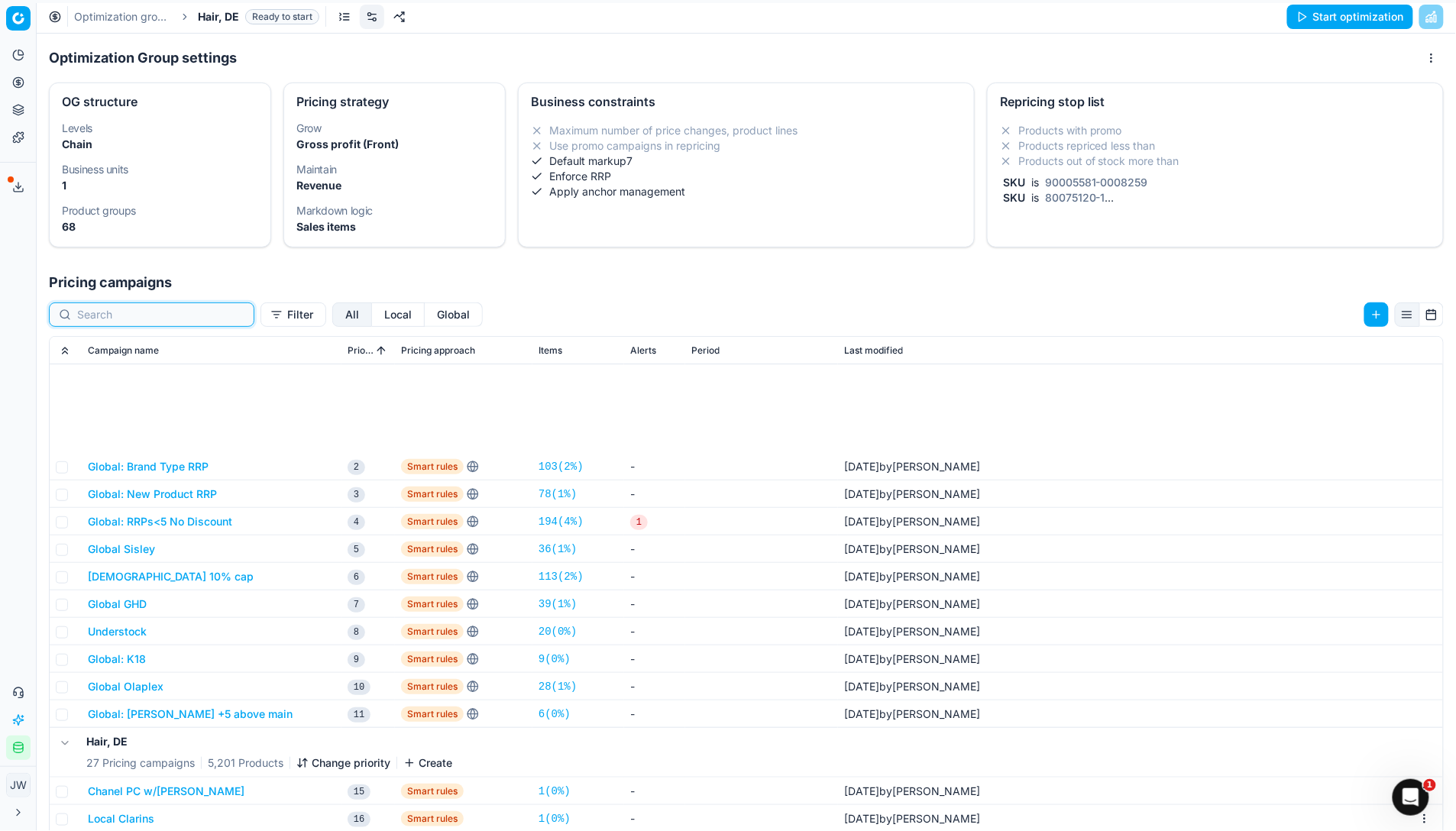
scroll to position [193, 0]
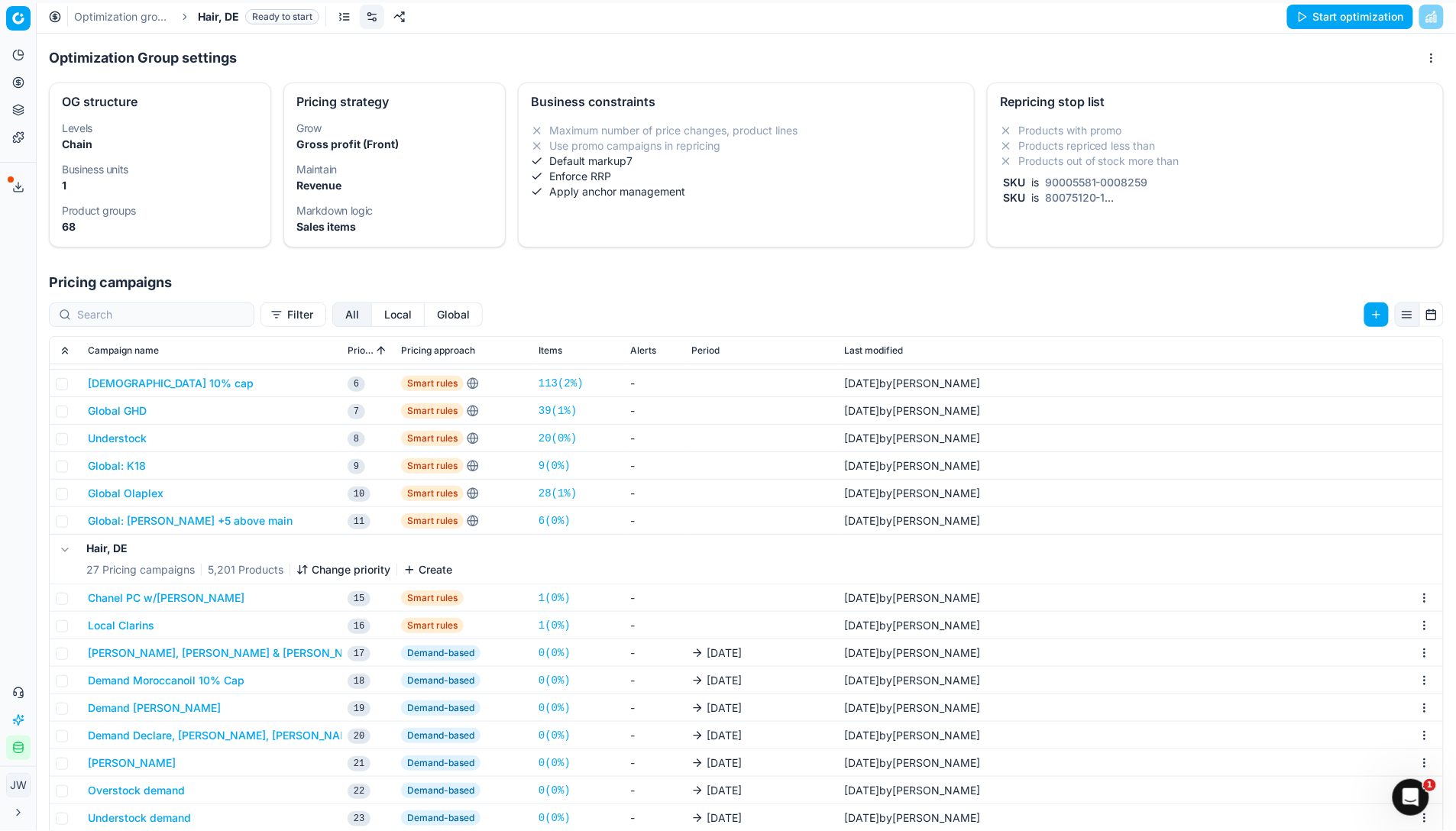
click at [122, 614] on button "Local Clarins" at bounding box center [120, 626] width 66 height 15
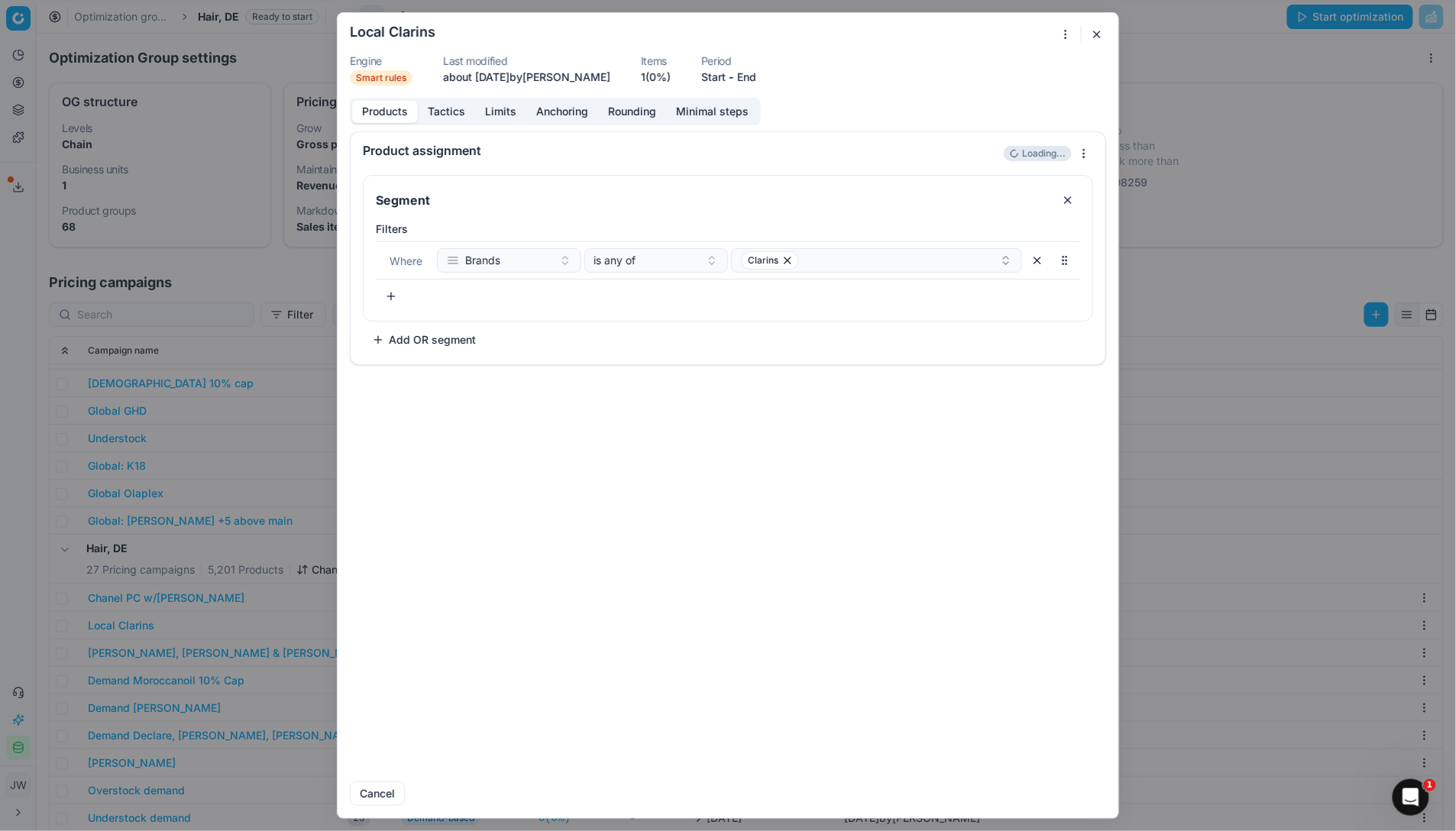
click at [452, 100] on div "Products Tactics Limits Anchoring Rounding Minimal steps" at bounding box center [555, 112] width 411 height 27
click at [451, 111] on button "Tactics" at bounding box center [446, 112] width 57 height 22
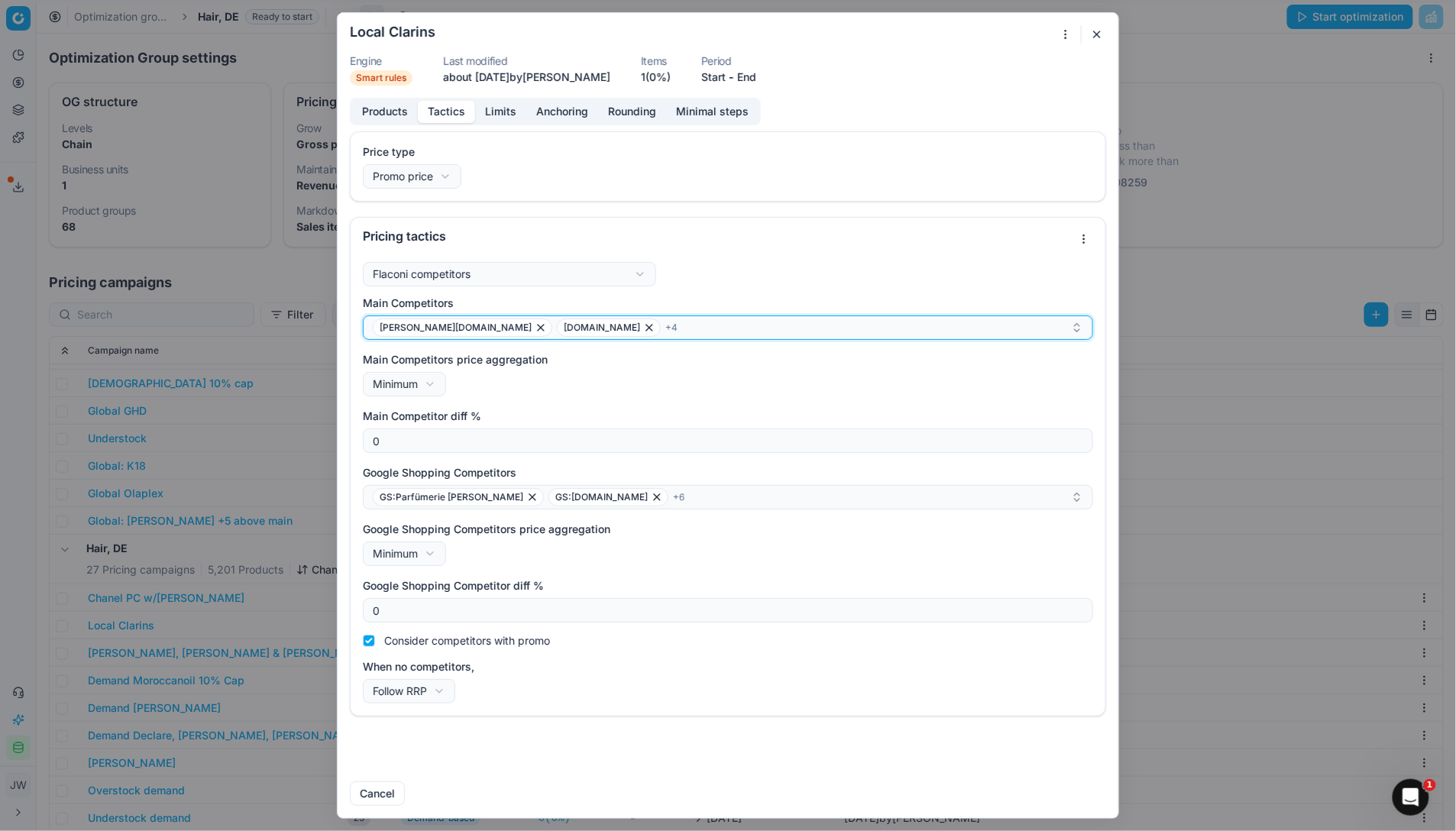
click at [646, 327] on icon "button" at bounding box center [649, 327] width 6 height 6
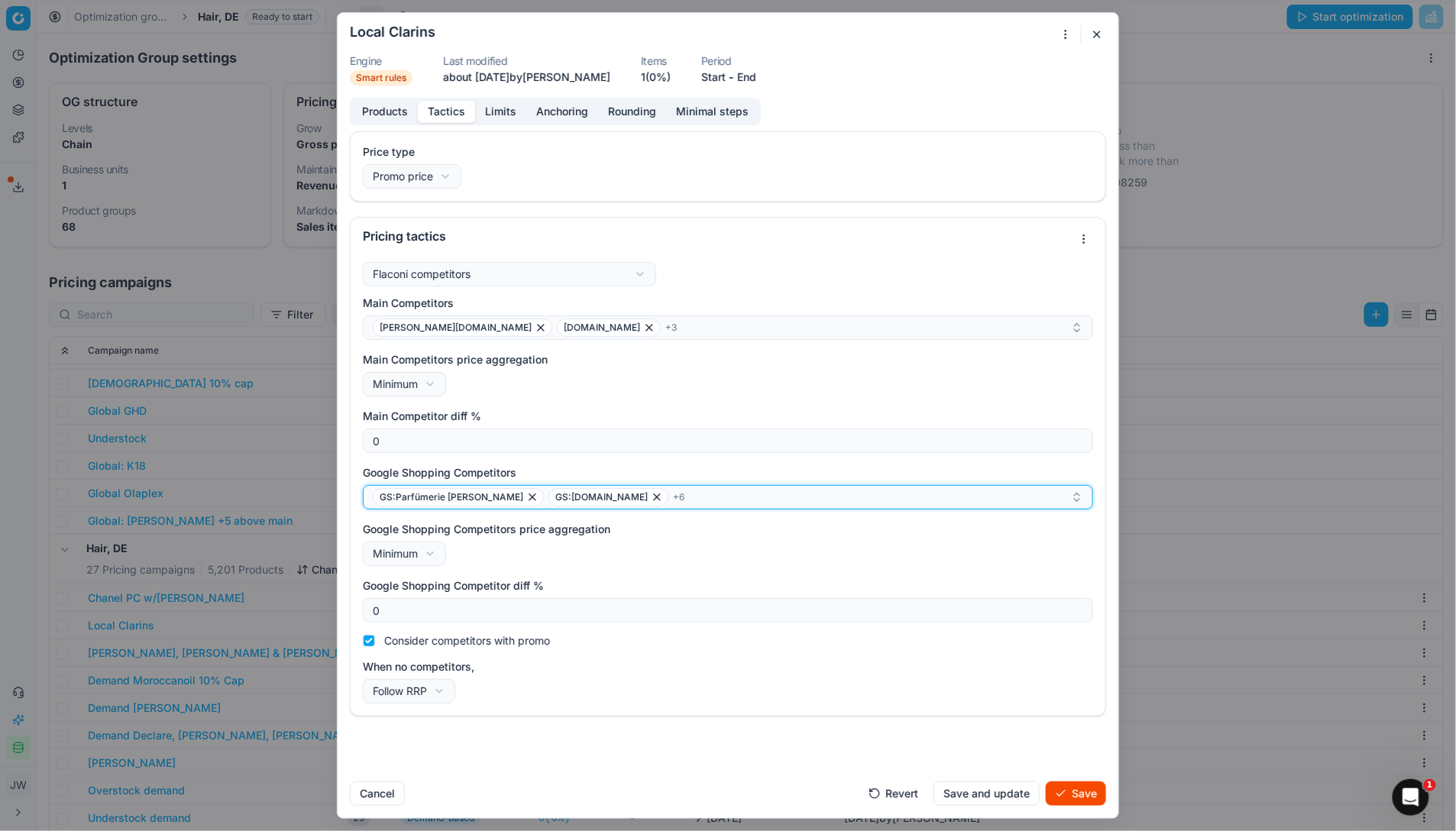
click at [650, 496] on icon "button" at bounding box center [656, 497] width 12 height 12
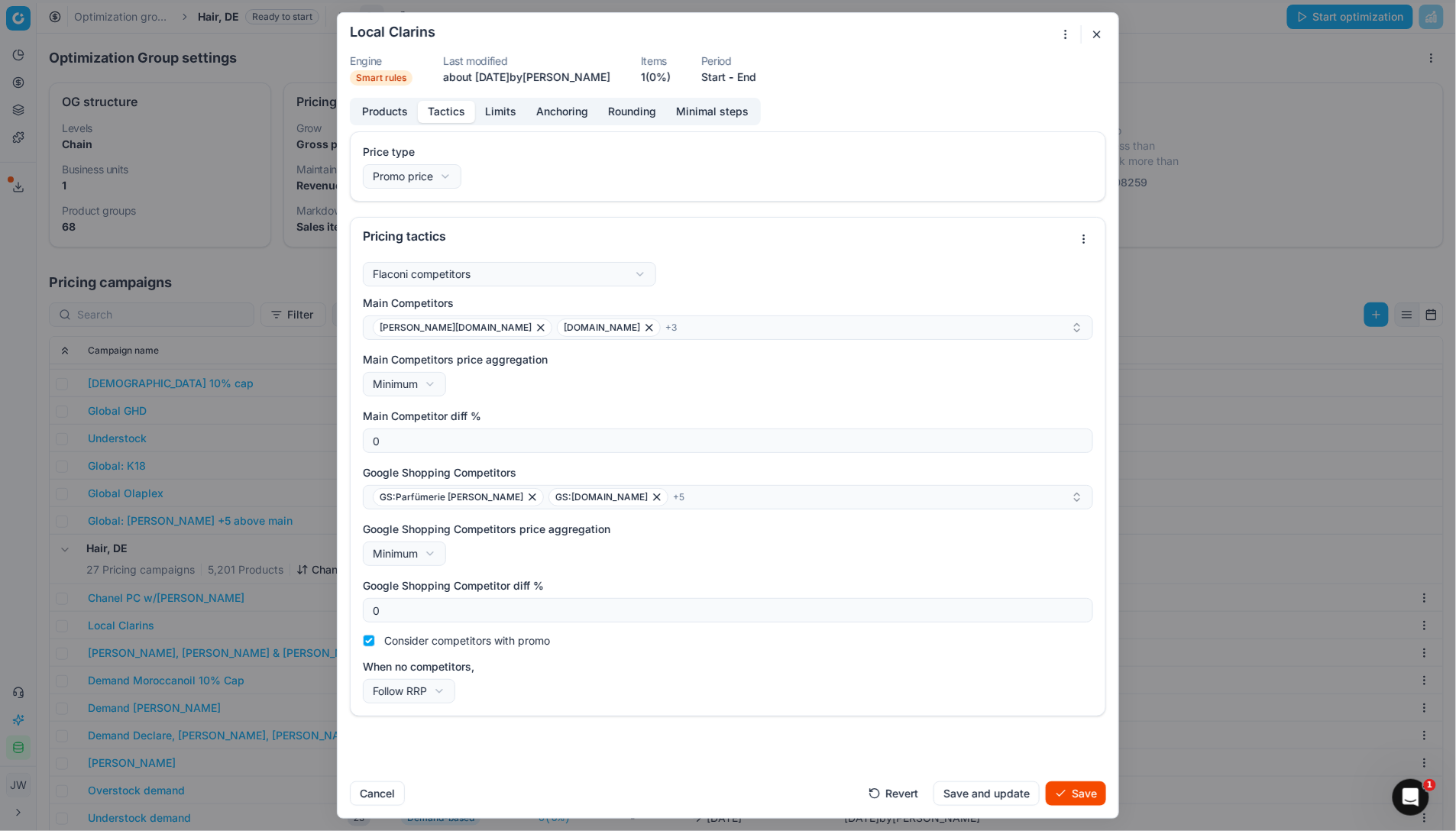
click at [1090, 614] on button "Save" at bounding box center [1076, 794] width 60 height 24
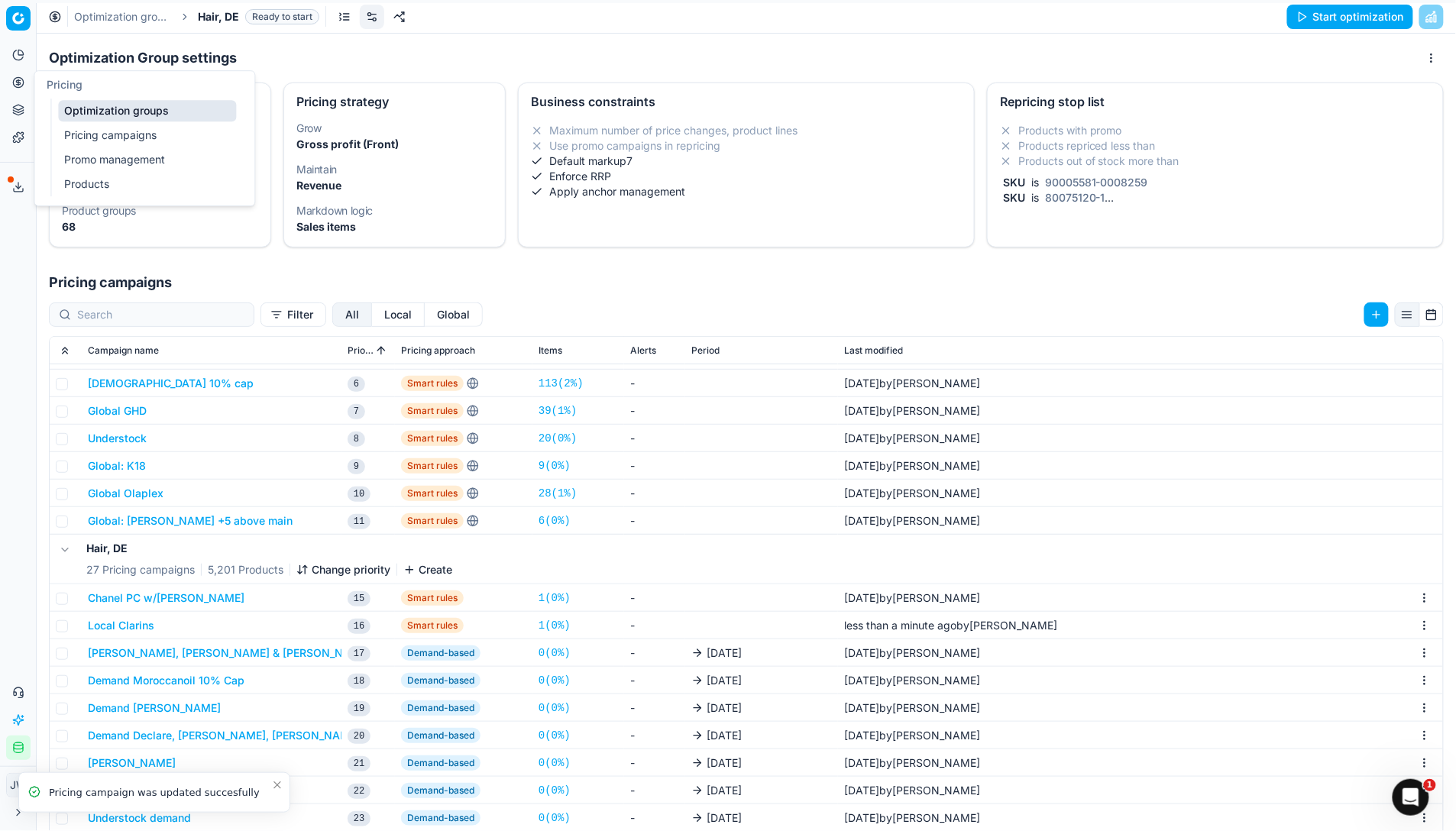
click at [20, 87] on circle at bounding box center [18, 82] width 10 height 10
click at [63, 108] on link "Optimization groups" at bounding box center [147, 111] width 178 height 21
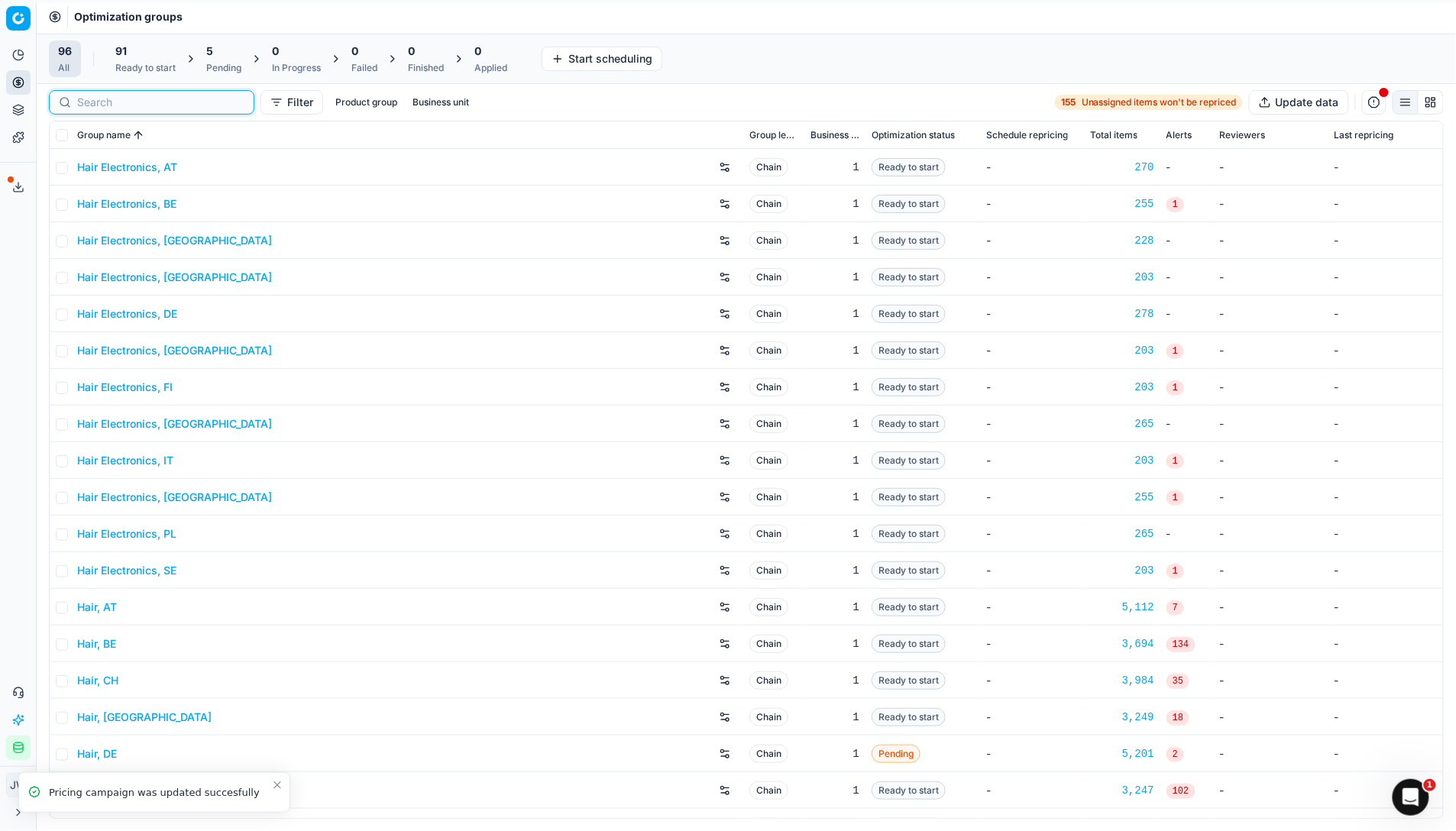
click at [95, 97] on input at bounding box center [160, 102] width 167 height 15
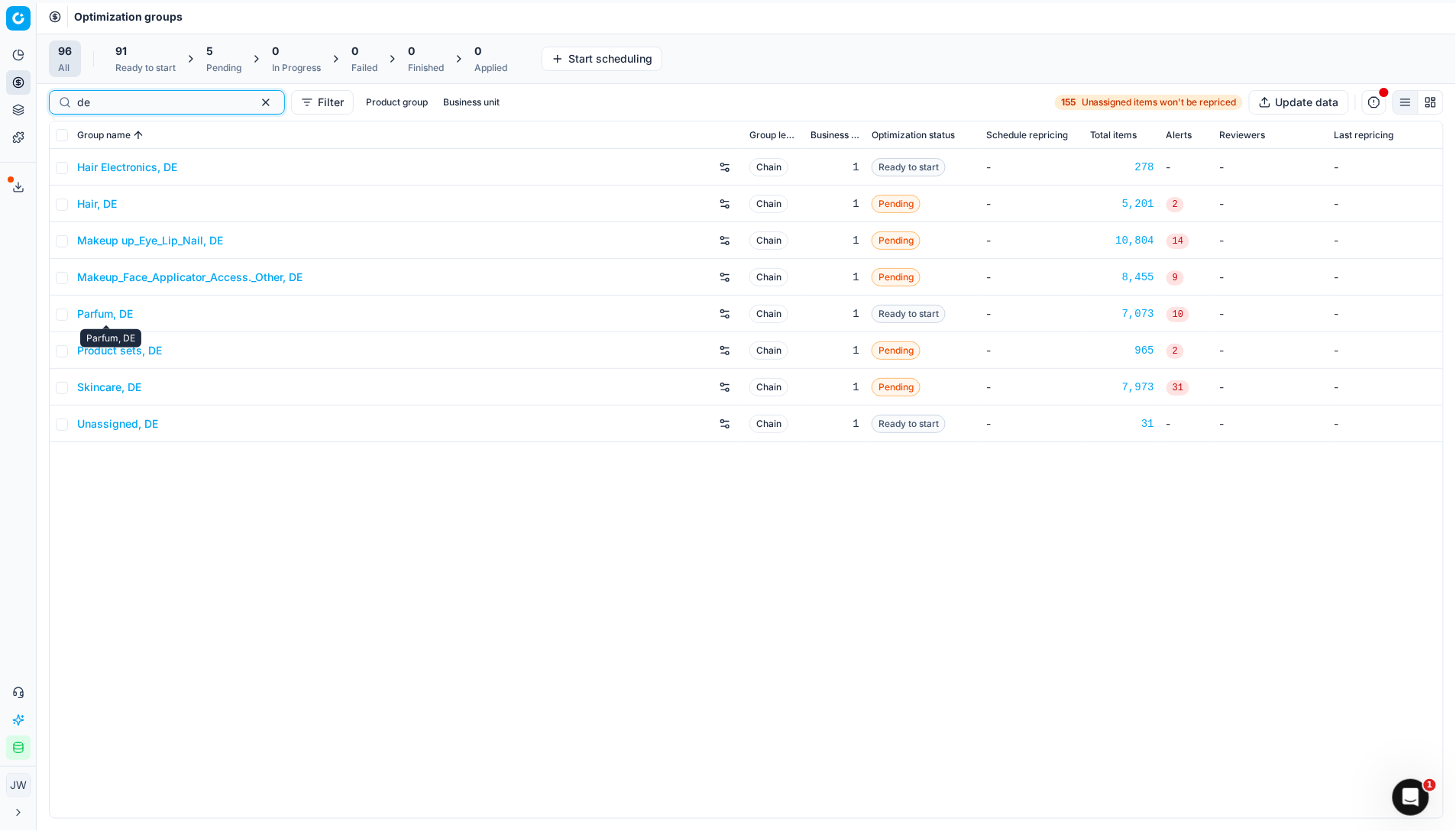
type input "de"
click at [115, 312] on link "Parfum, DE" at bounding box center [105, 314] width 56 height 15
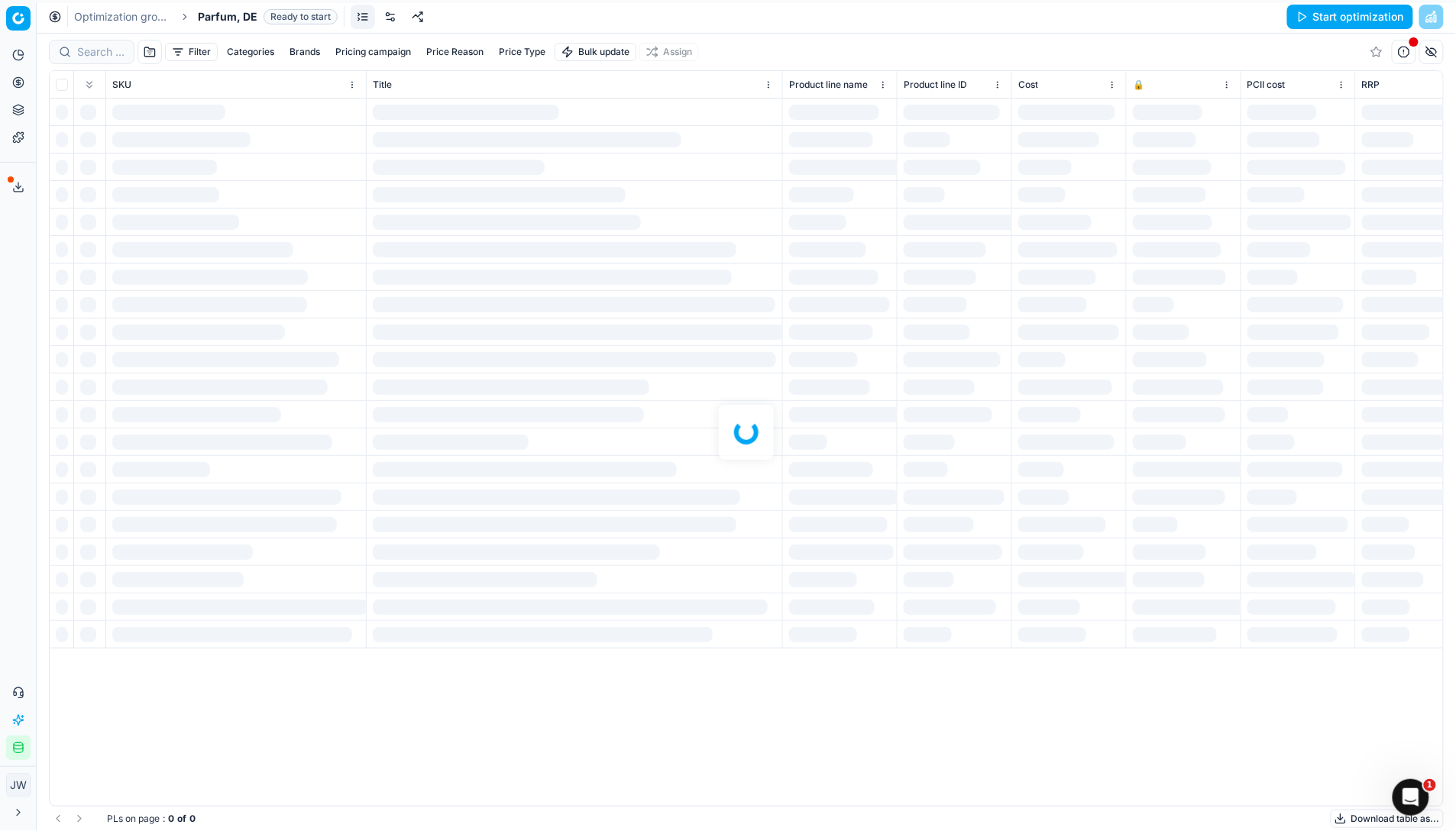
click at [93, 60] on div at bounding box center [746, 432] width 1419 height 798
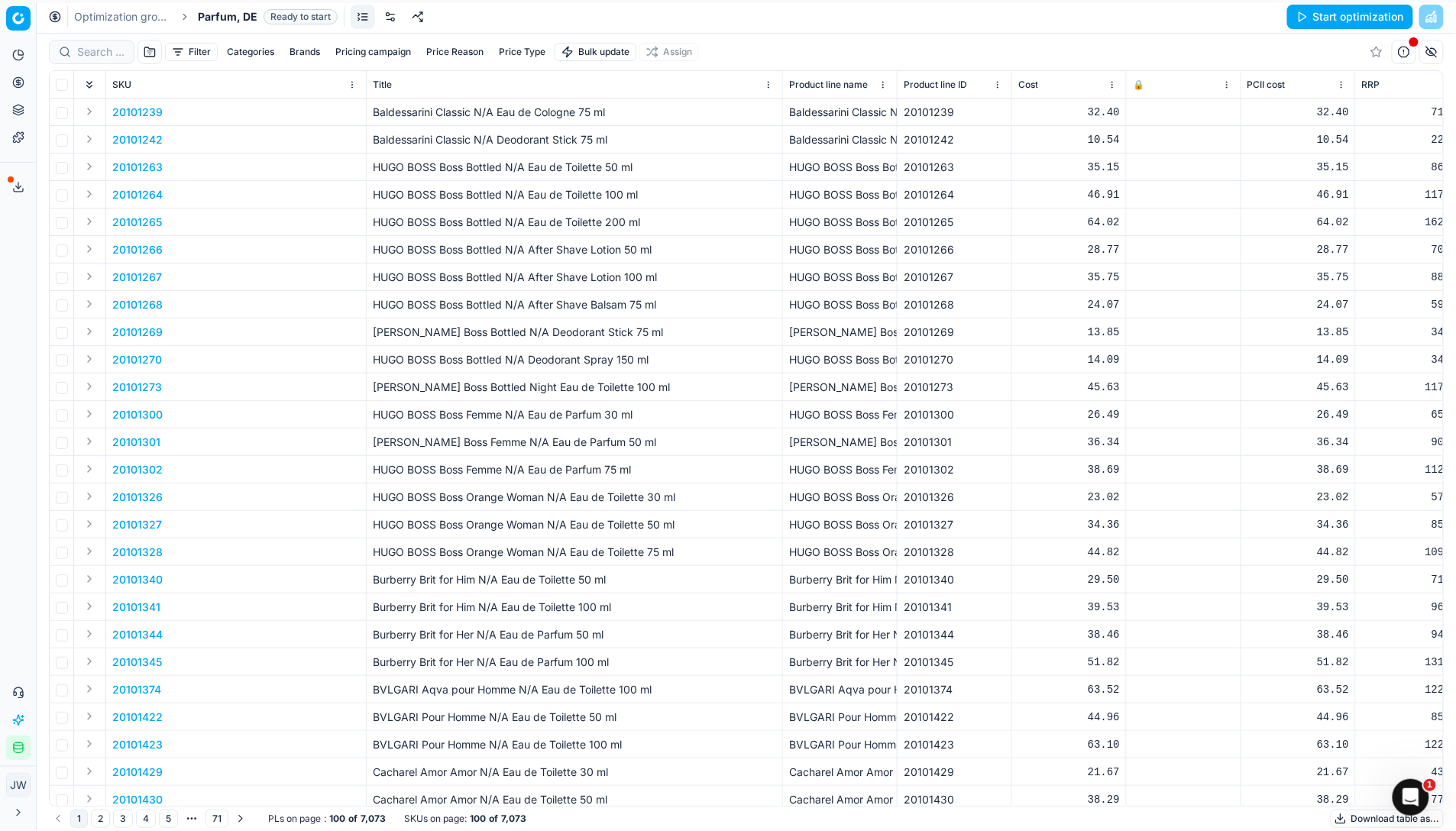
click at [388, 17] on link at bounding box center [390, 16] width 24 height 24
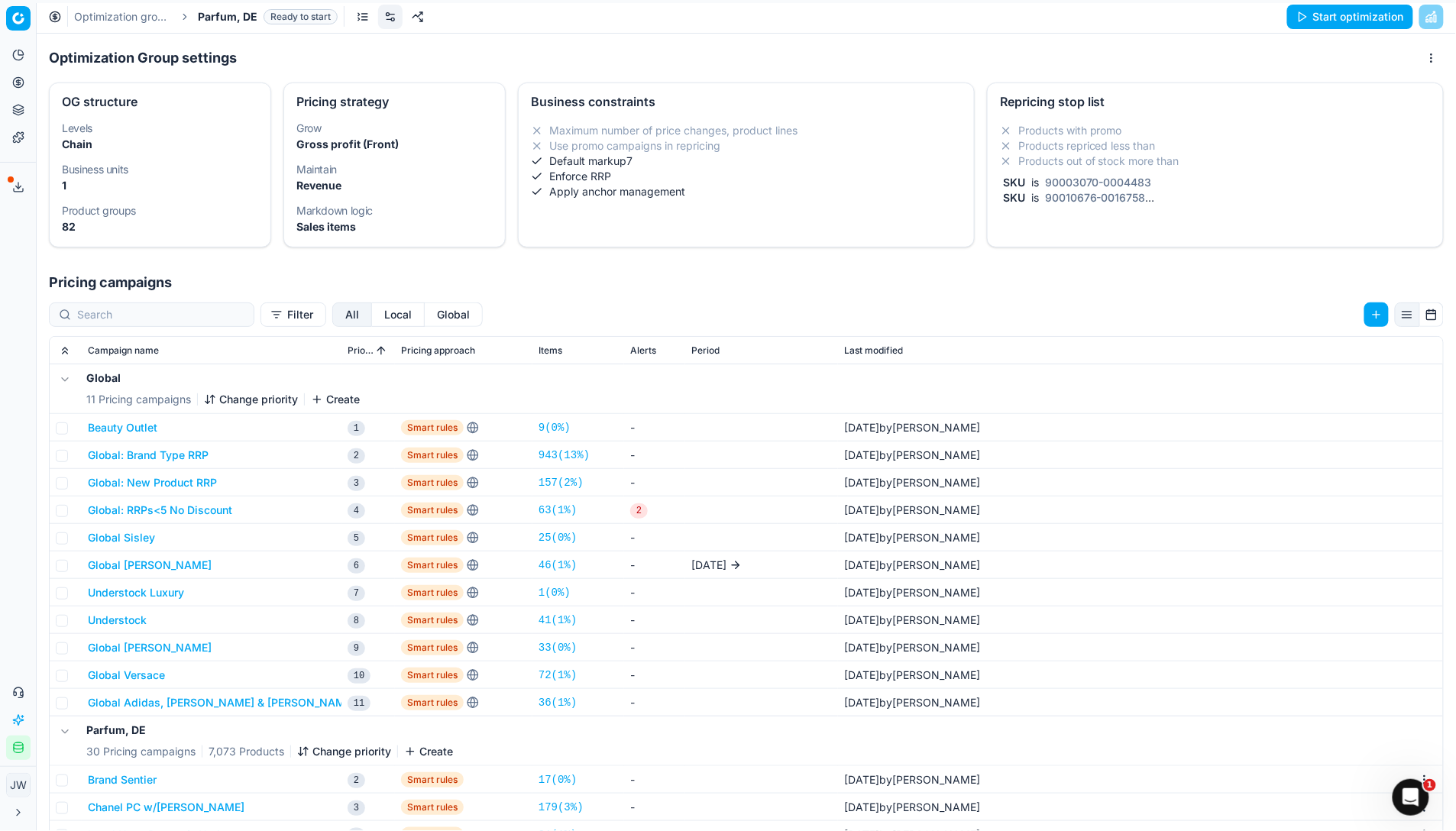
scroll to position [143, 0]
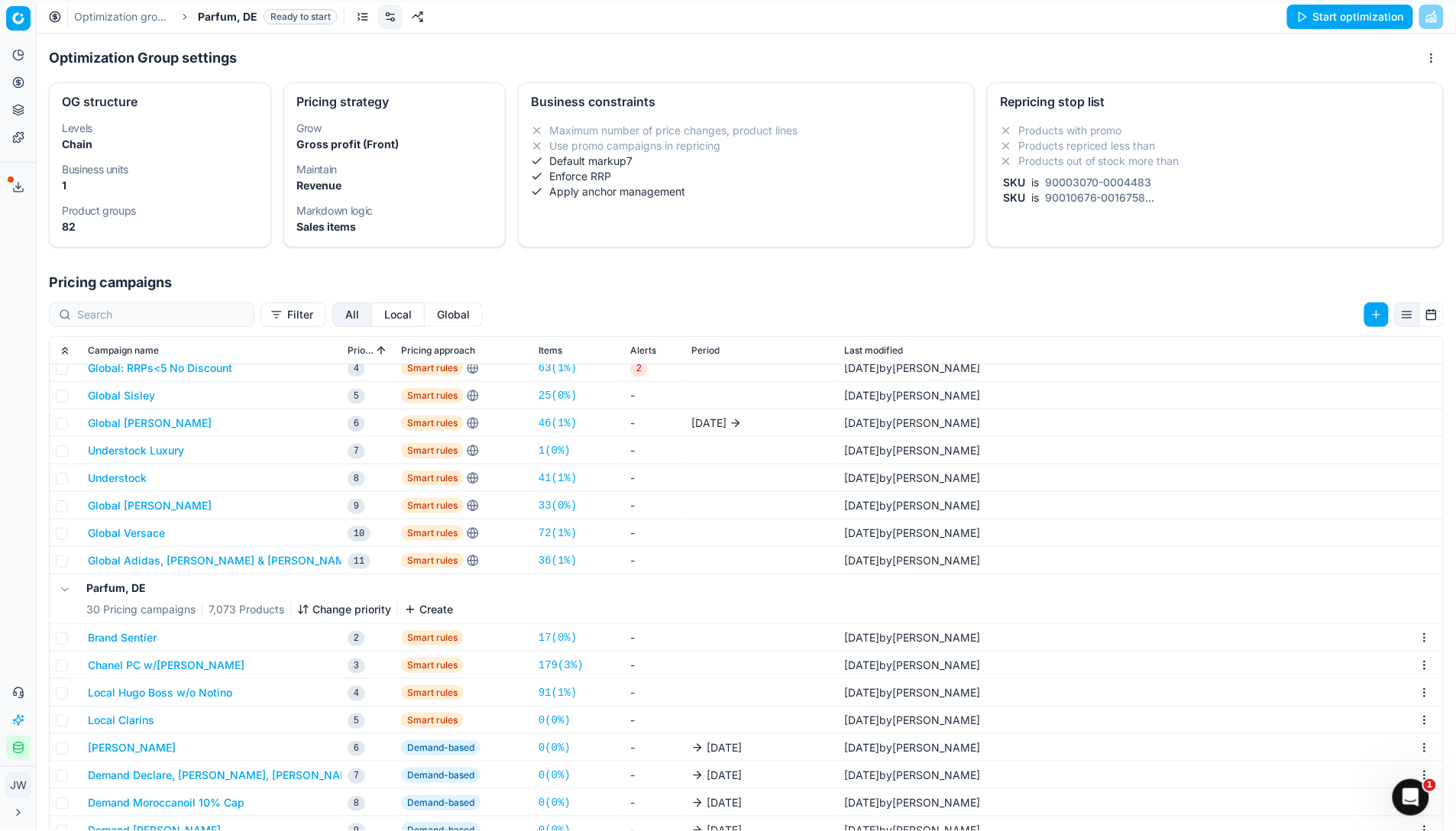
click at [143, 614] on button "Local Clarins" at bounding box center [120, 721] width 66 height 15
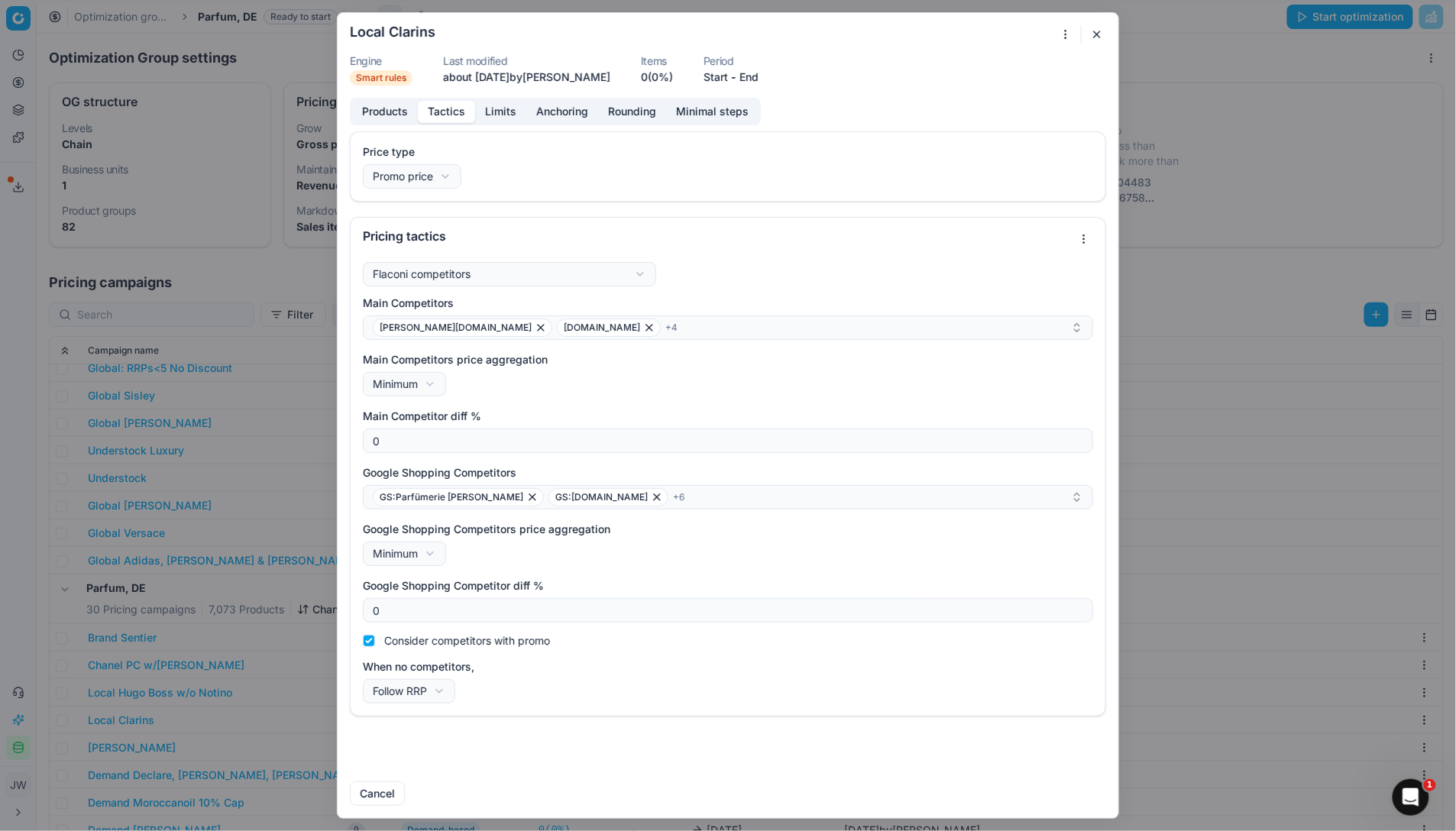
click at [436, 107] on button "Tactics" at bounding box center [446, 112] width 57 height 22
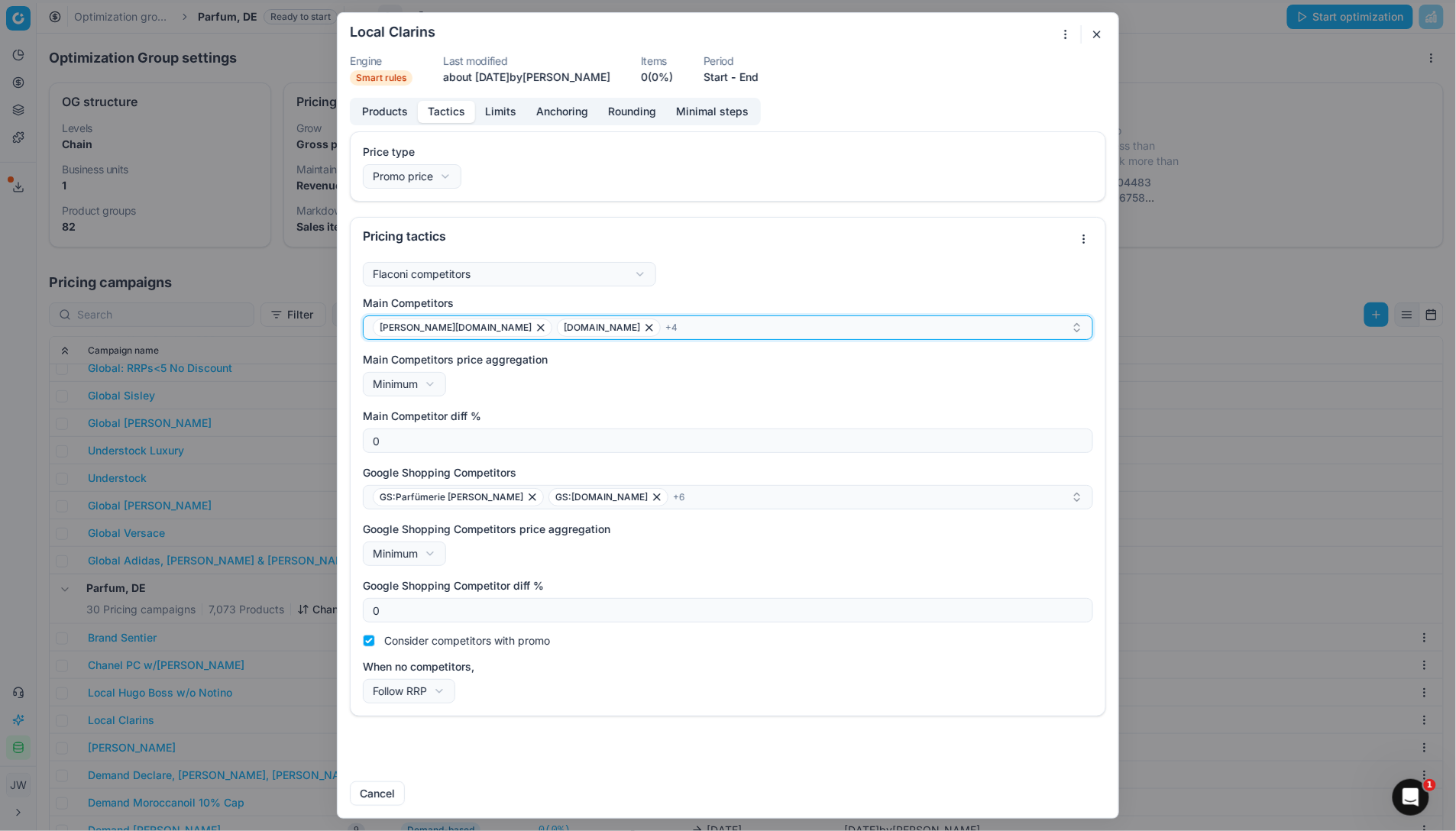
click at [643, 330] on icon "button" at bounding box center [649, 328] width 12 height 12
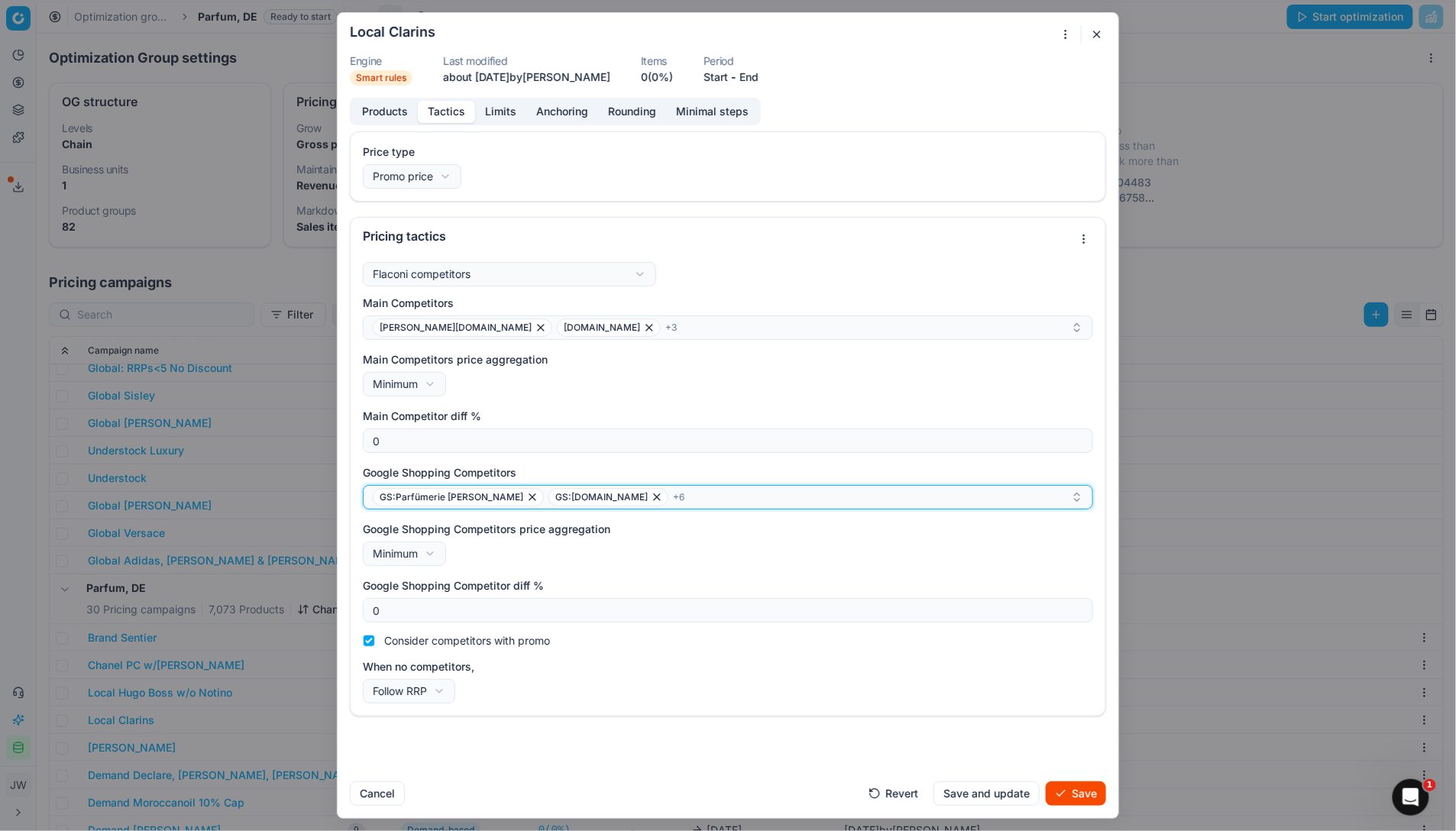
click at [650, 500] on icon "button" at bounding box center [656, 497] width 12 height 12
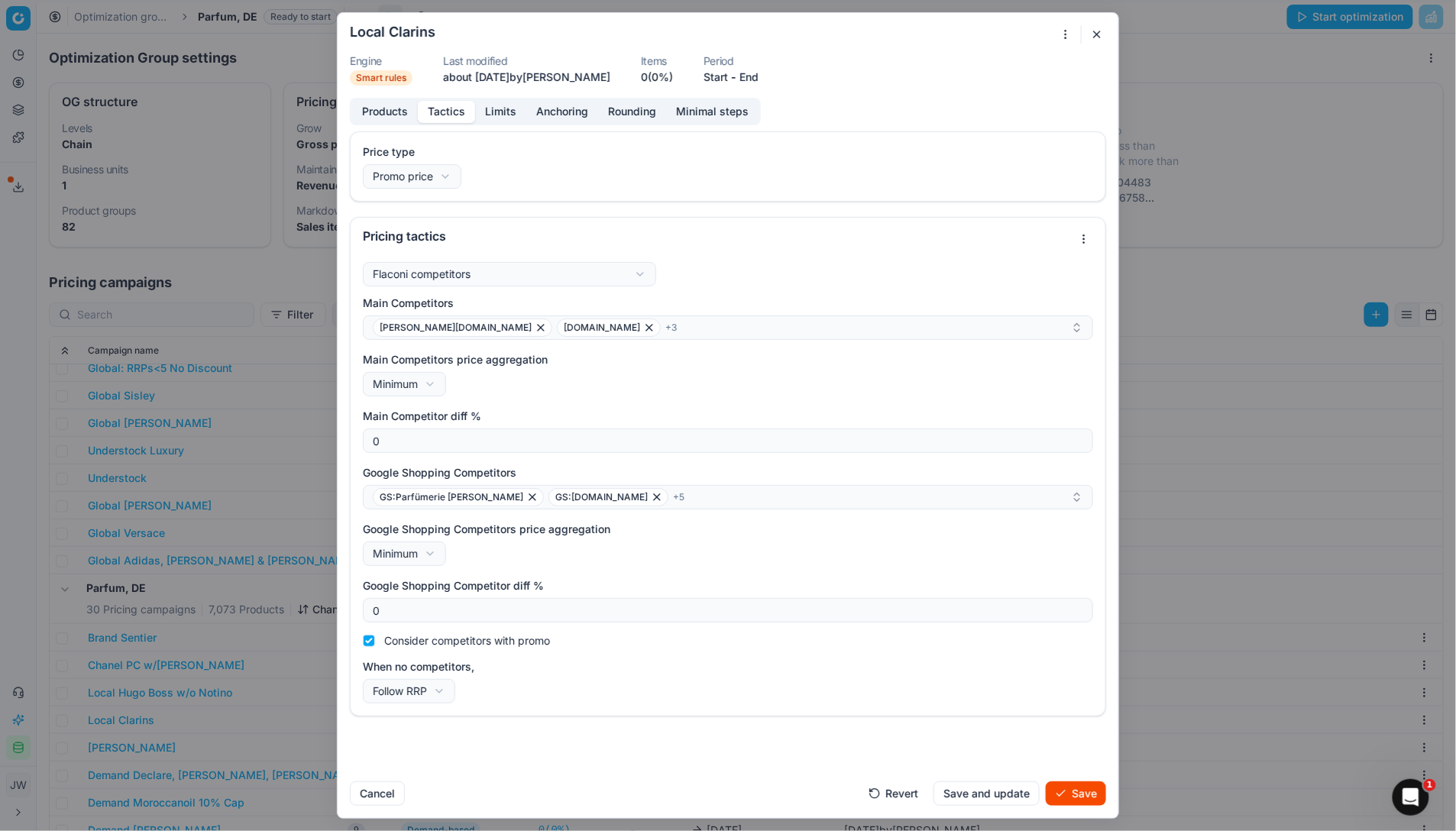
click at [1076, 614] on button "Save" at bounding box center [1076, 794] width 60 height 24
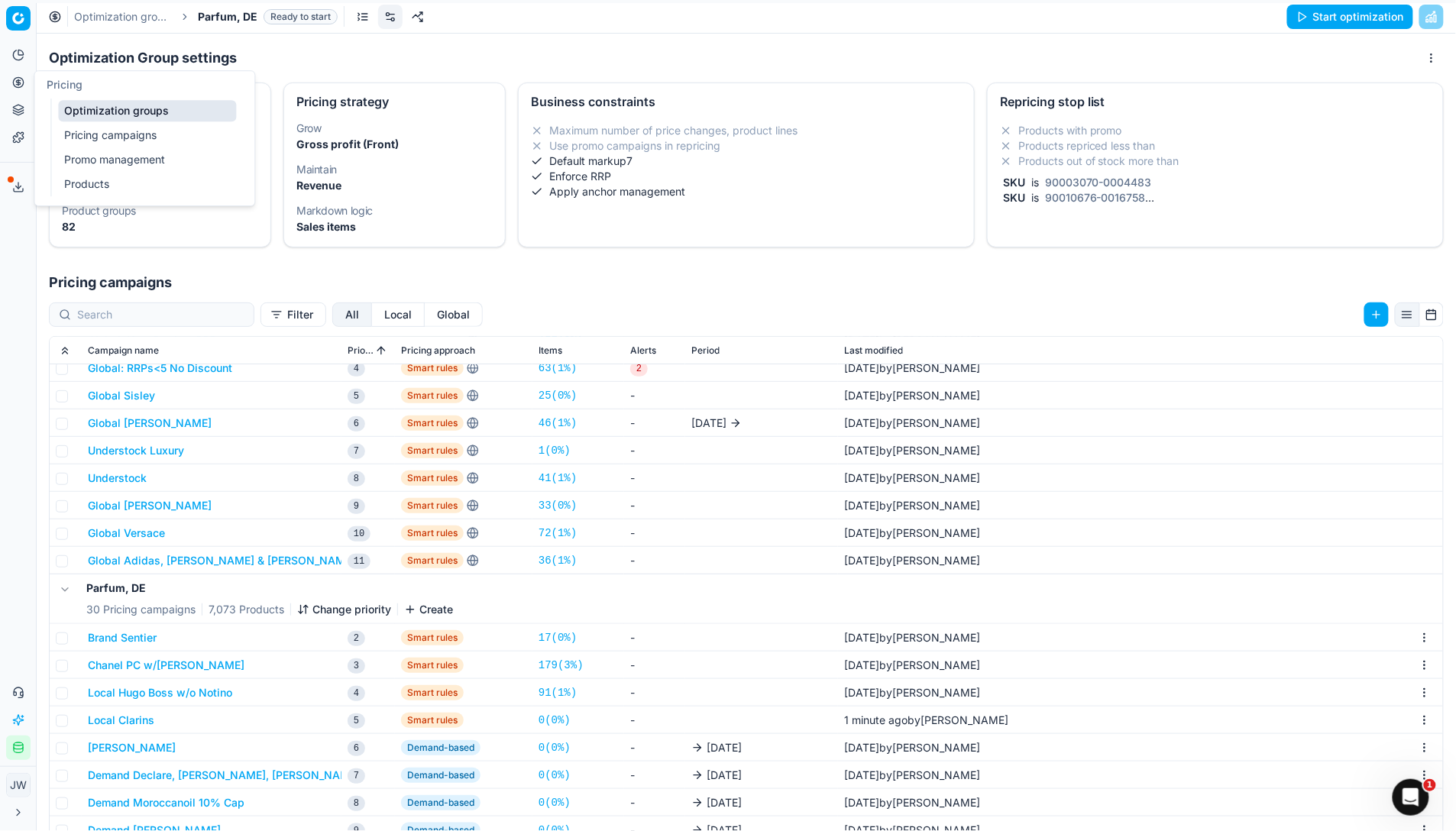
click at [10, 82] on button "Pricing" at bounding box center [18, 82] width 24 height 24
click at [77, 100] on ul "Optimization groups Pricing campaigns Promo management Products" at bounding box center [148, 148] width 194 height 98
click at [99, 110] on link "Optimization groups" at bounding box center [147, 111] width 178 height 21
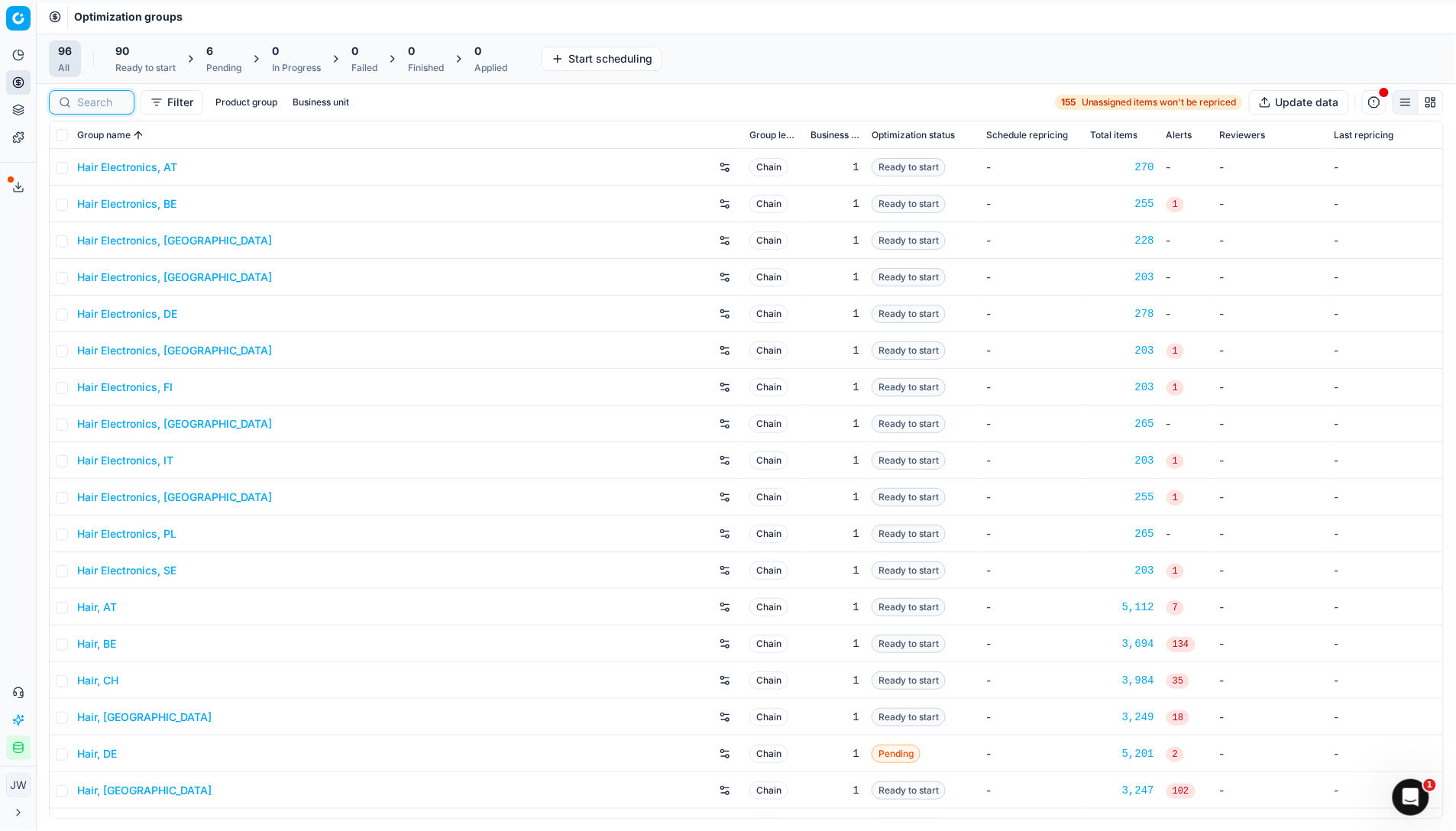
click at [98, 107] on input at bounding box center [100, 102] width 47 height 15
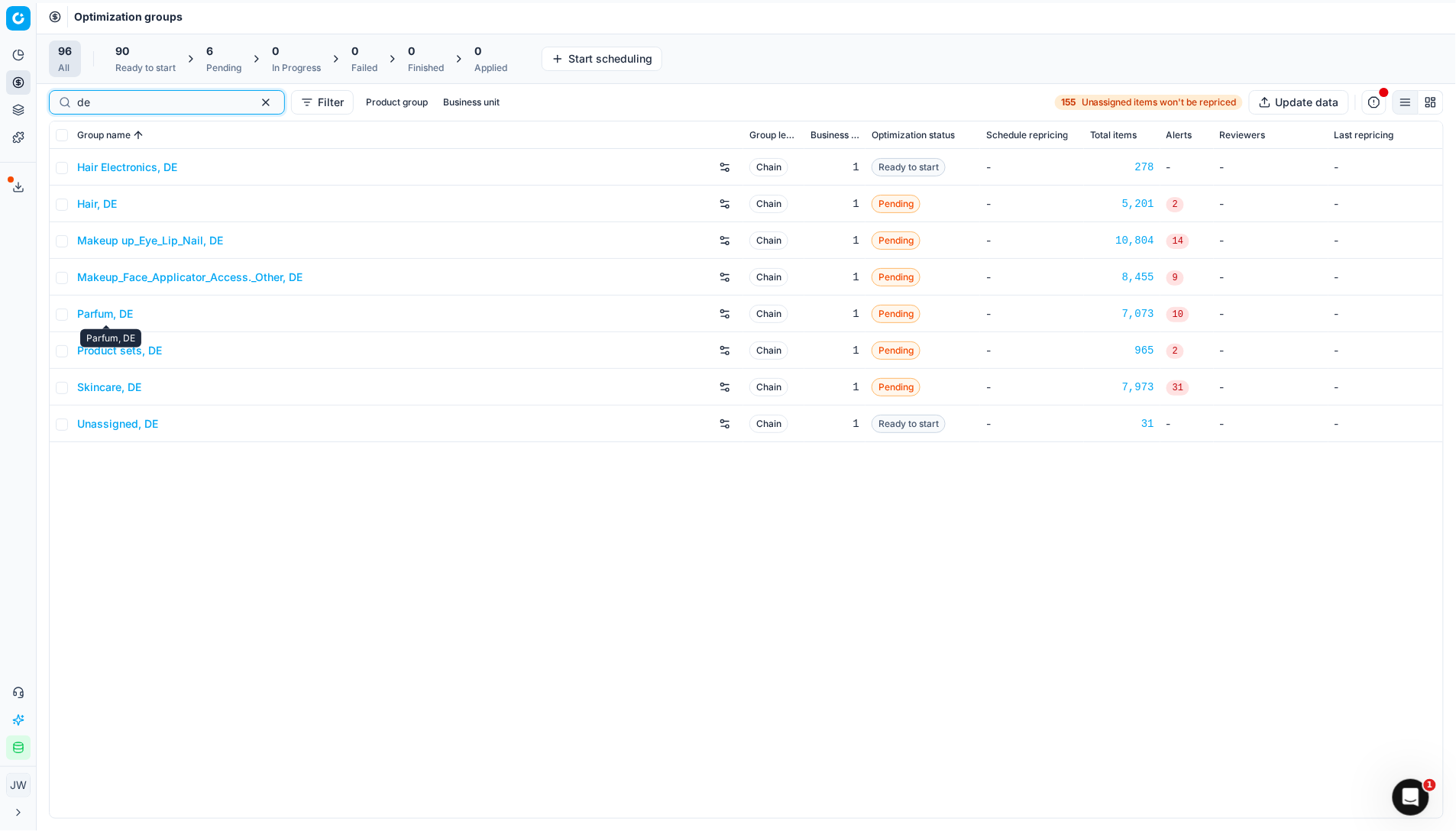
type input "de"
click at [112, 381] on link "Skincare, DE" at bounding box center [109, 387] width 64 height 15
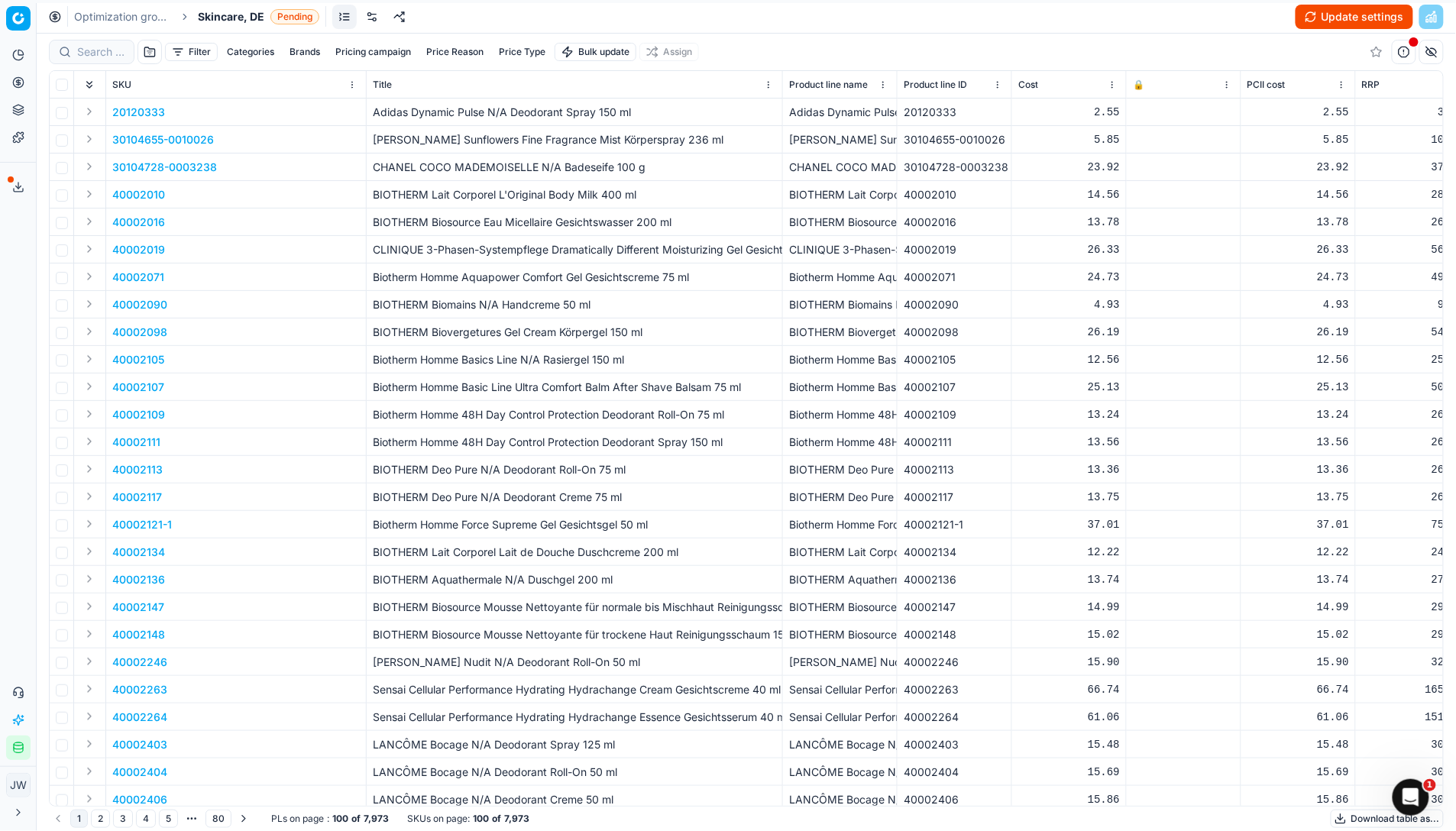
click at [18, 85] on icon at bounding box center [18, 82] width 0 height 6
click at [94, 114] on link "Optimization groups" at bounding box center [147, 111] width 178 height 21
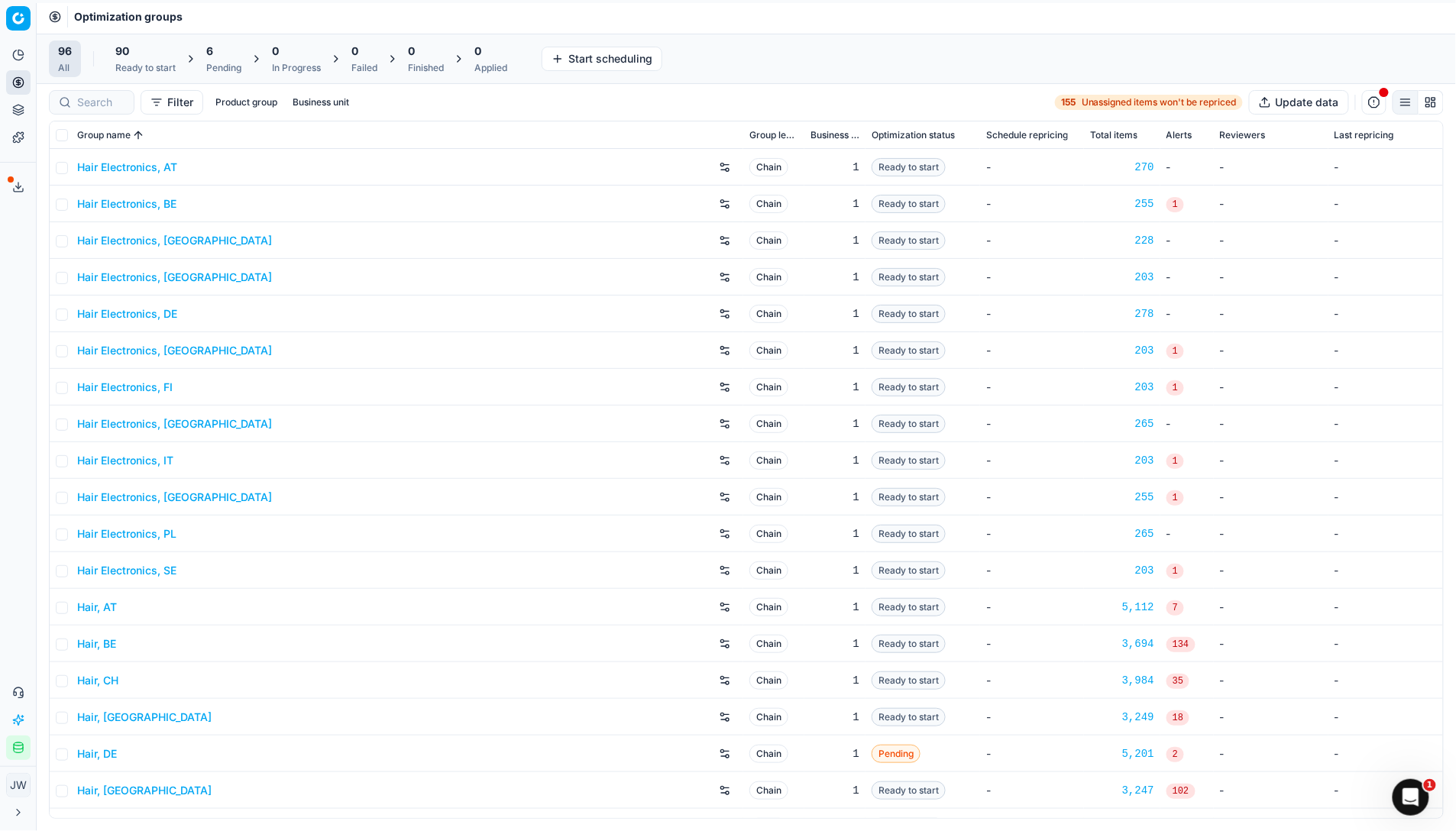
click at [219, 56] on div "6" at bounding box center [223, 52] width 35 height 15
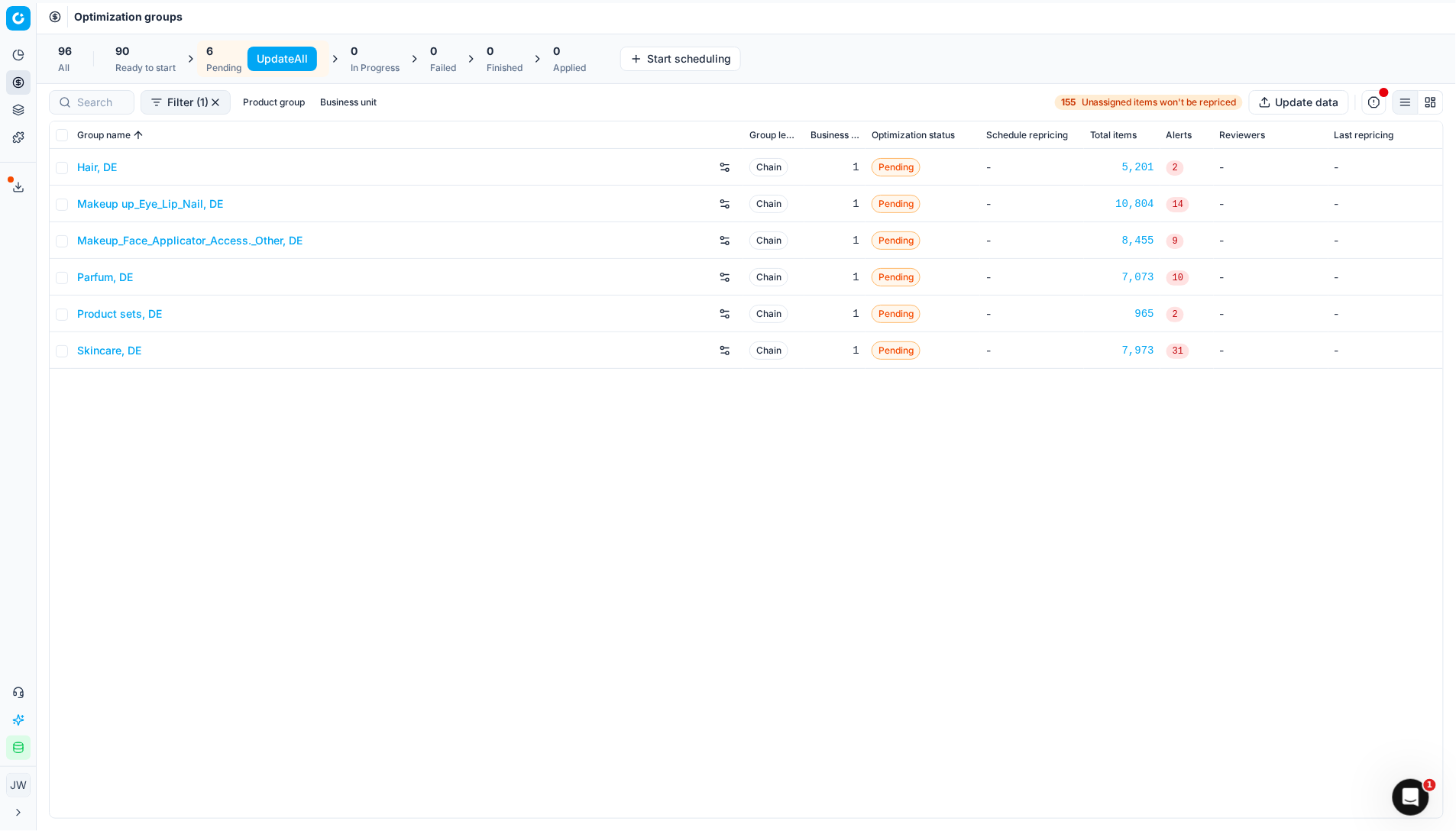
click at [289, 56] on button "Update All" at bounding box center [281, 58] width 69 height 24
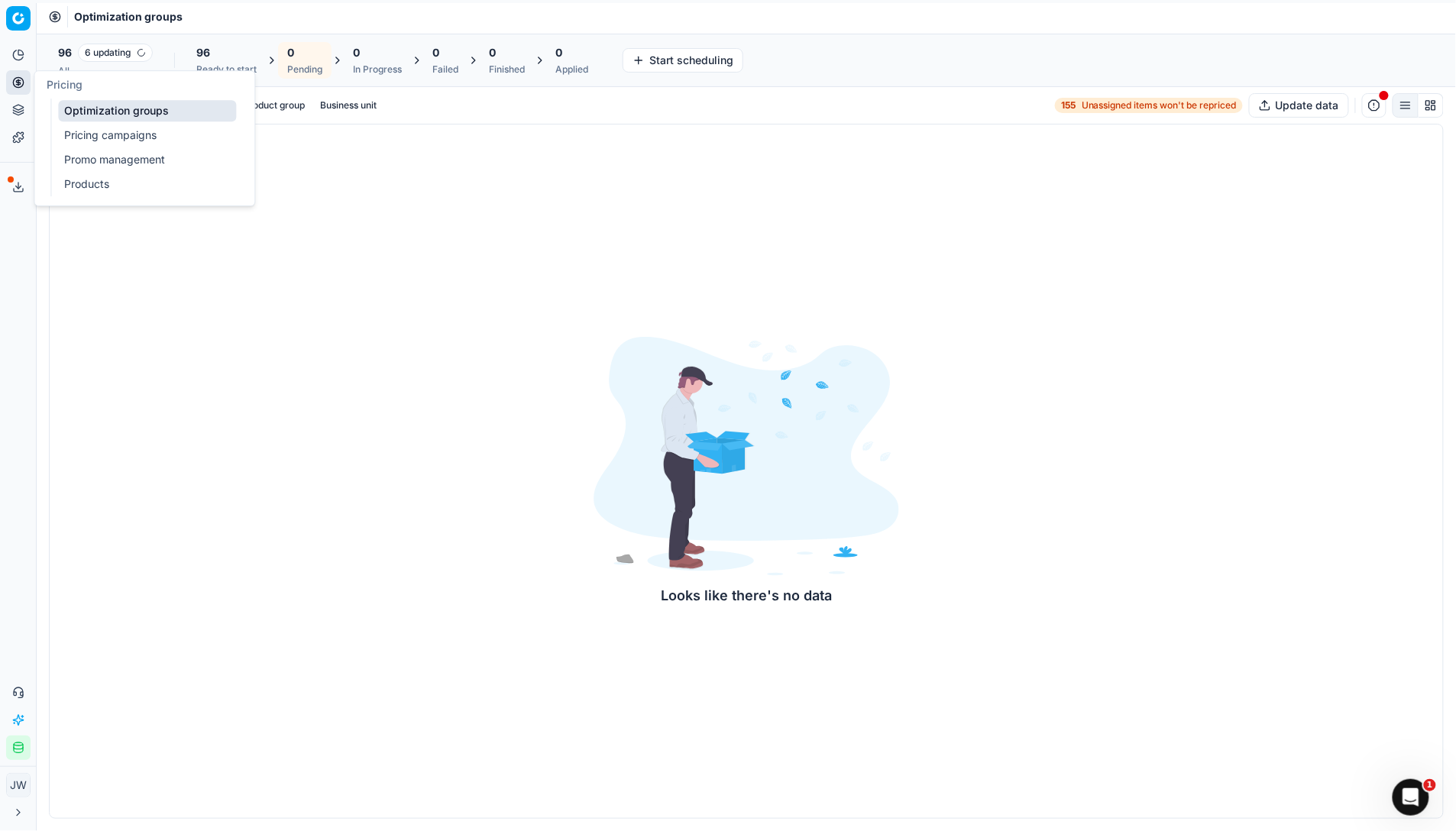
click at [15, 85] on icon at bounding box center [18, 82] width 12 height 12
click at [98, 115] on link "Optimization groups" at bounding box center [147, 111] width 178 height 21
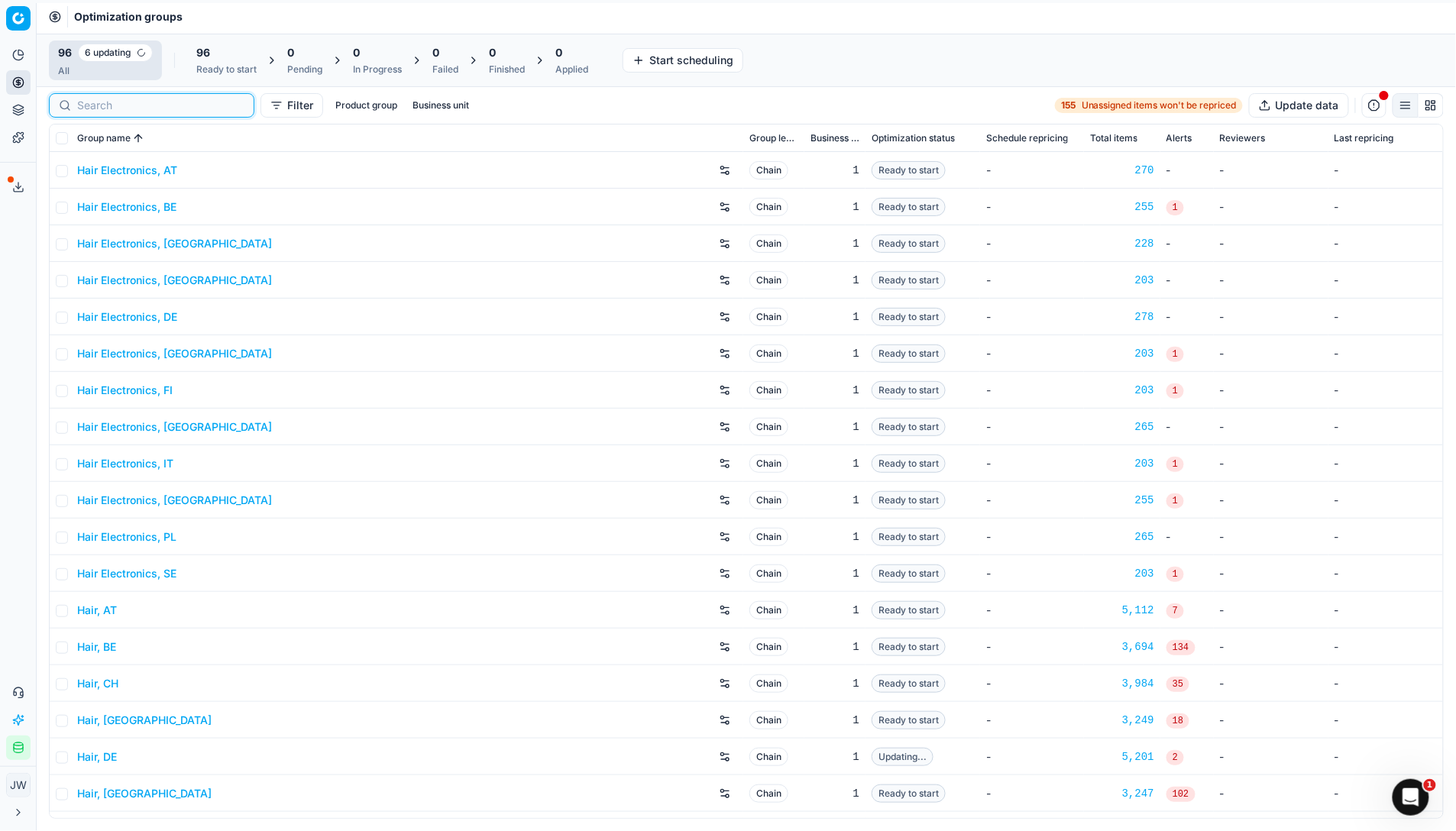
click at [94, 106] on input at bounding box center [160, 106] width 167 height 15
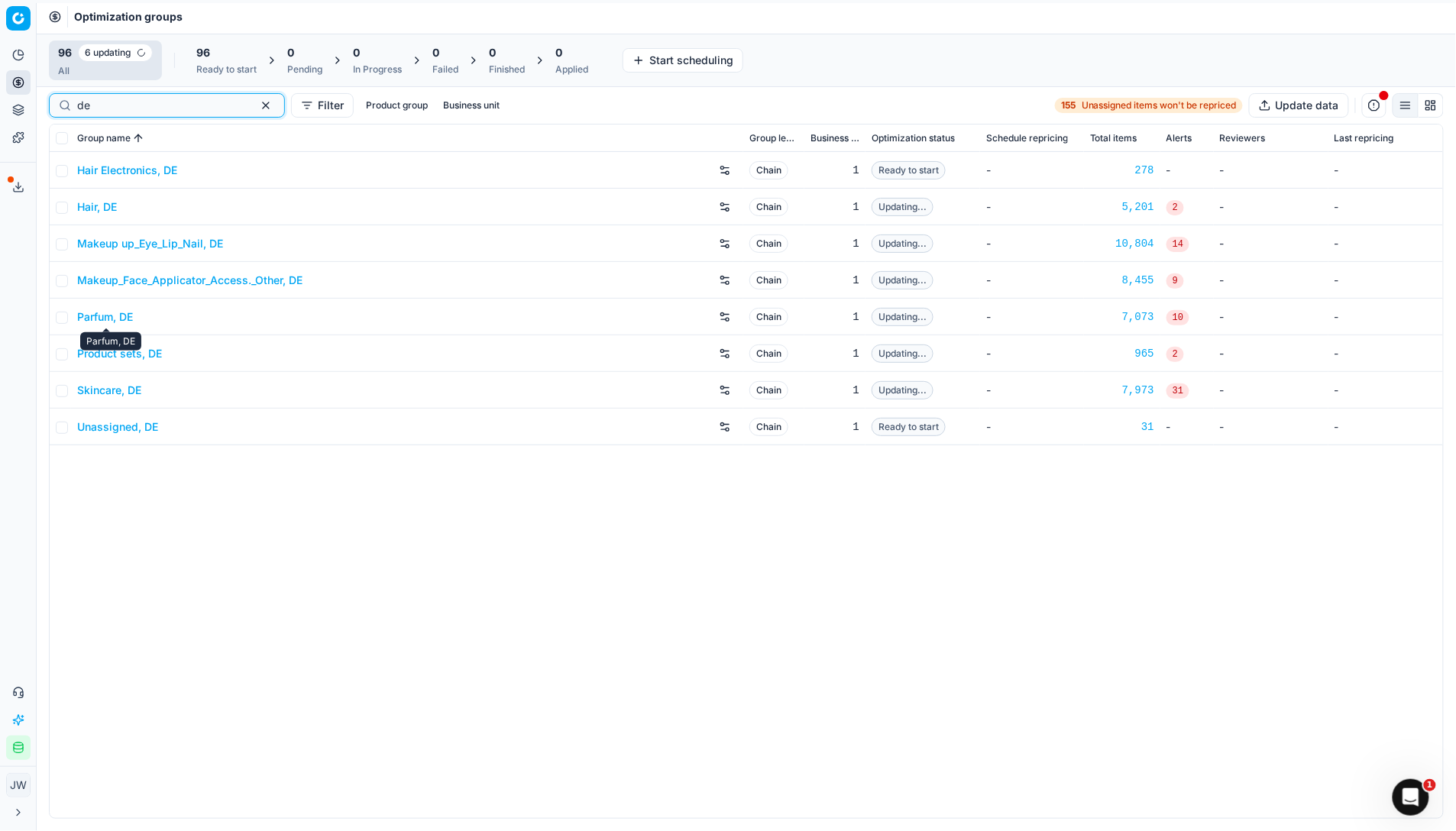
type input "de"
click at [107, 317] on link "Parfum, DE" at bounding box center [105, 318] width 56 height 15
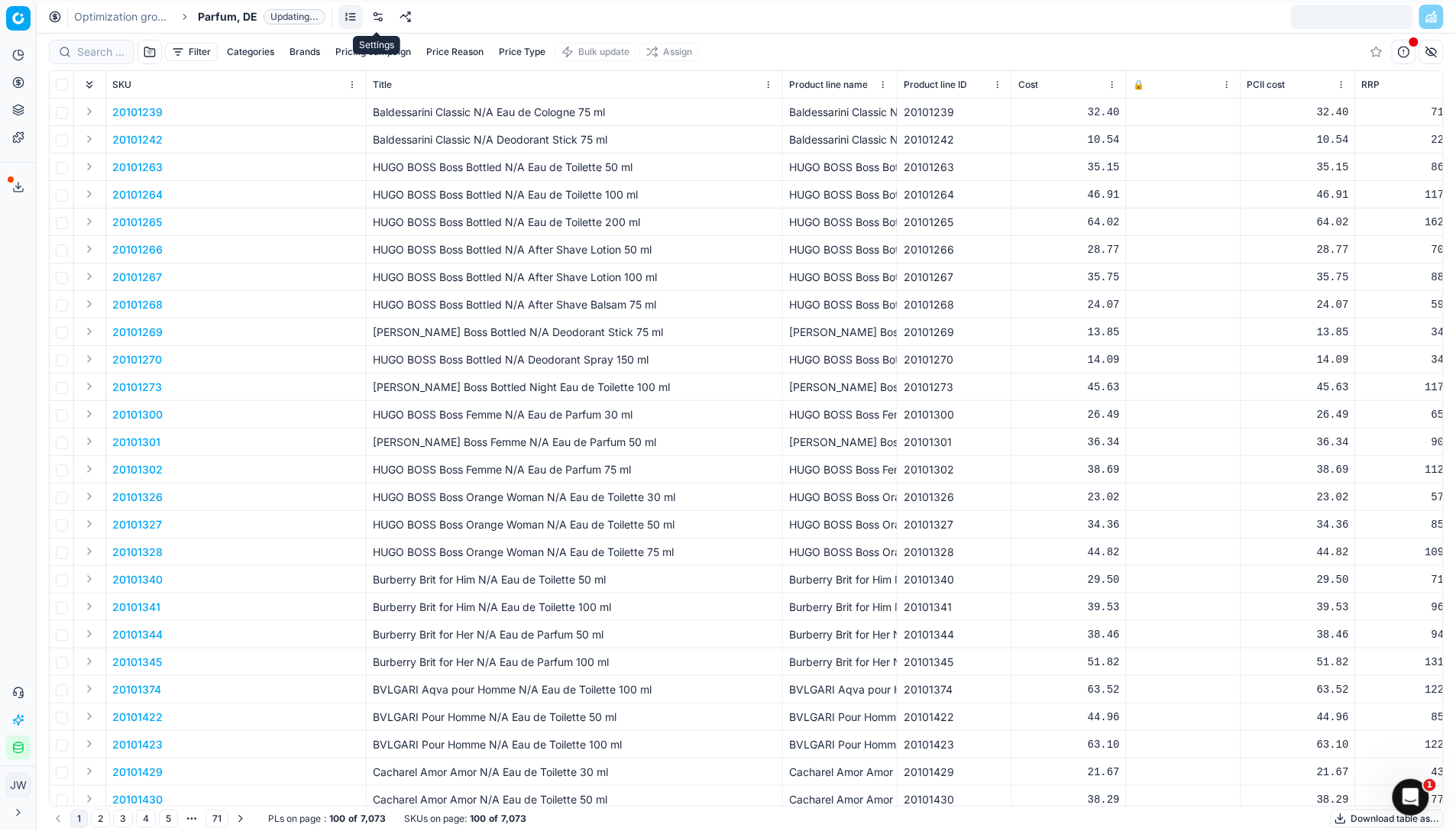
click at [381, 17] on link at bounding box center [378, 16] width 24 height 24
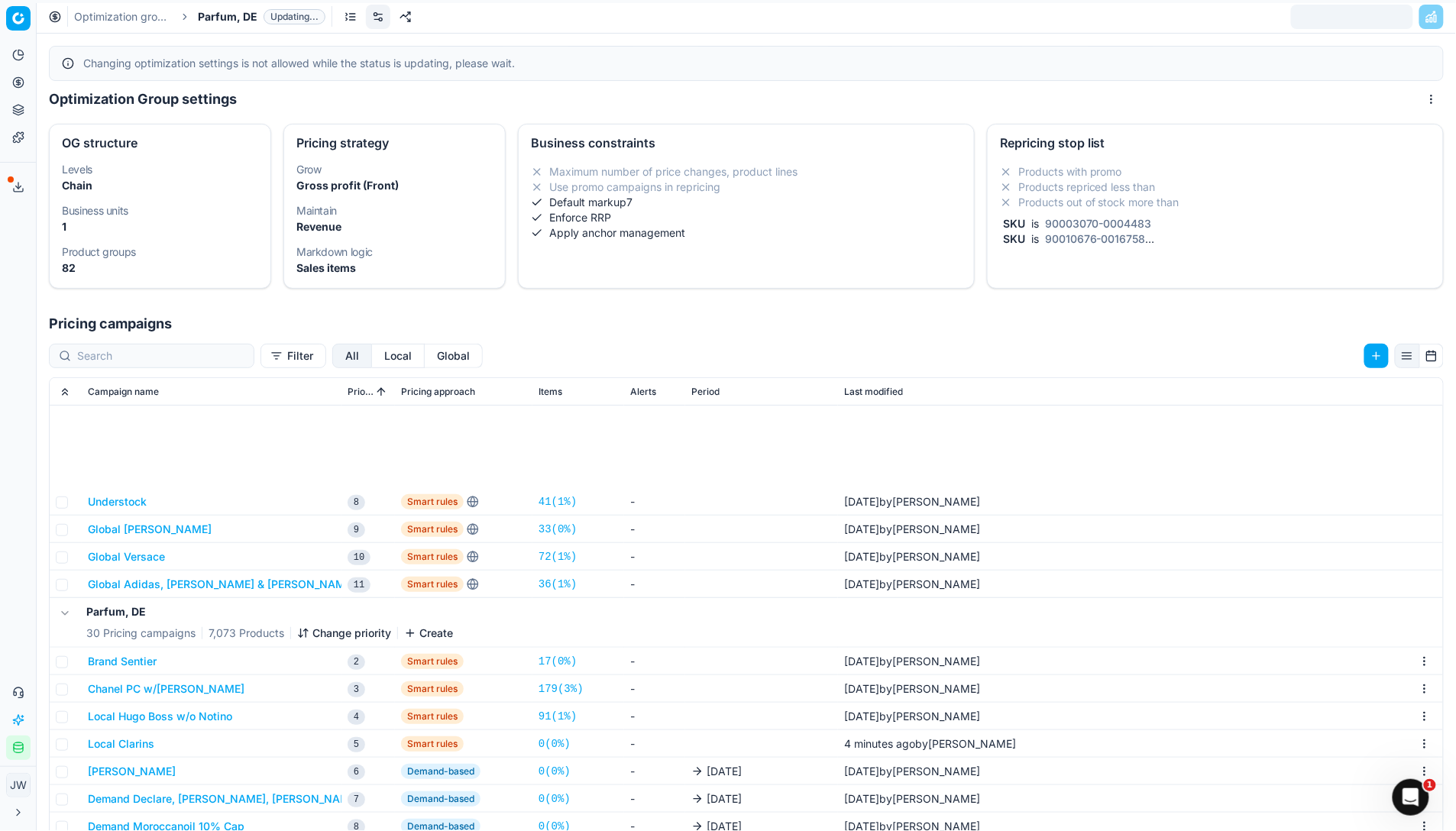
scroll to position [361, 0]
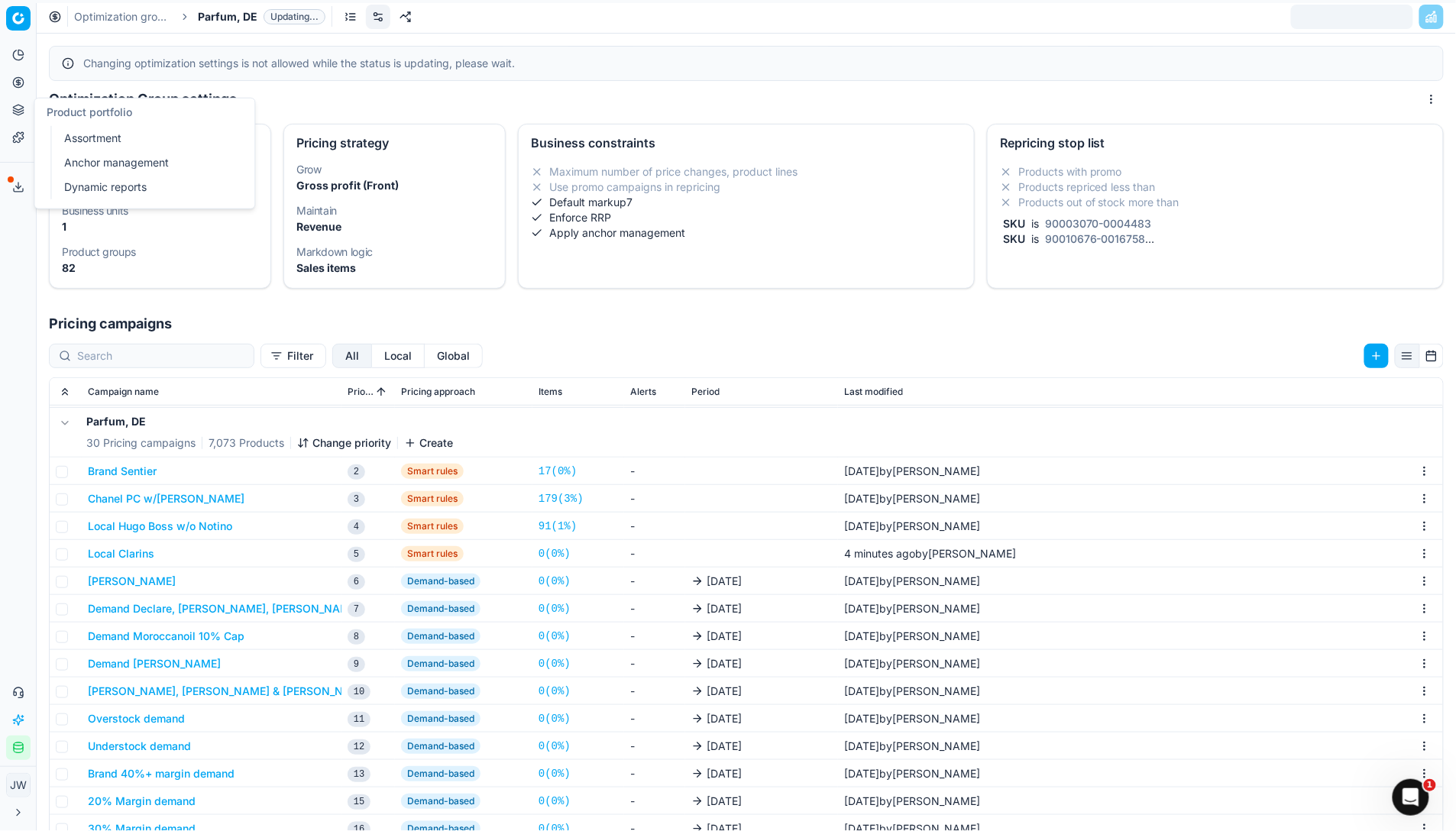
click at [20, 90] on button "Pricing" at bounding box center [18, 82] width 24 height 24
click at [67, 118] on link "Optimization groups" at bounding box center [147, 111] width 178 height 21
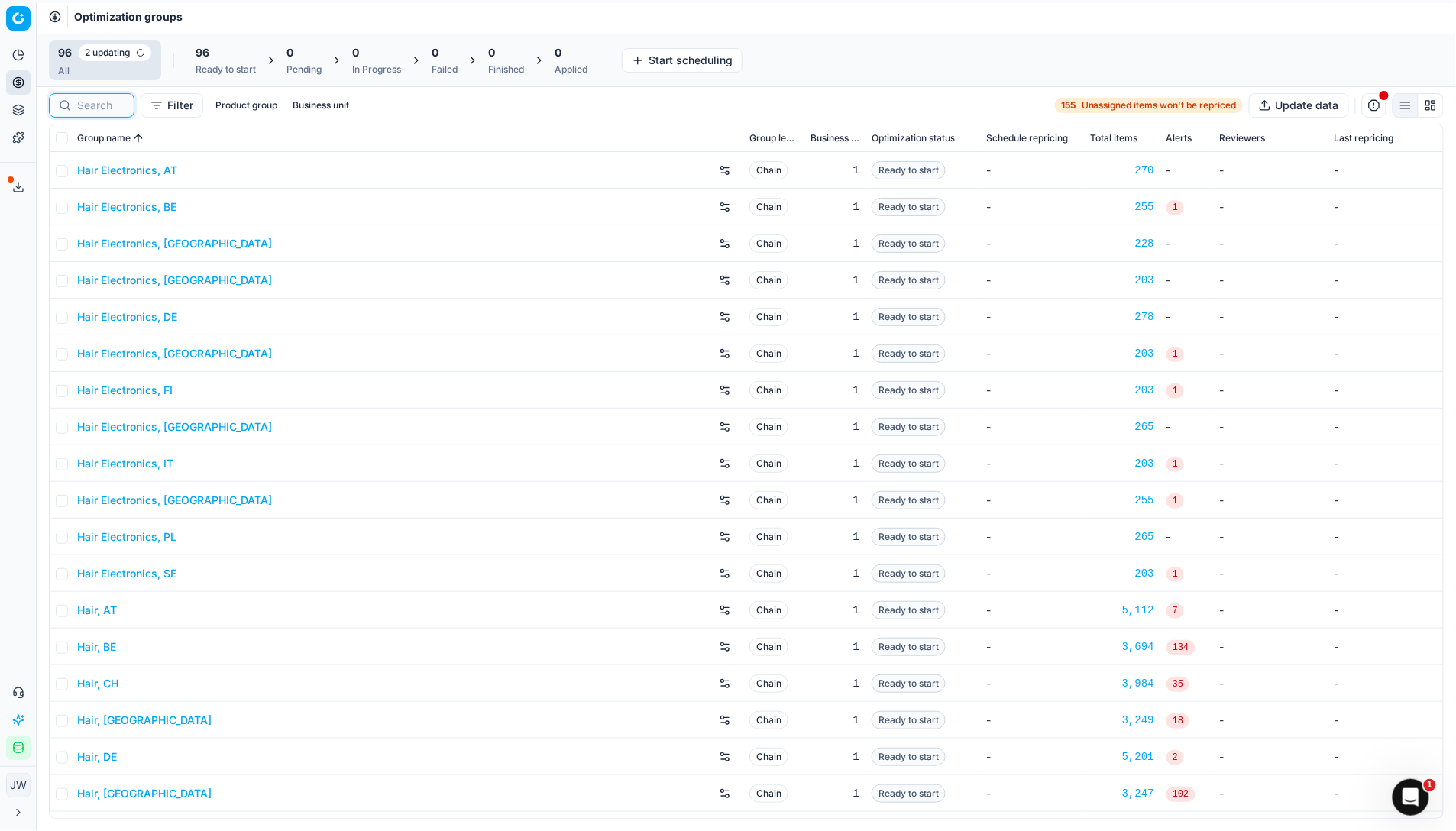
click at [94, 107] on input at bounding box center [100, 106] width 47 height 15
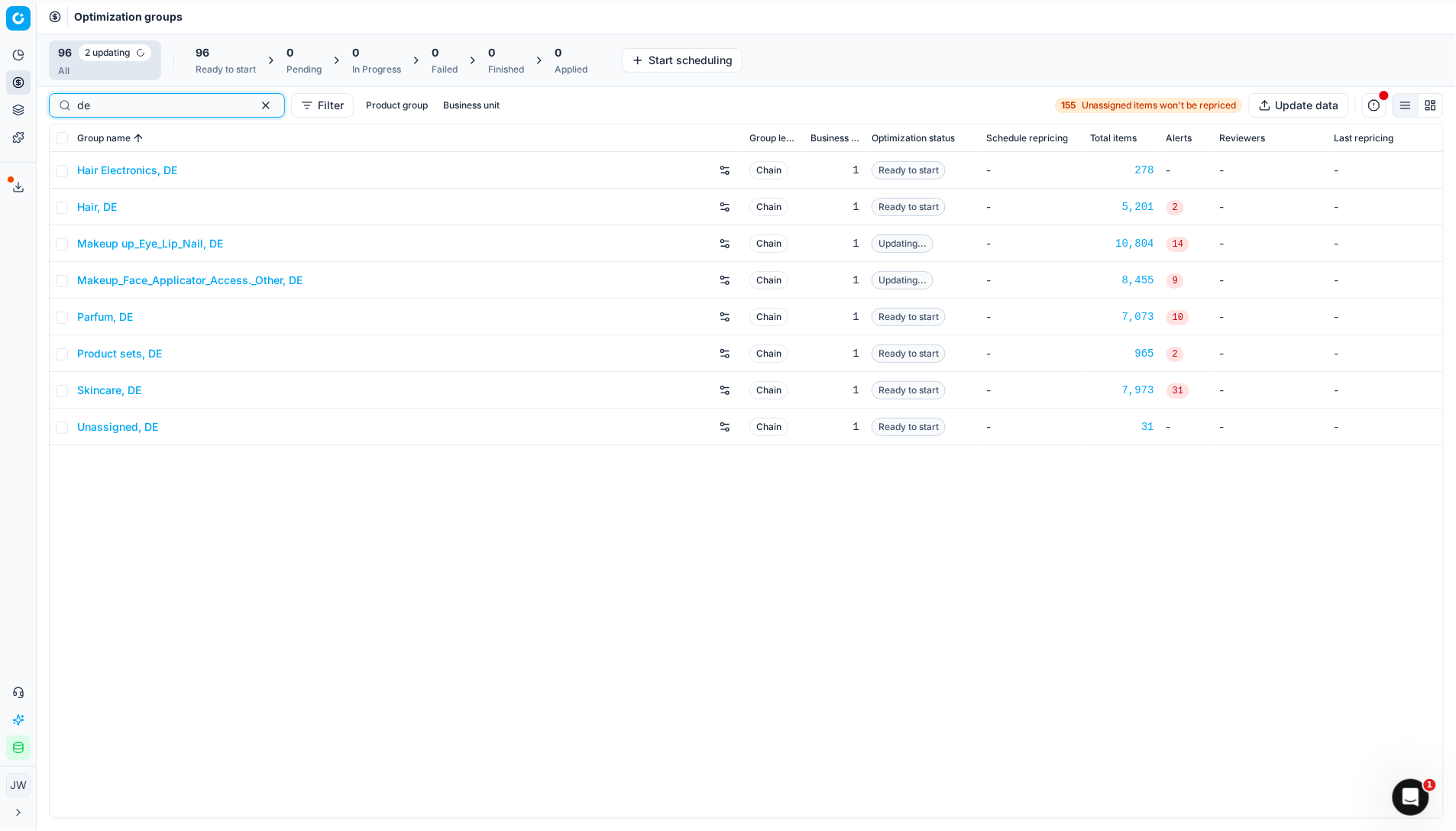
type input "de"
click at [104, 388] on link "Skincare, DE" at bounding box center [109, 391] width 64 height 15
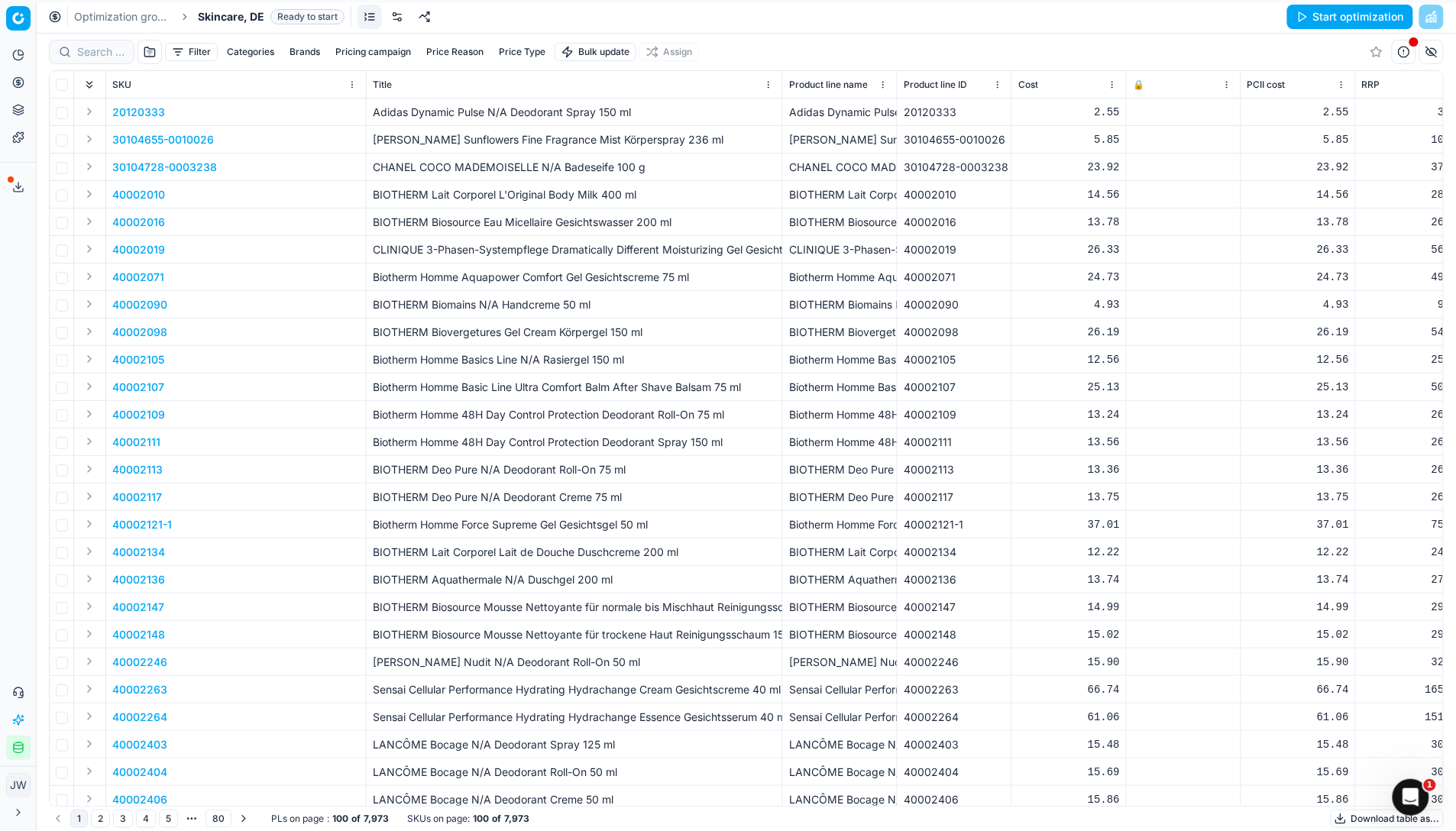
click at [391, 17] on link at bounding box center [397, 16] width 24 height 24
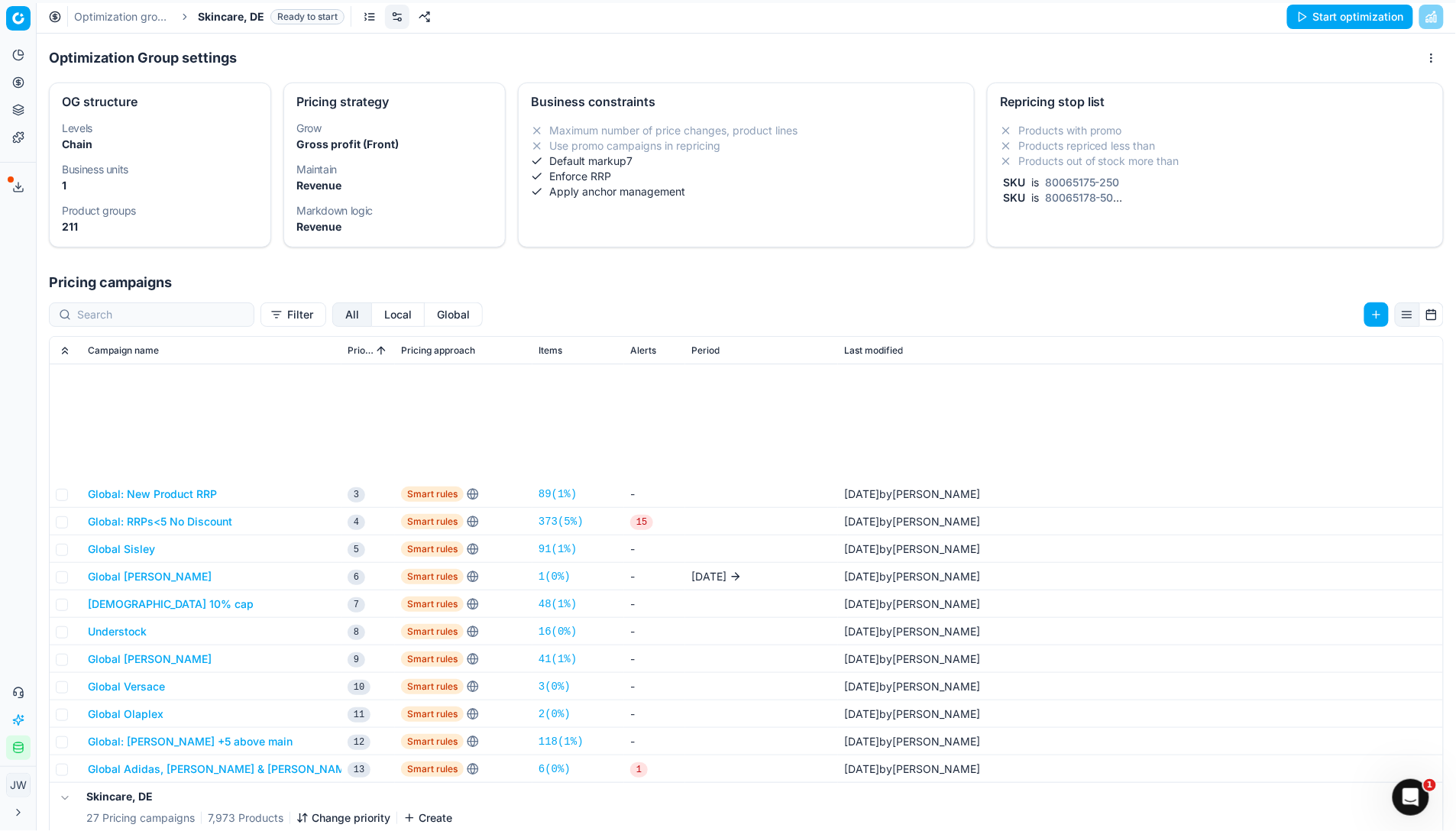
scroll to position [207, 0]
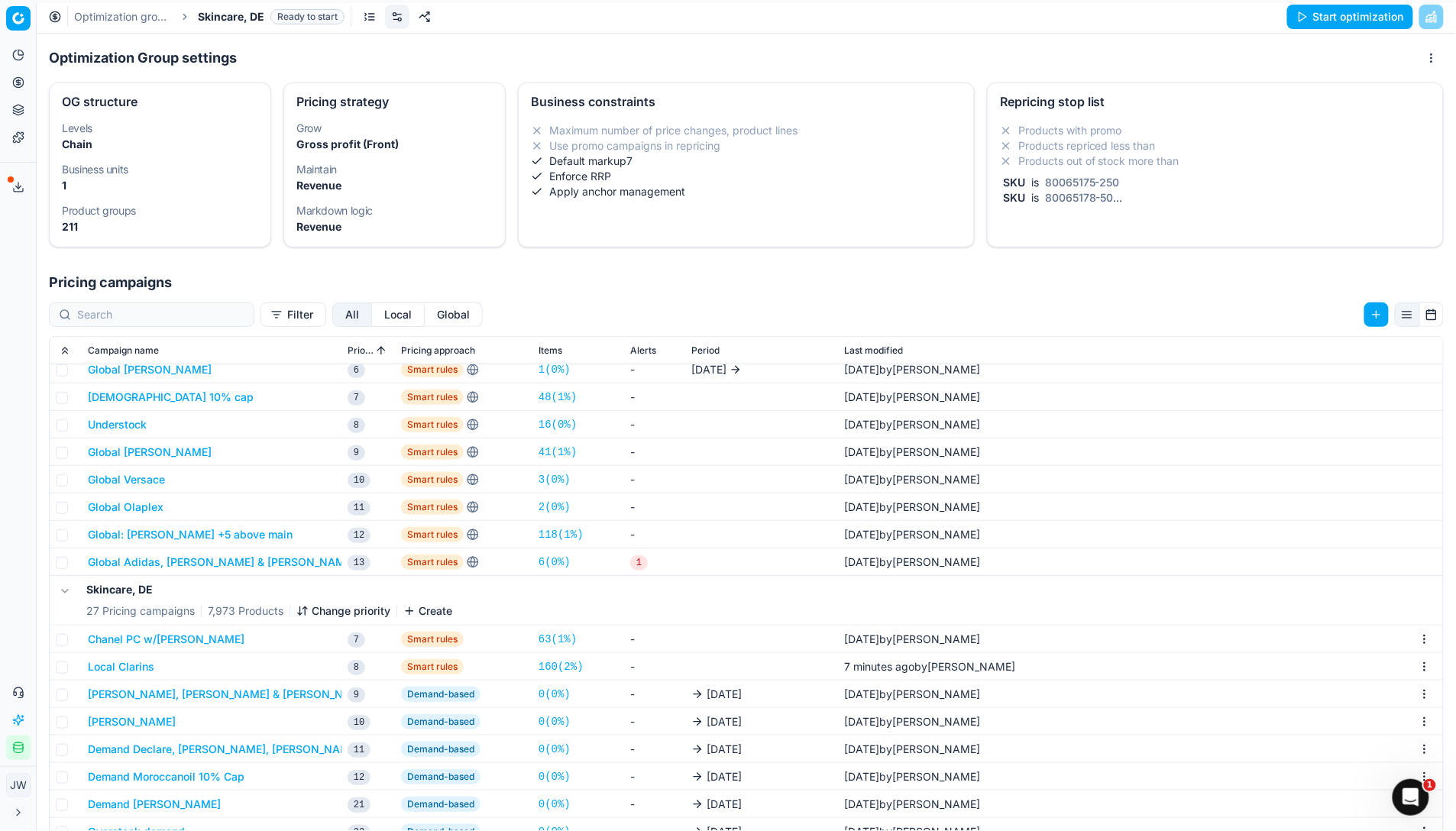
click at [124, 614] on button "Local Clarins" at bounding box center [120, 667] width 66 height 15
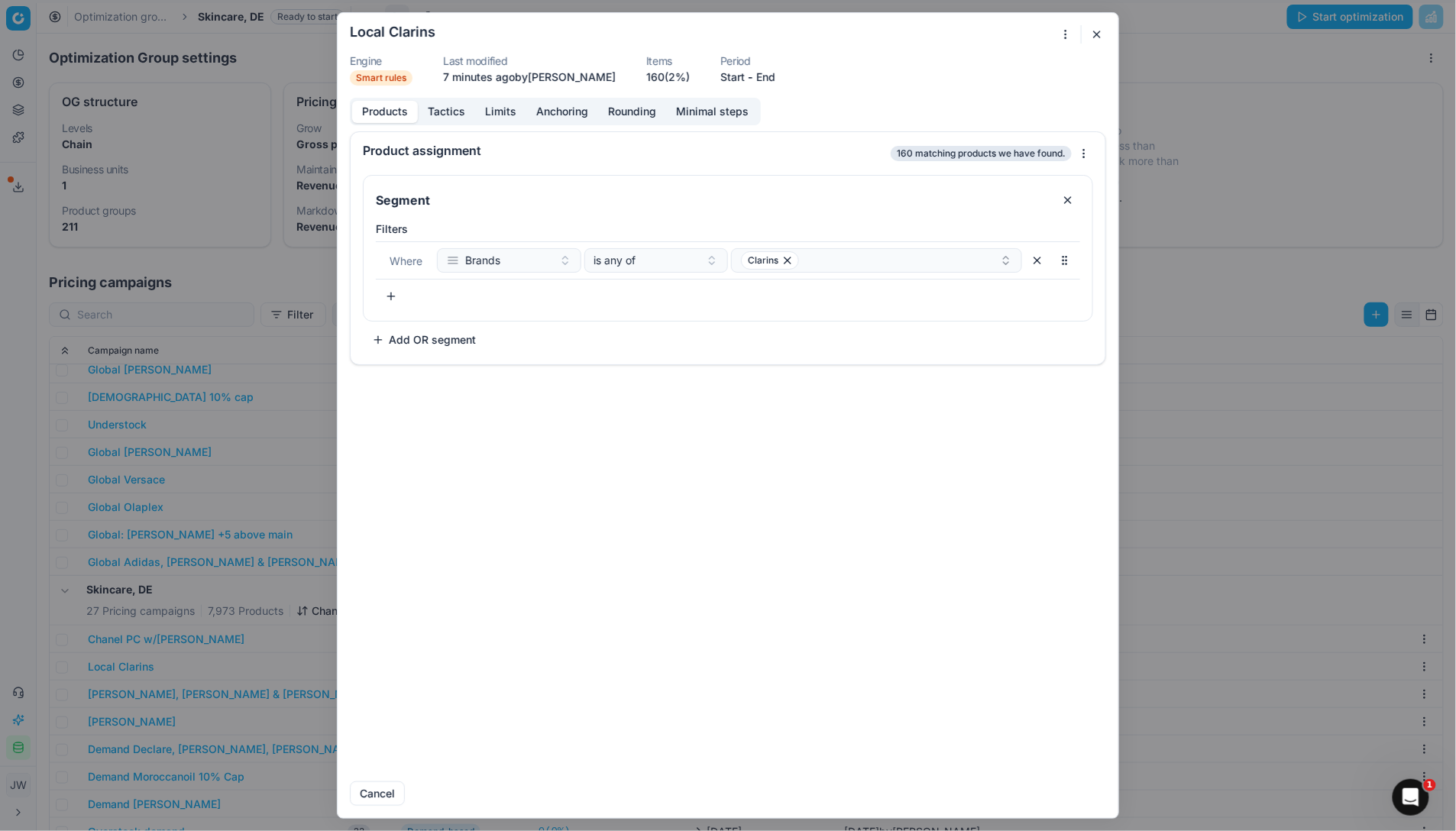
click at [450, 122] on button "Tactics" at bounding box center [446, 112] width 57 height 22
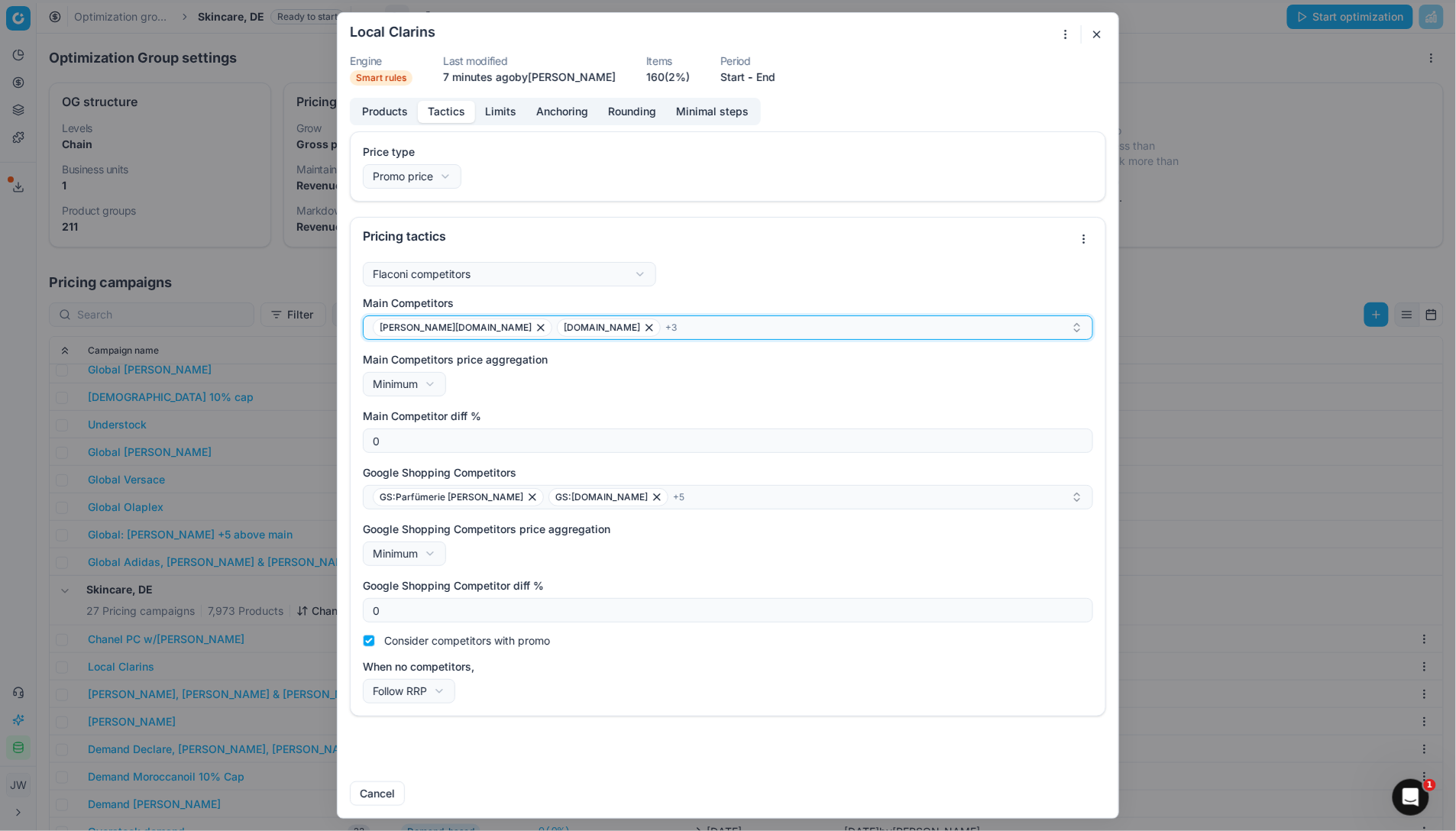
click at [591, 325] on div "[PERSON_NAME][DOMAIN_NAME] [DOMAIN_NAME] + 3" at bounding box center [722, 327] width 698 height 18
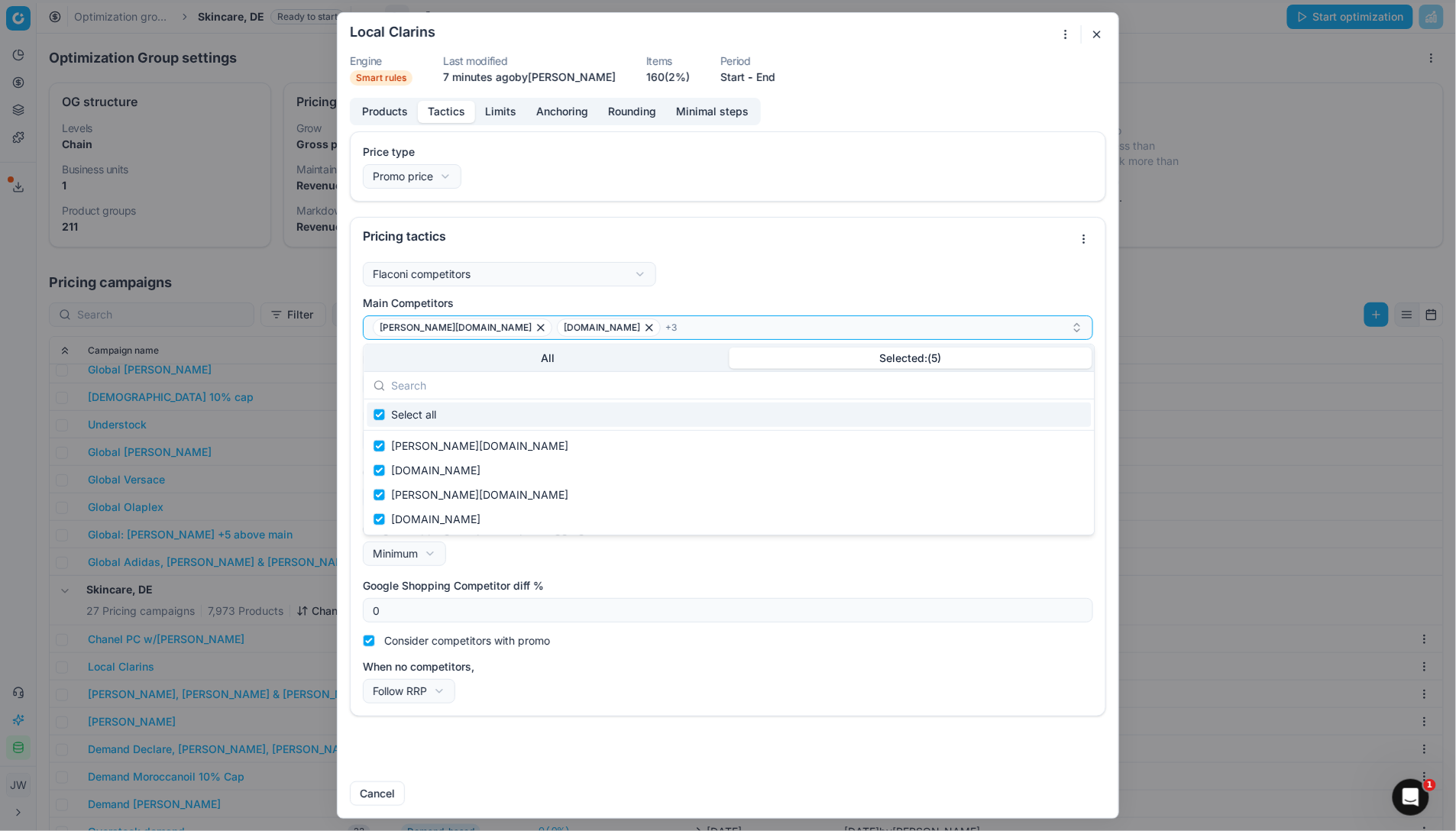
click at [907, 364] on button "Selected: ( 5 )" at bounding box center [909, 358] width 363 height 21
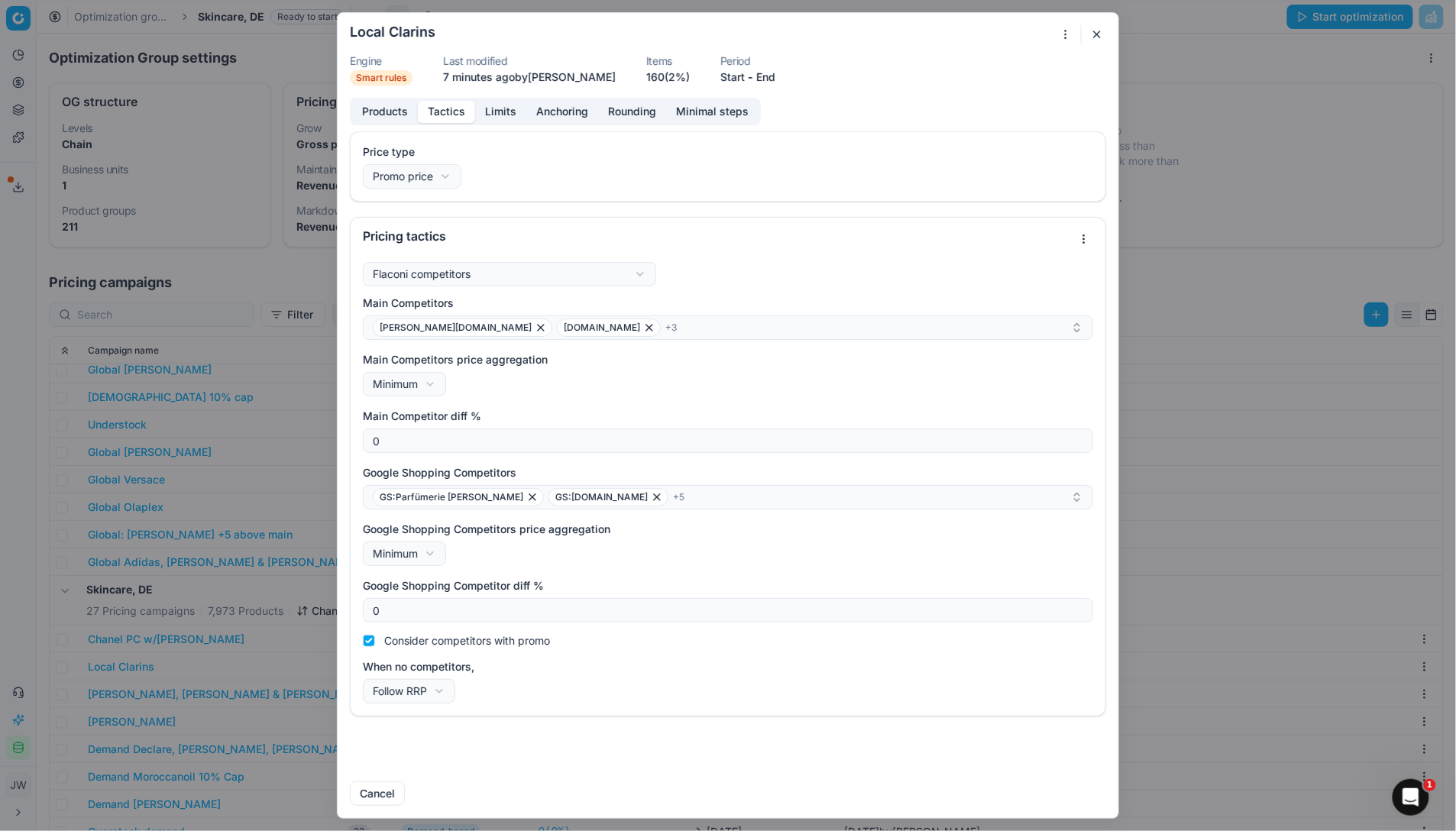
click at [1098, 35] on button "button" at bounding box center [1097, 33] width 18 height 18
